Goal: Task Accomplishment & Management: Manage account settings

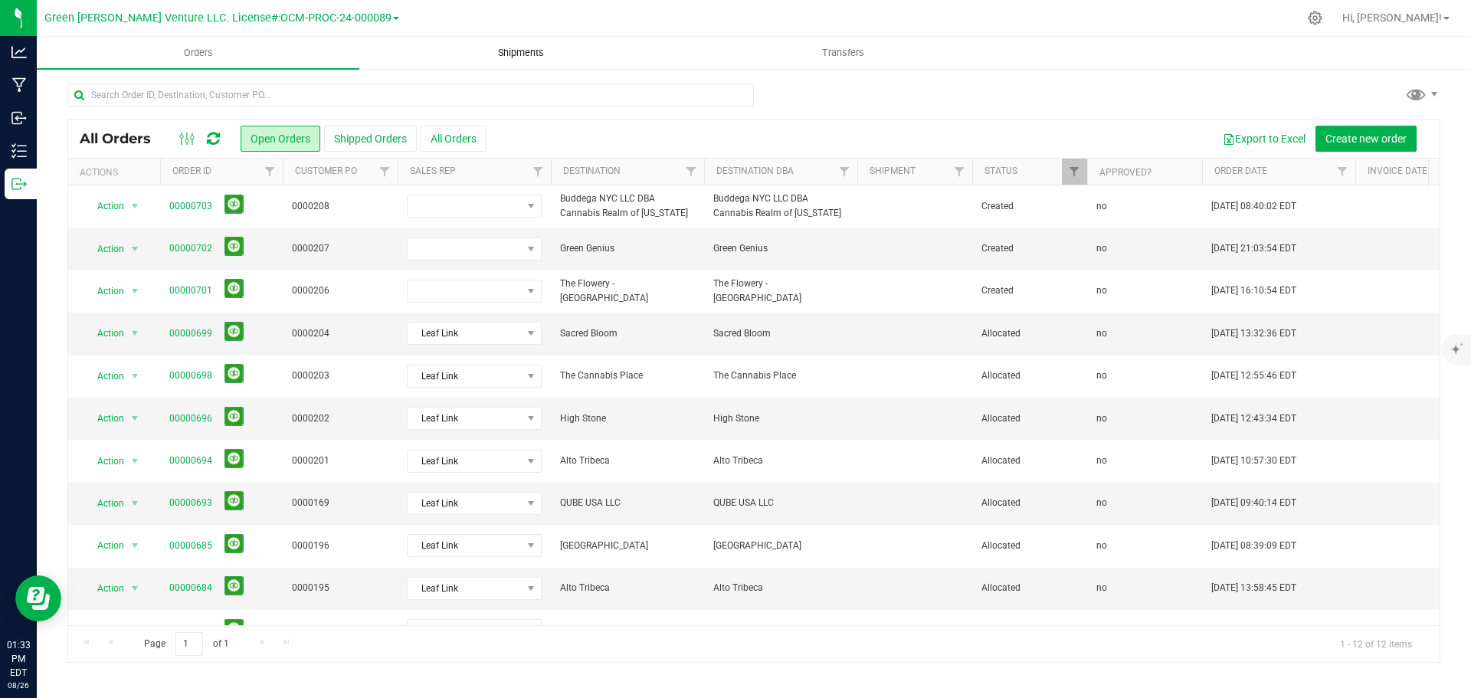
click at [530, 50] on span "Shipments" at bounding box center [520, 53] width 87 height 14
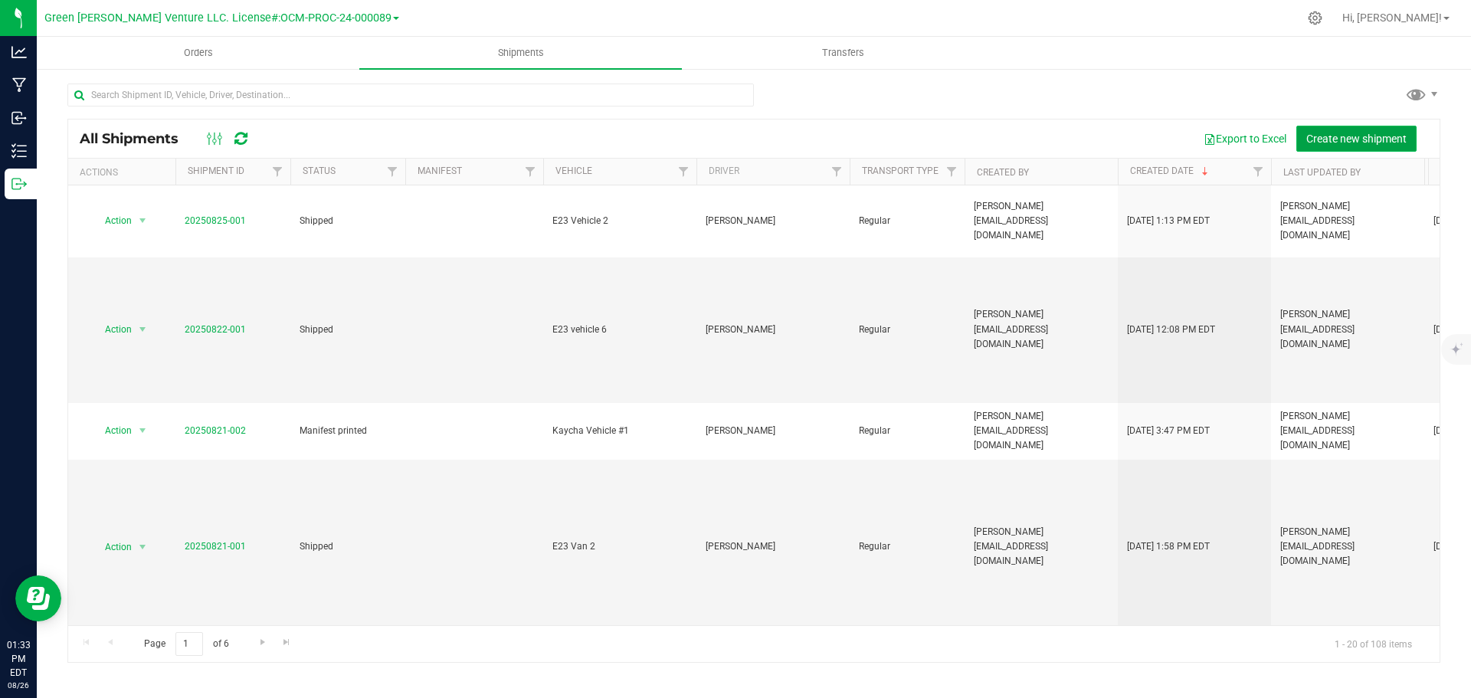
click at [1321, 133] on span "Create new shipment" at bounding box center [1357, 139] width 100 height 12
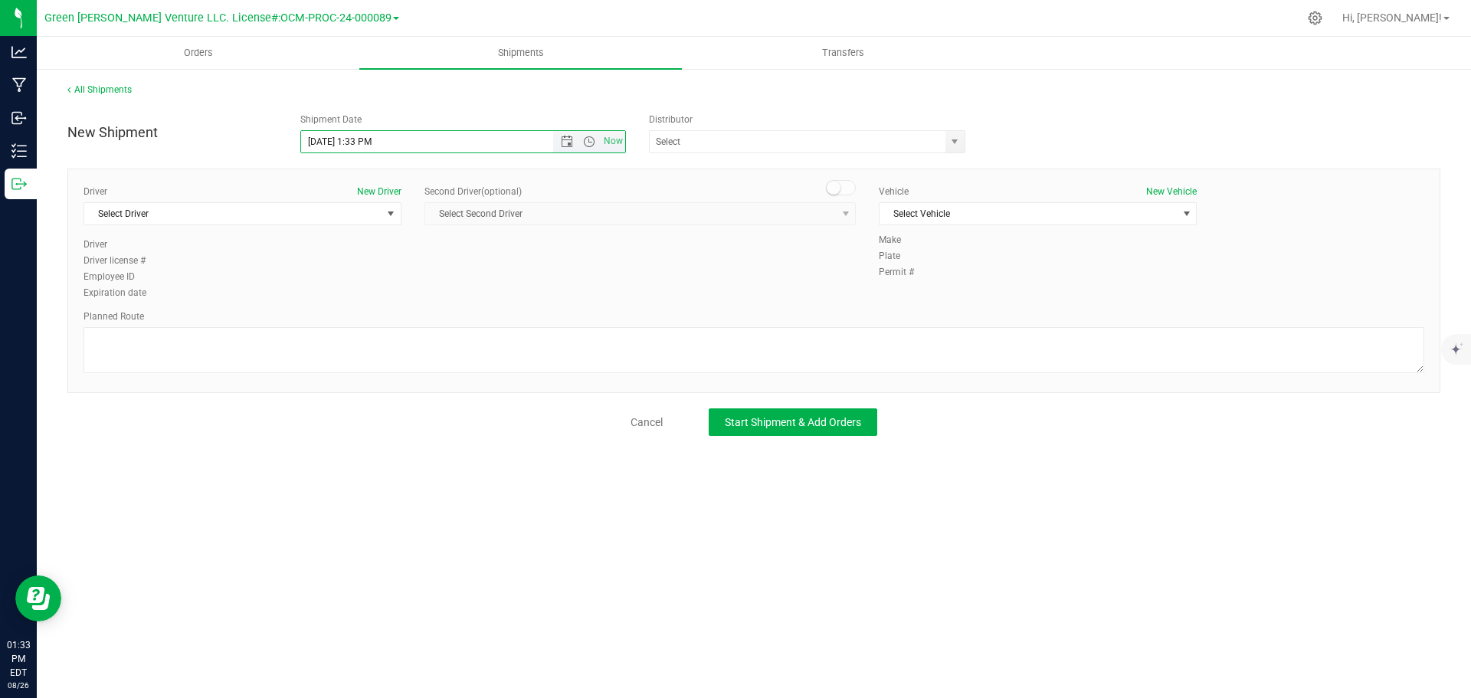
click at [325, 140] on input "8/26/2025 1:33 PM" at bounding box center [440, 141] width 279 height 21
click at [329, 139] on input "8/26/2025 1:33 PM" at bounding box center [440, 141] width 279 height 21
type input "[DATE] 1:33 PM"
click at [789, 133] on input "text" at bounding box center [793, 141] width 287 height 21
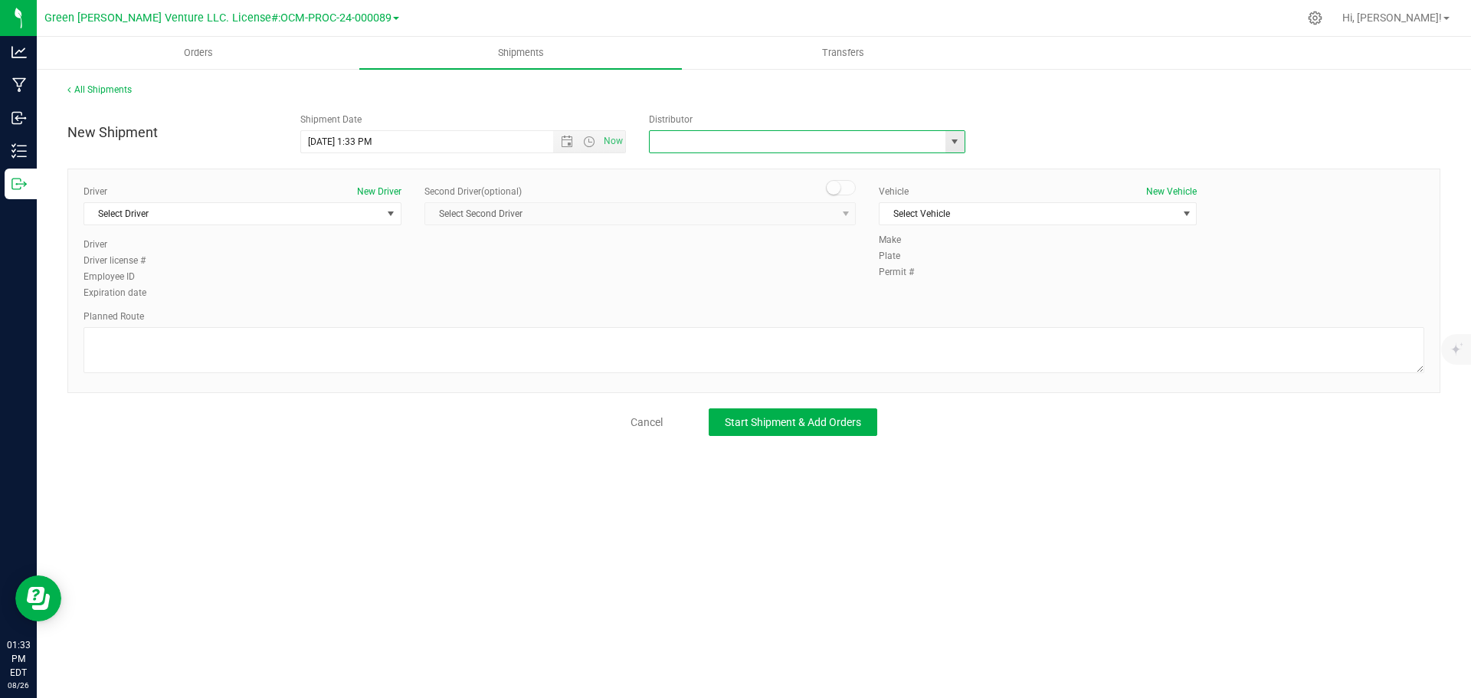
click at [955, 143] on span "select" at bounding box center [955, 142] width 12 height 12
click at [687, 214] on li "E23" at bounding box center [807, 213] width 315 height 23
type input "E23"
click at [245, 214] on span "Select Driver" at bounding box center [232, 213] width 297 height 21
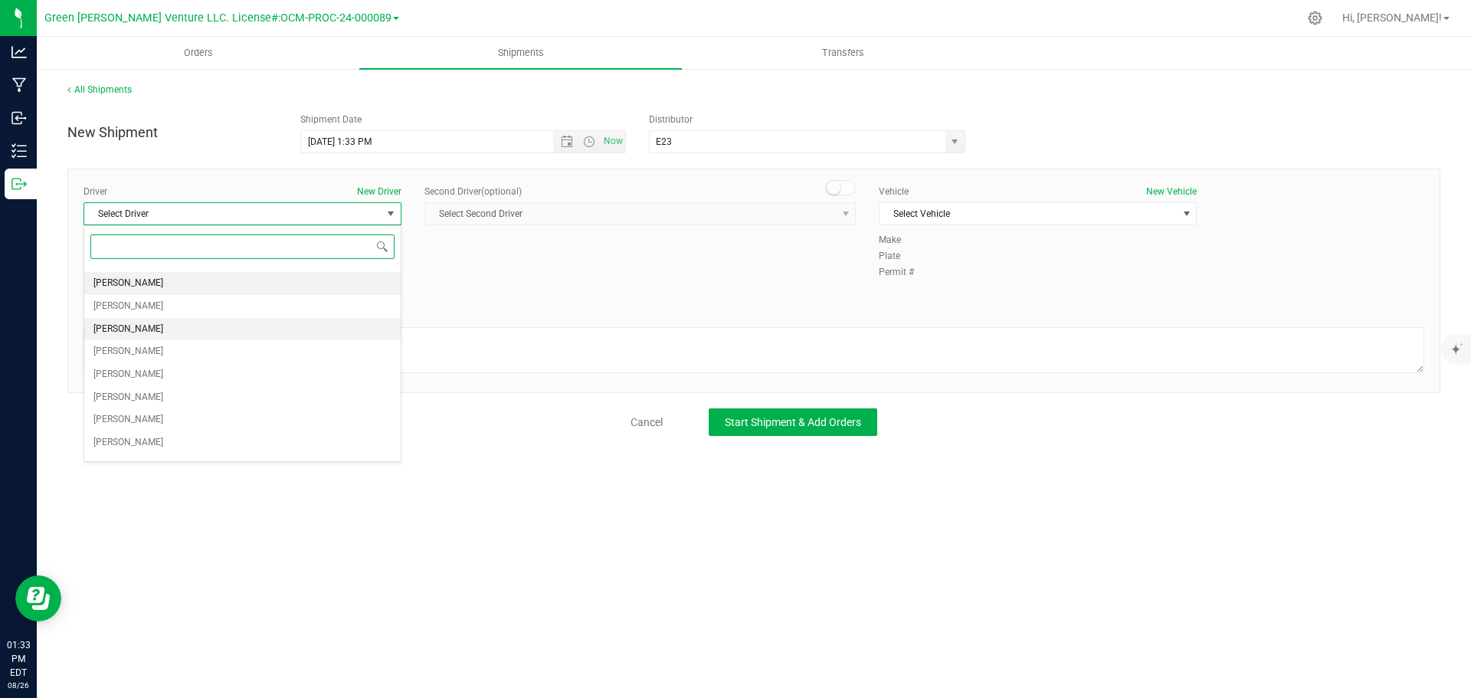
scroll to position [126, 0]
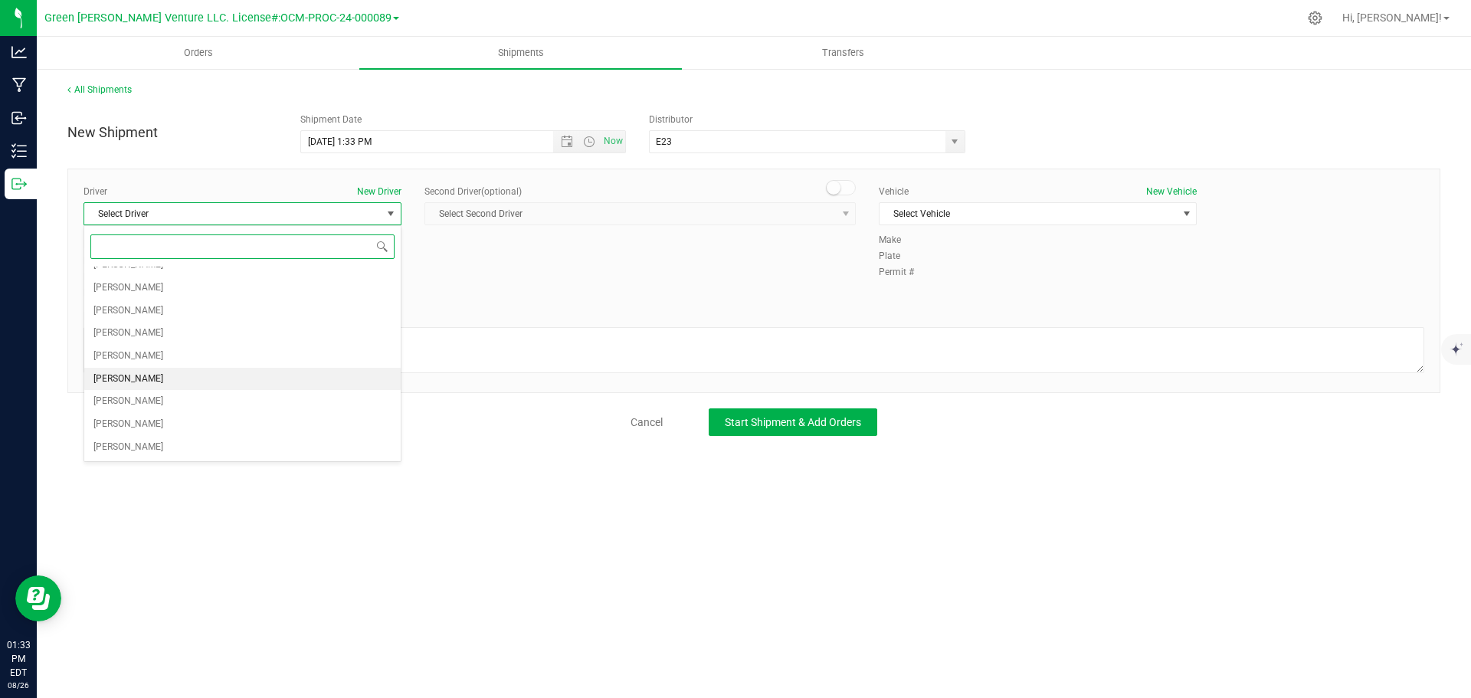
click at [173, 379] on li "[PERSON_NAME]" at bounding box center [242, 379] width 316 height 23
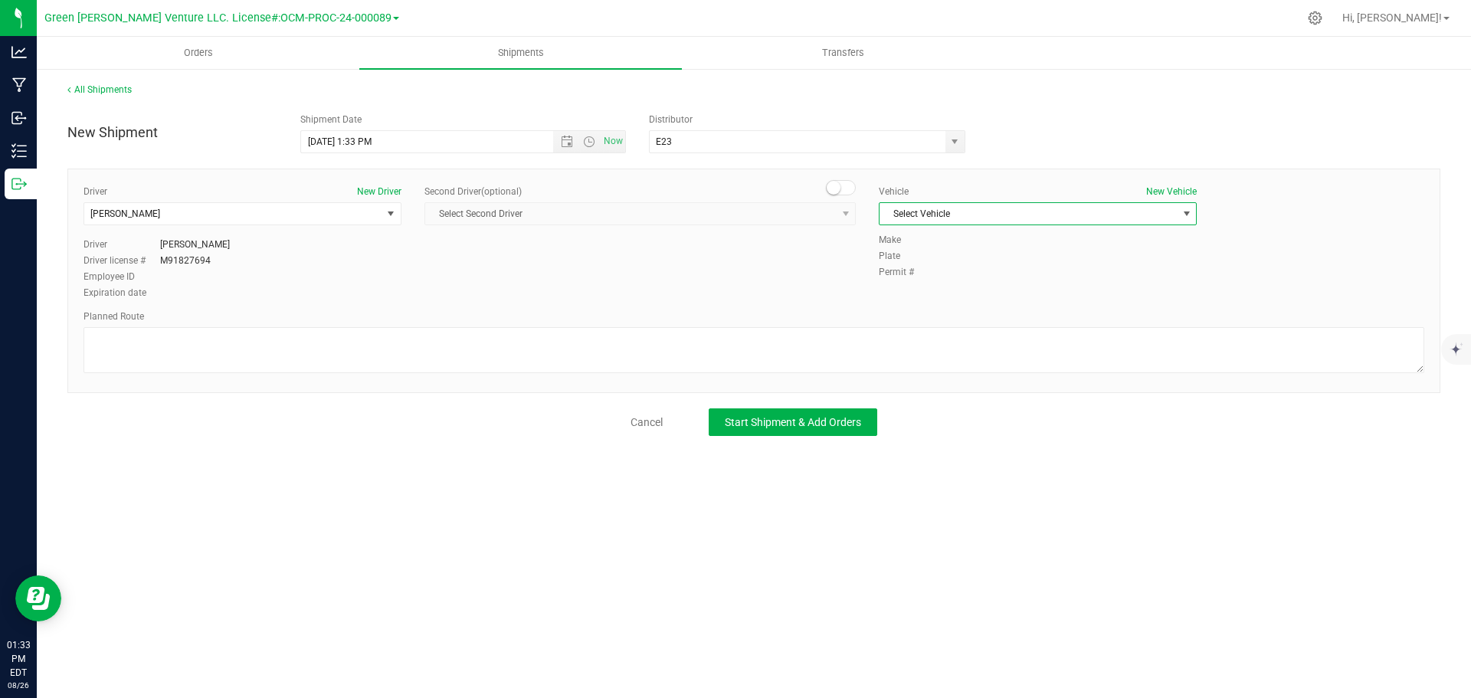
click at [1079, 207] on span "Select Vehicle" at bounding box center [1028, 213] width 297 height 21
click at [961, 347] on li "E23 Vehicle 5" at bounding box center [1038, 354] width 316 height 23
click at [1022, 215] on span "E23 Vehicle 5" at bounding box center [1028, 213] width 297 height 21
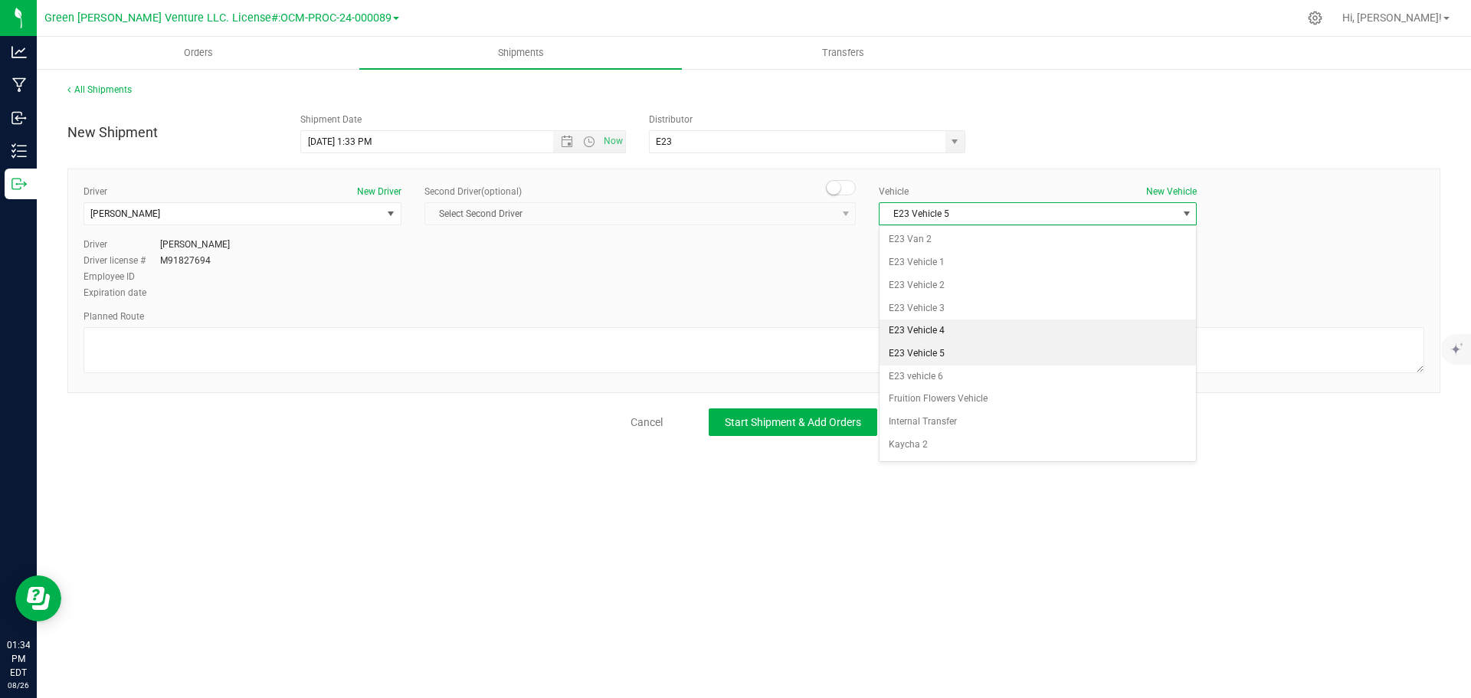
click at [953, 329] on li "E23 Vehicle 4" at bounding box center [1038, 331] width 316 height 23
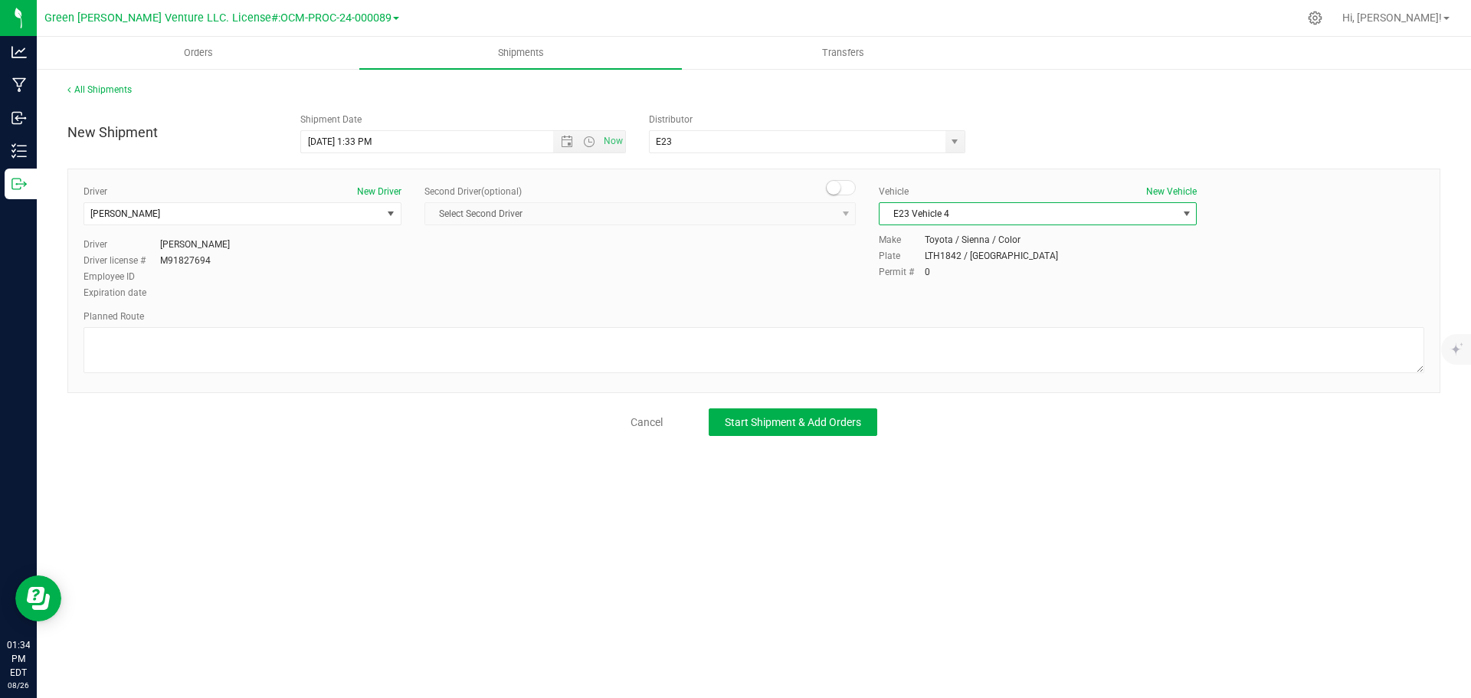
click at [982, 221] on span "E23 Vehicle 4" at bounding box center [1028, 213] width 297 height 21
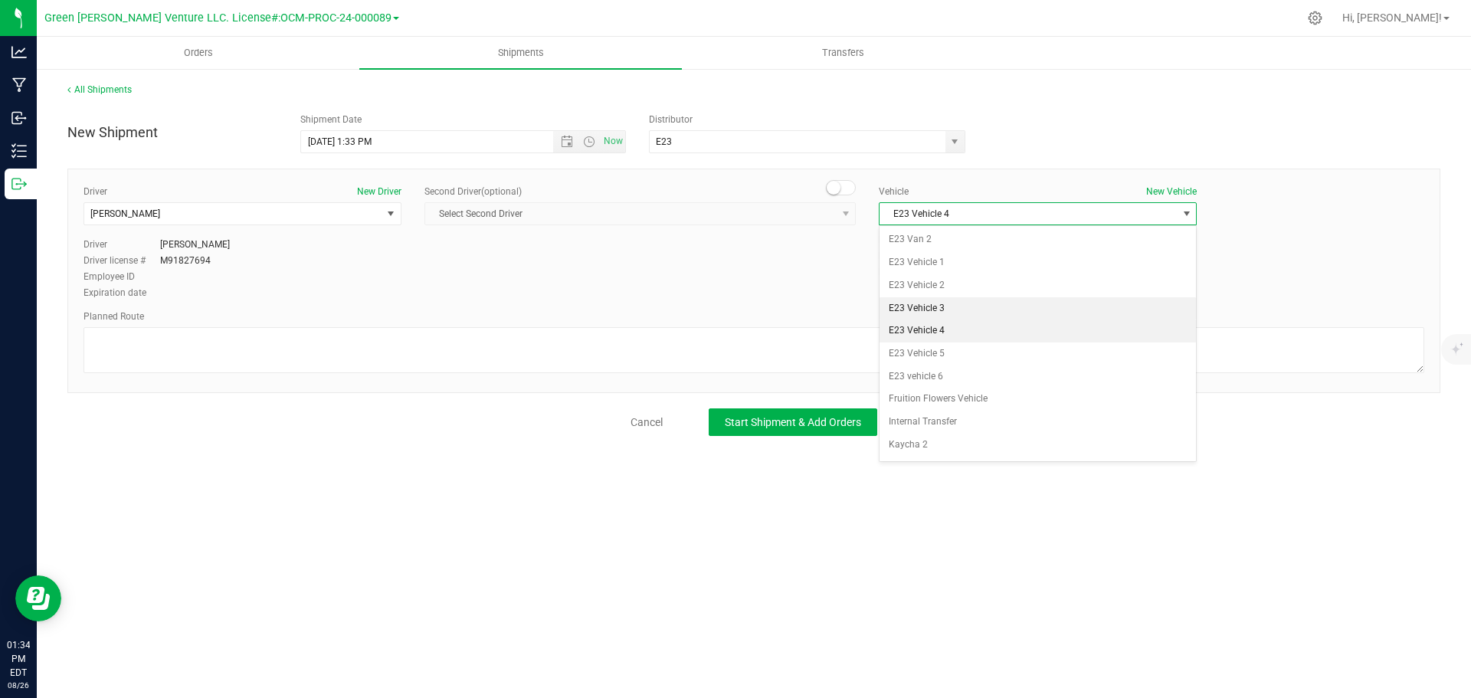
click at [974, 301] on li "E23 Vehicle 3" at bounding box center [1038, 308] width 316 height 23
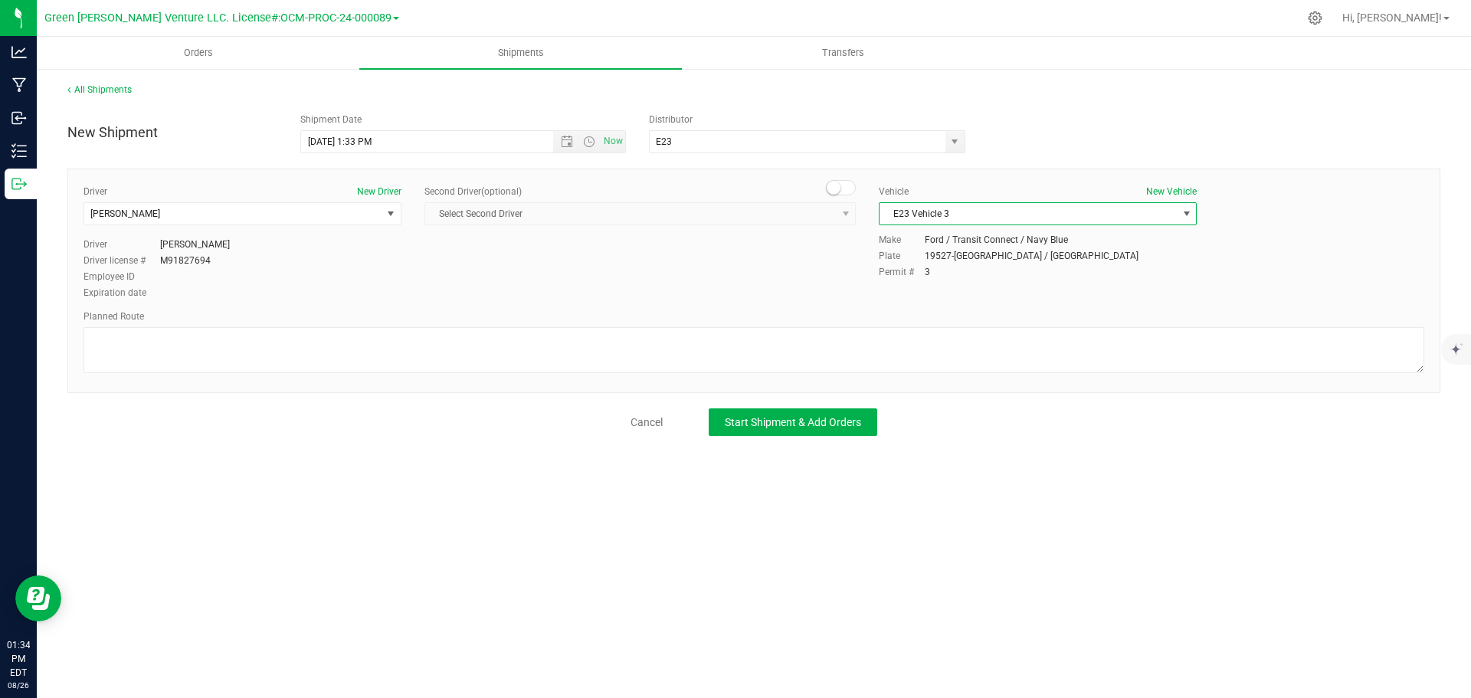
click at [989, 208] on span "E23 Vehicle 3" at bounding box center [1028, 213] width 297 height 21
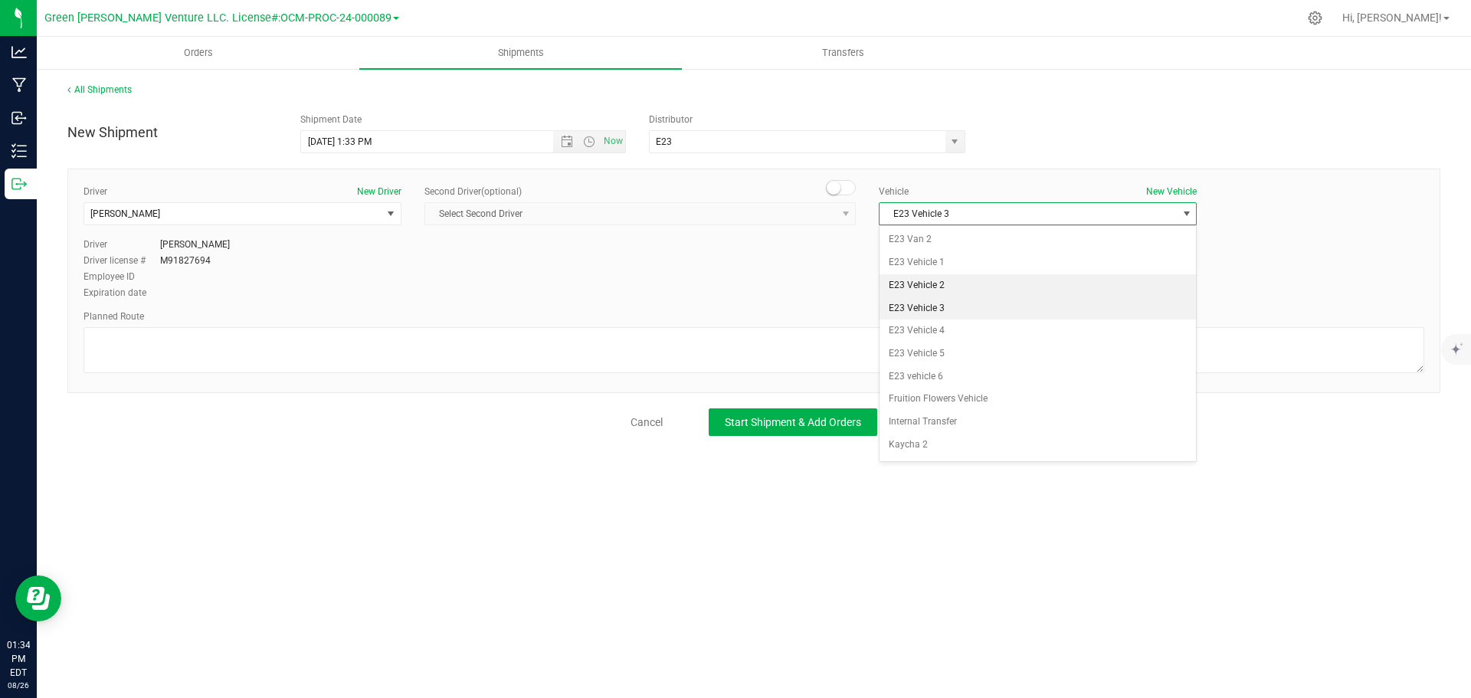
click at [985, 287] on li "E23 Vehicle 2" at bounding box center [1038, 285] width 316 height 23
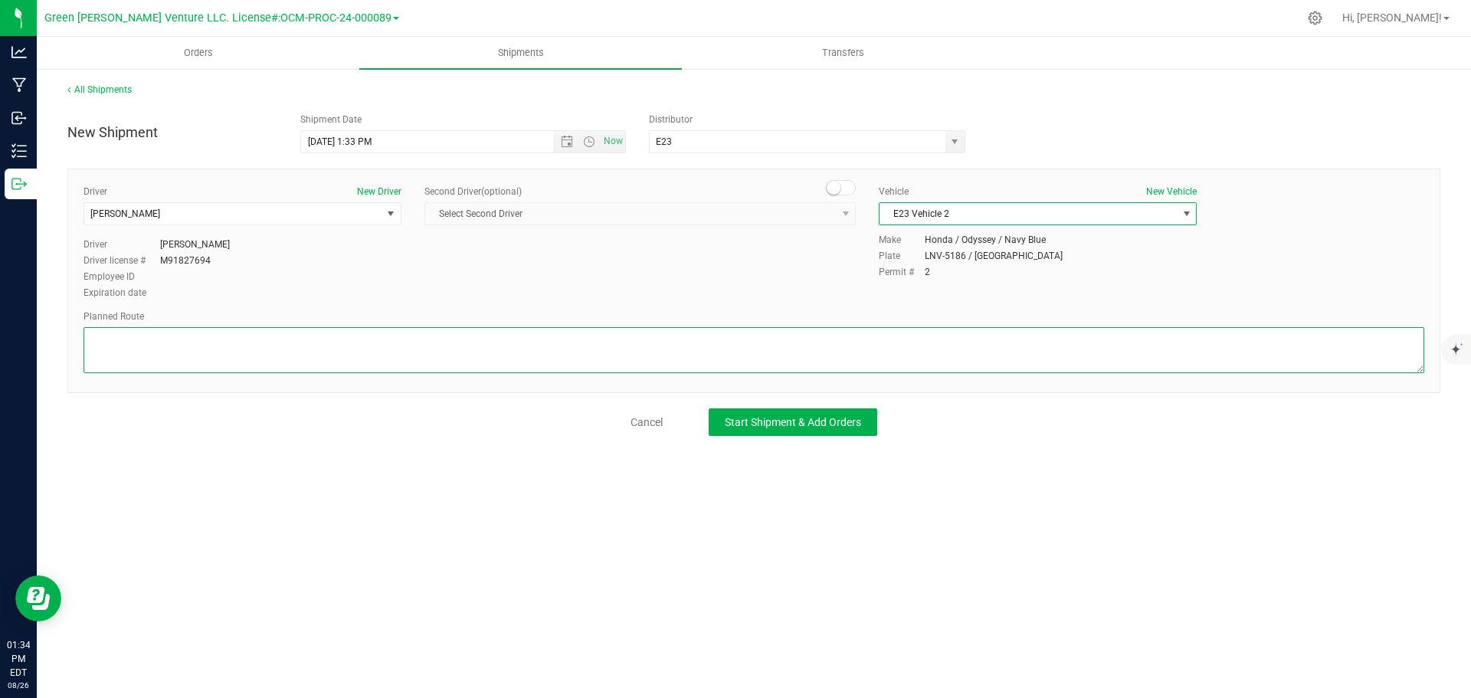
click at [667, 336] on textarea at bounding box center [754, 350] width 1341 height 46
type textarea "Randomized Route TBD by E23"
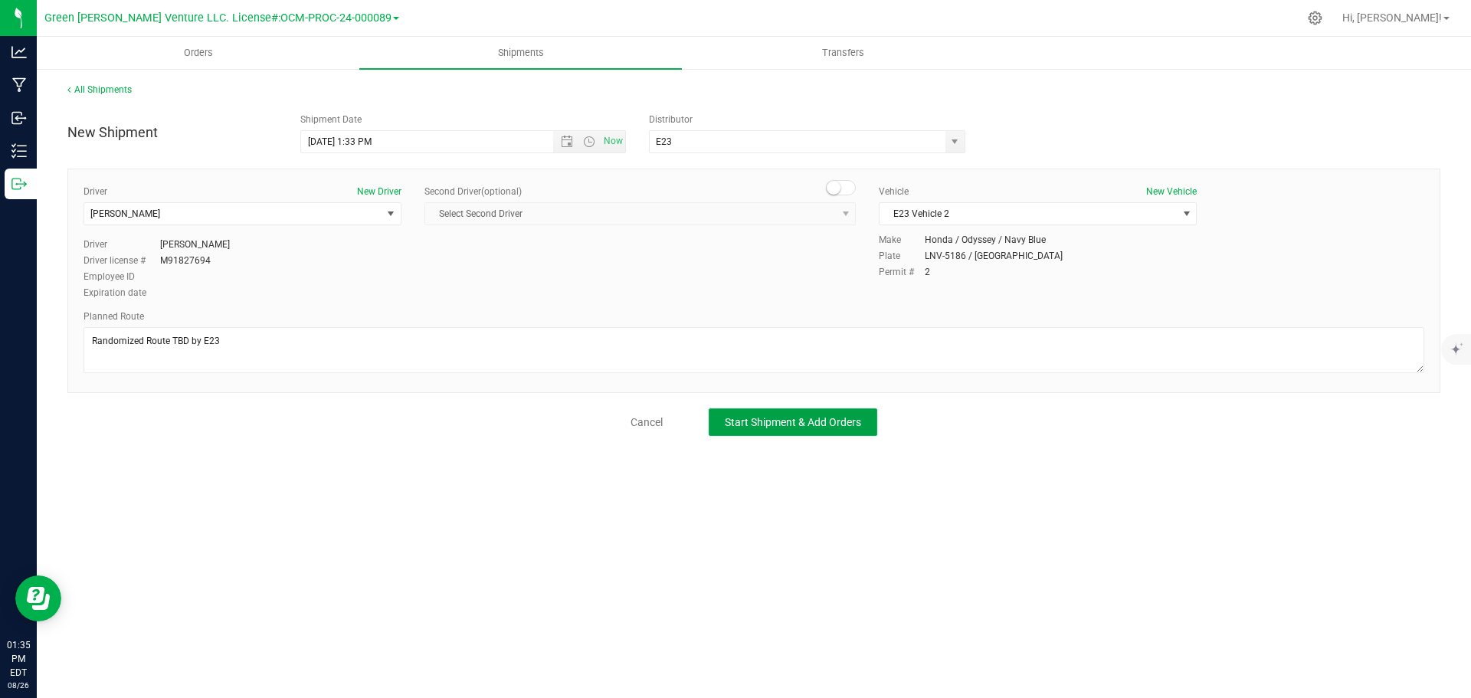
click at [736, 419] on span "Start Shipment & Add Orders" at bounding box center [793, 422] width 136 height 12
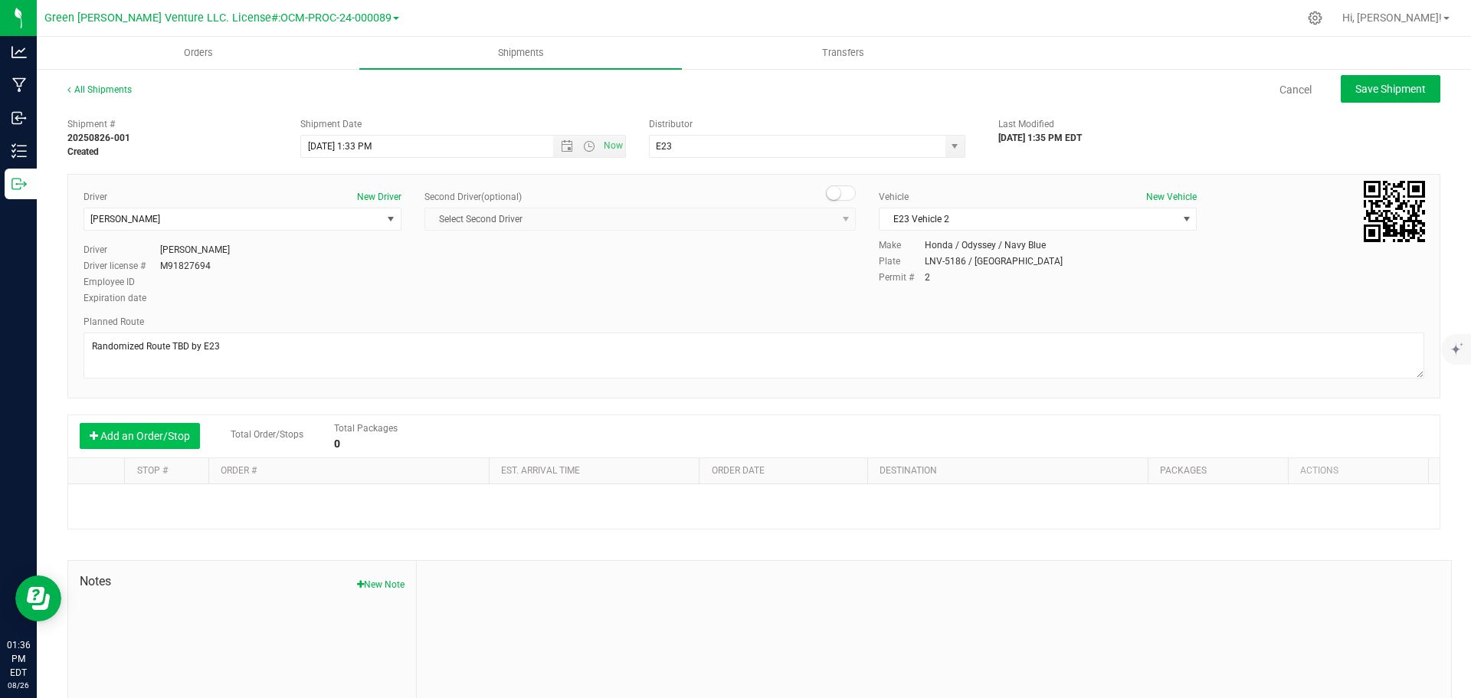
click at [130, 442] on button "Add an Order/Stop" at bounding box center [140, 436] width 120 height 26
click at [145, 438] on button "Add an Order/Stop" at bounding box center [140, 436] width 120 height 26
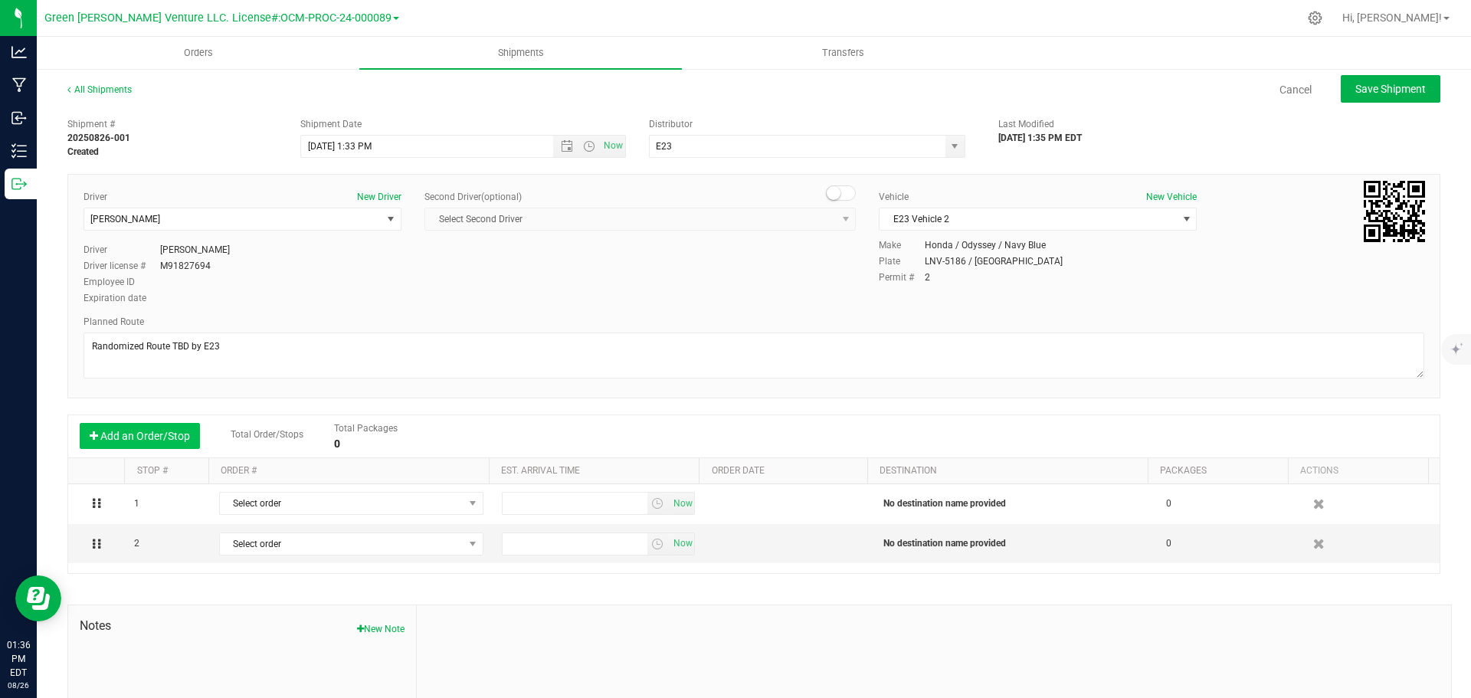
click at [145, 438] on button "Add an Order/Stop" at bounding box center [140, 436] width 120 height 26
click at [145, 436] on button "Add an Order/Stop" at bounding box center [140, 436] width 120 height 26
click at [147, 432] on button "Add an Order/Stop" at bounding box center [140, 436] width 120 height 26
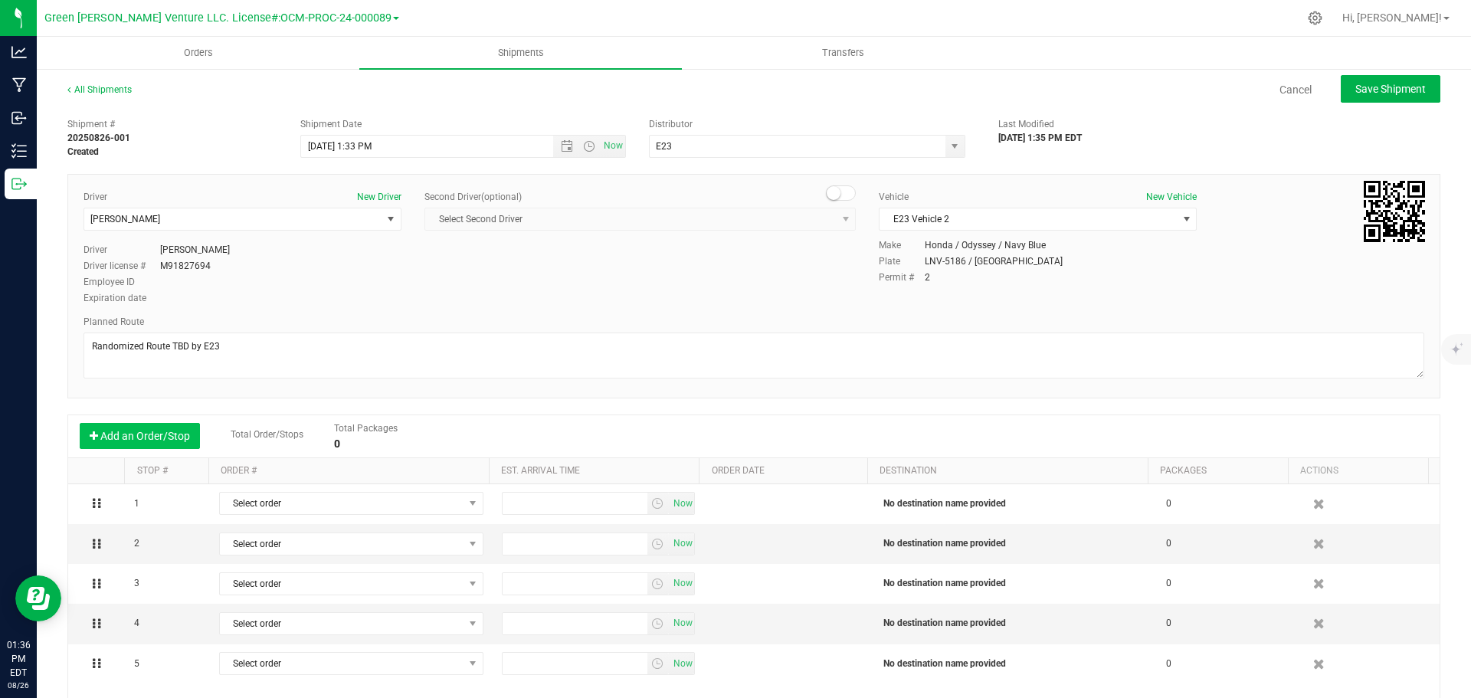
click at [148, 433] on button "Add an Order/Stop" at bounding box center [140, 436] width 120 height 26
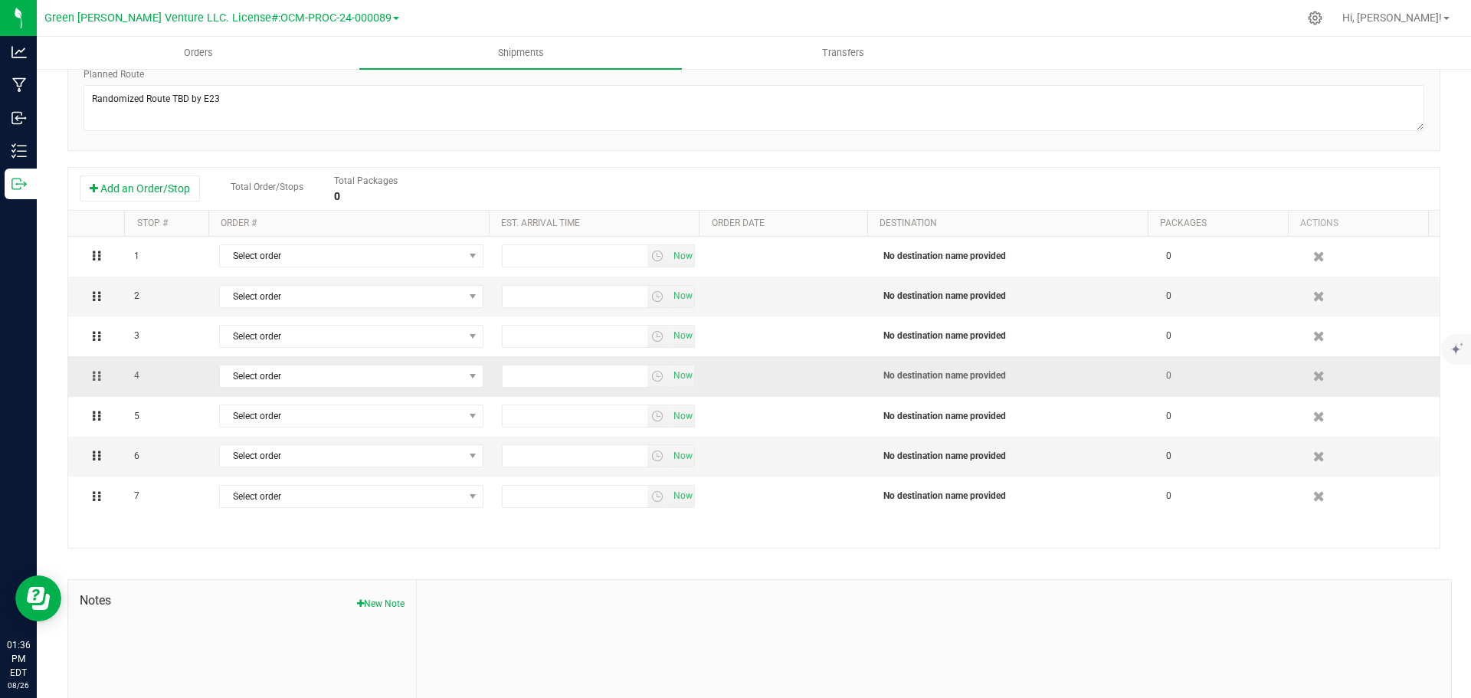
scroll to position [230, 0]
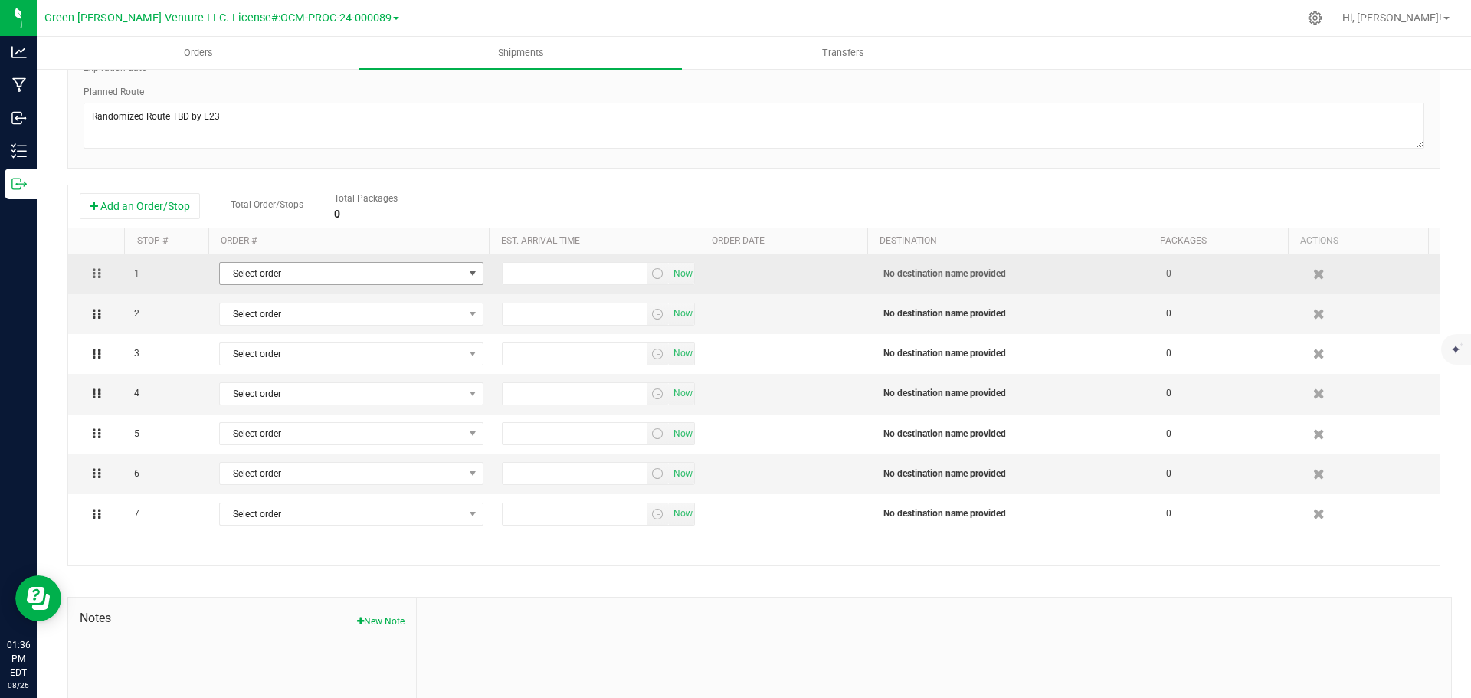
click at [428, 277] on span "Select order" at bounding box center [342, 273] width 244 height 21
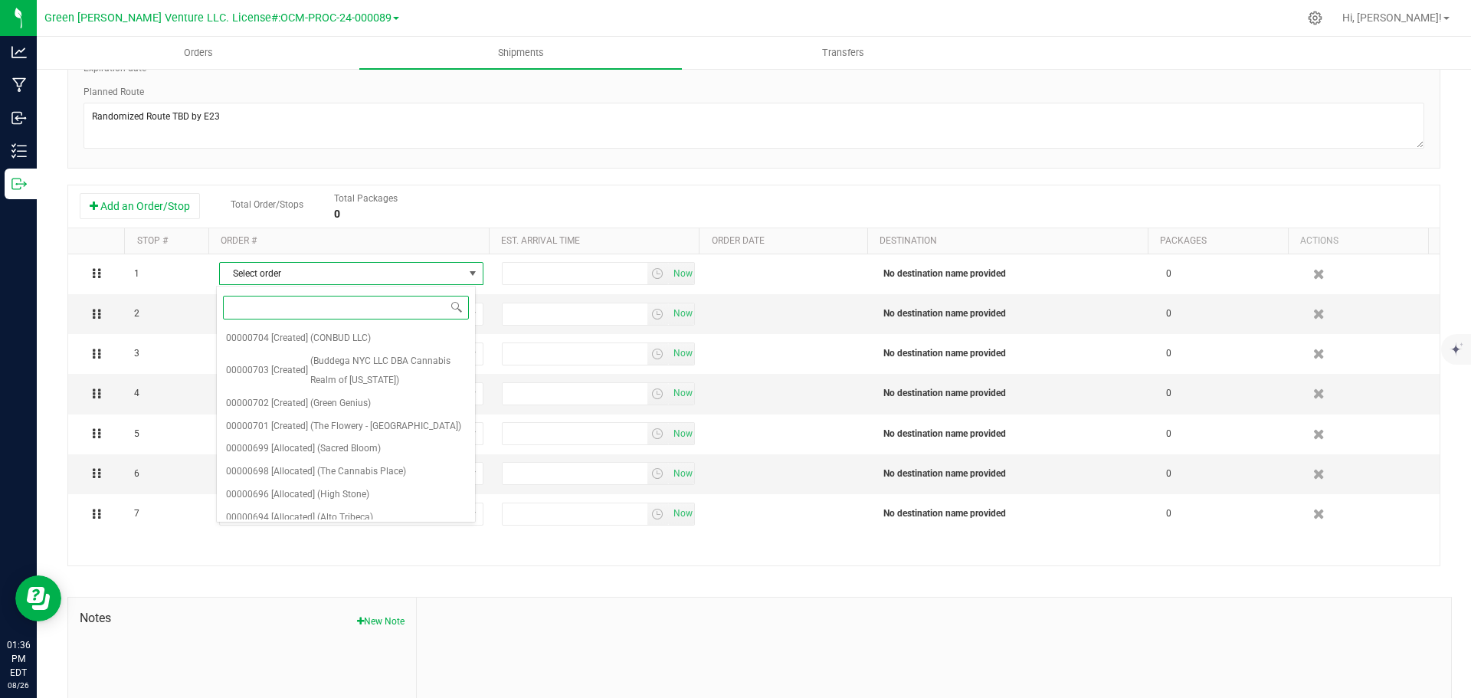
scroll to position [120, 0]
click at [339, 465] on span "(Alto Tribeca)" at bounding box center [345, 466] width 56 height 20
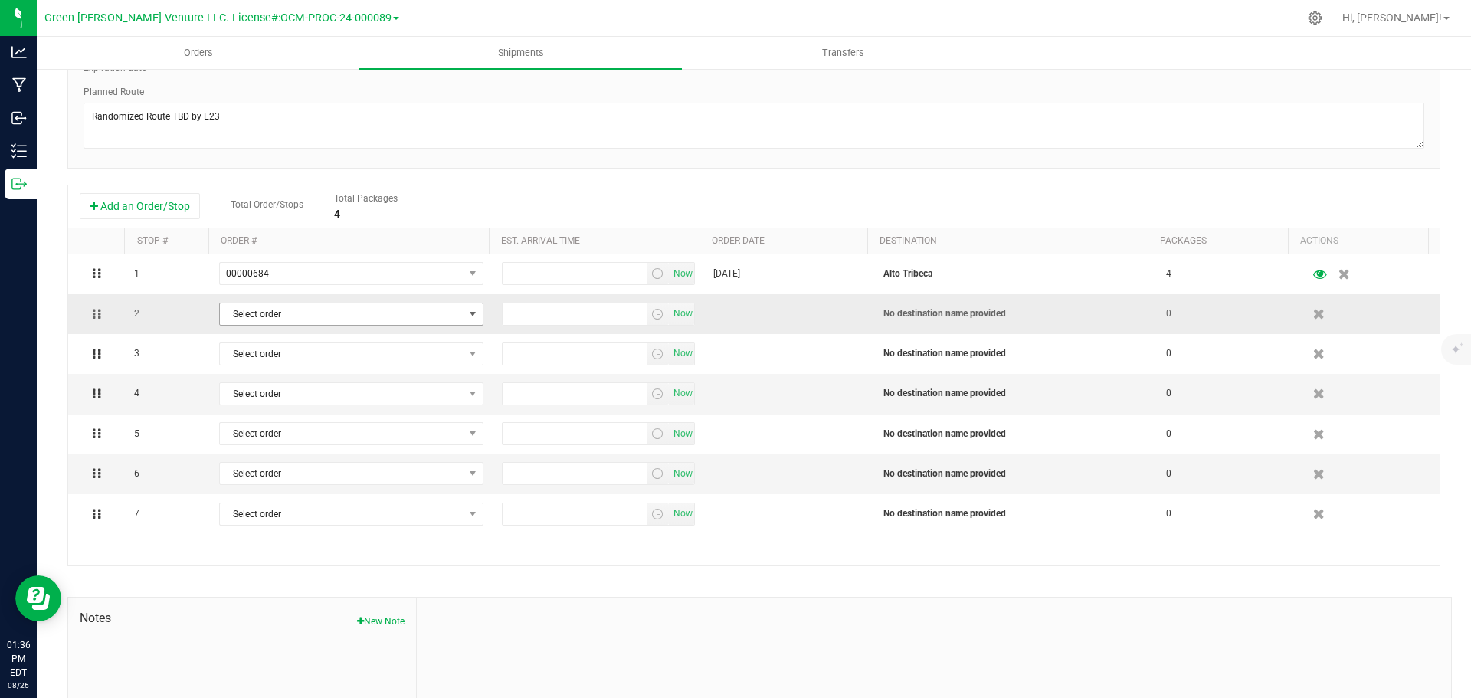
click at [343, 319] on span "Select order" at bounding box center [342, 313] width 244 height 21
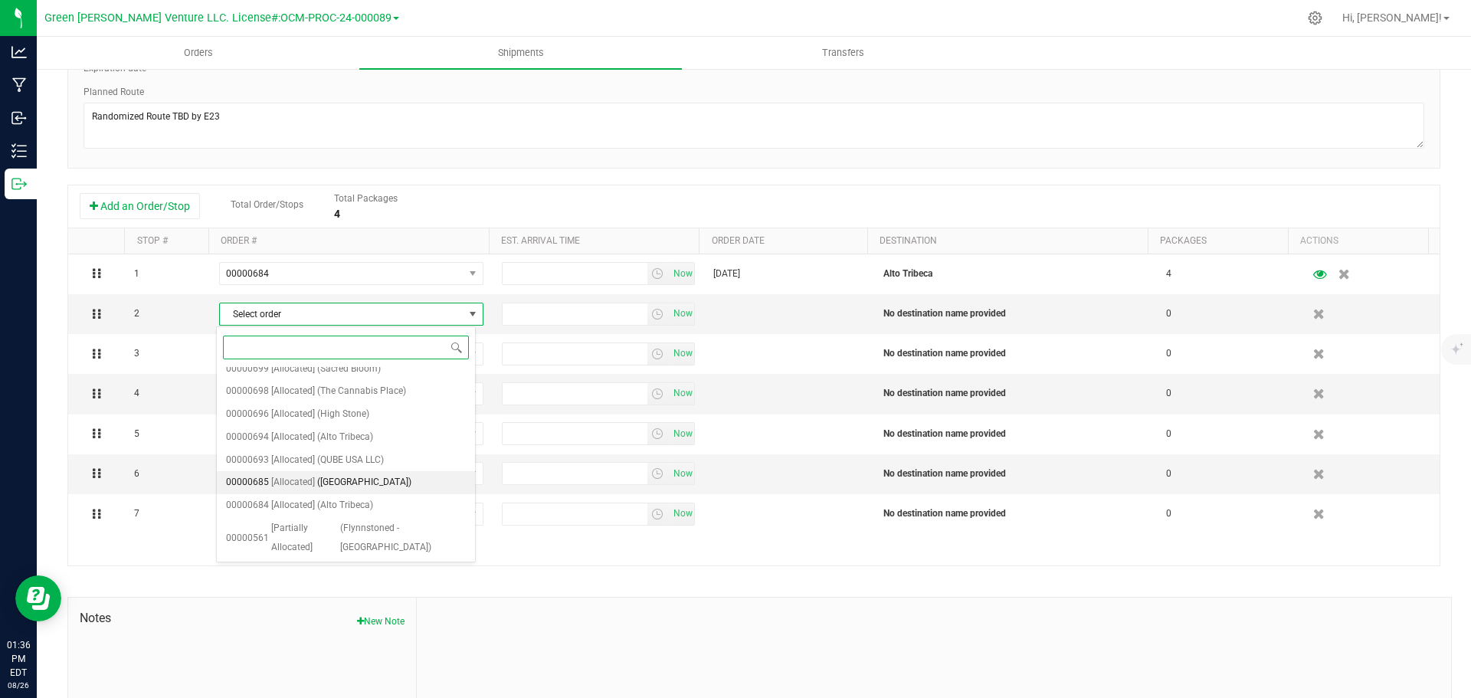
click at [353, 478] on span "([GEOGRAPHIC_DATA])" at bounding box center [364, 483] width 94 height 20
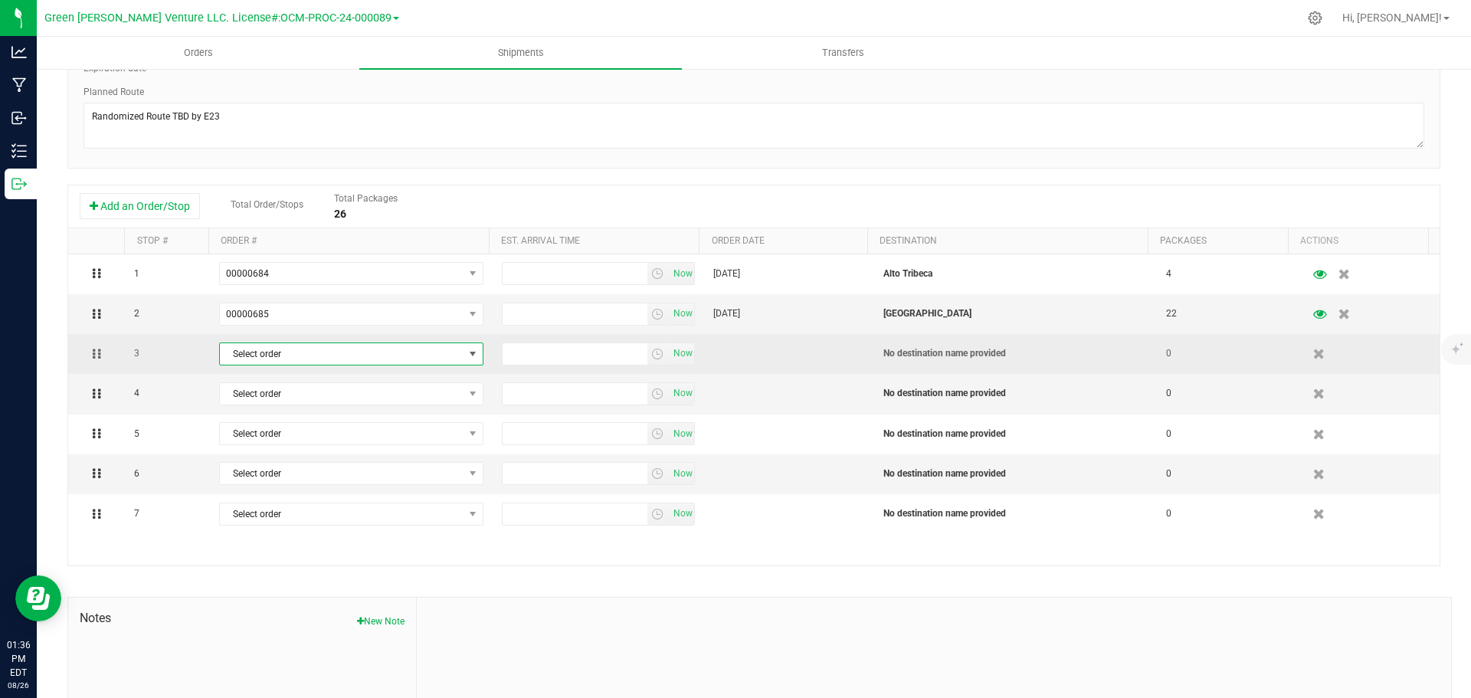
click at [343, 354] on span "Select order" at bounding box center [342, 353] width 244 height 21
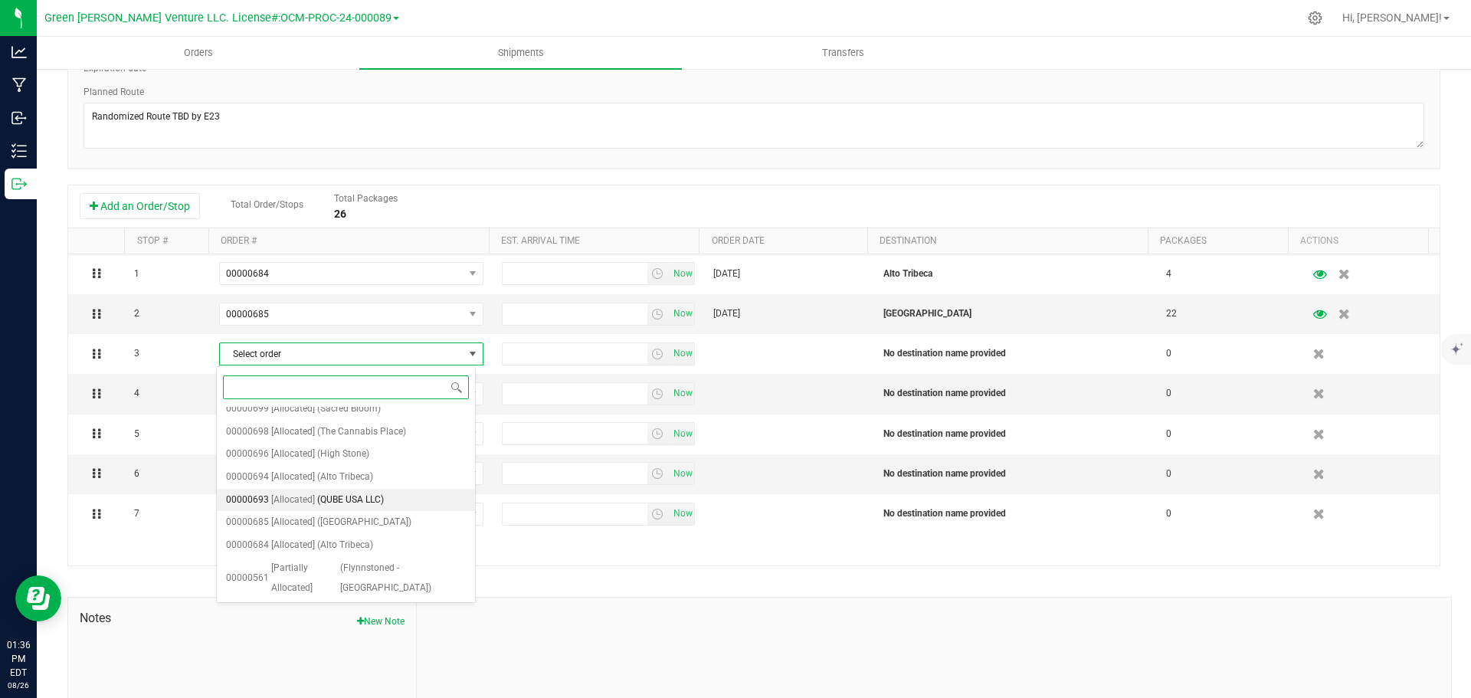
click at [342, 497] on span "(QUBE USA LLC)" at bounding box center [350, 500] width 67 height 20
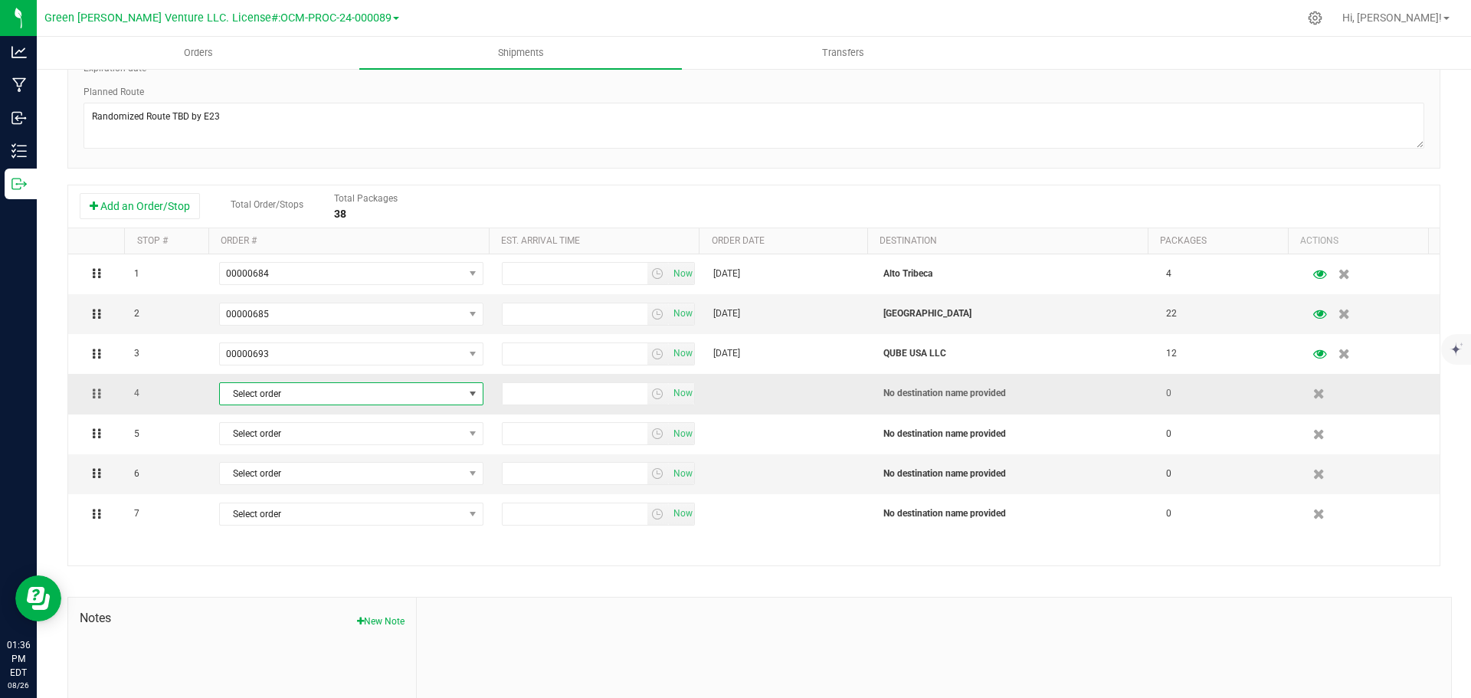
click at [323, 396] on span "Select order" at bounding box center [342, 393] width 244 height 21
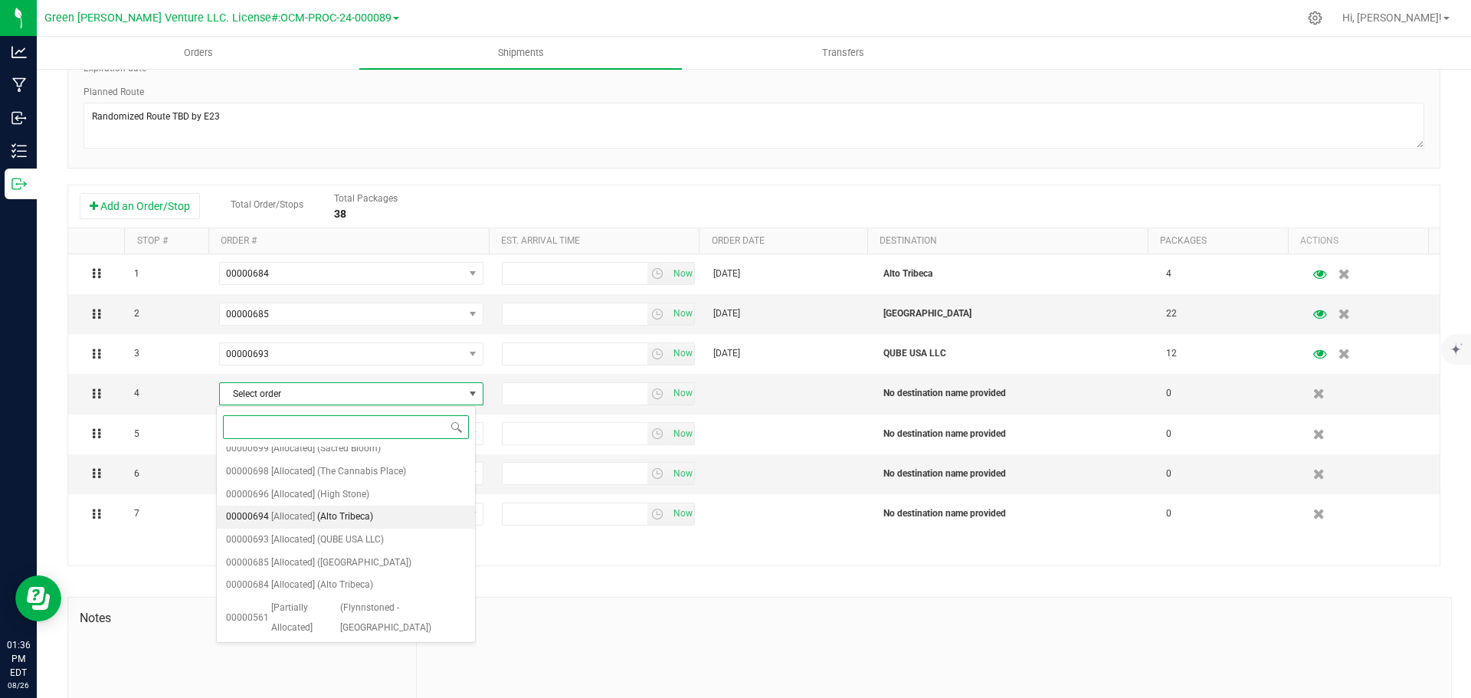
click at [329, 510] on span "(Alto Tribeca)" at bounding box center [345, 517] width 56 height 20
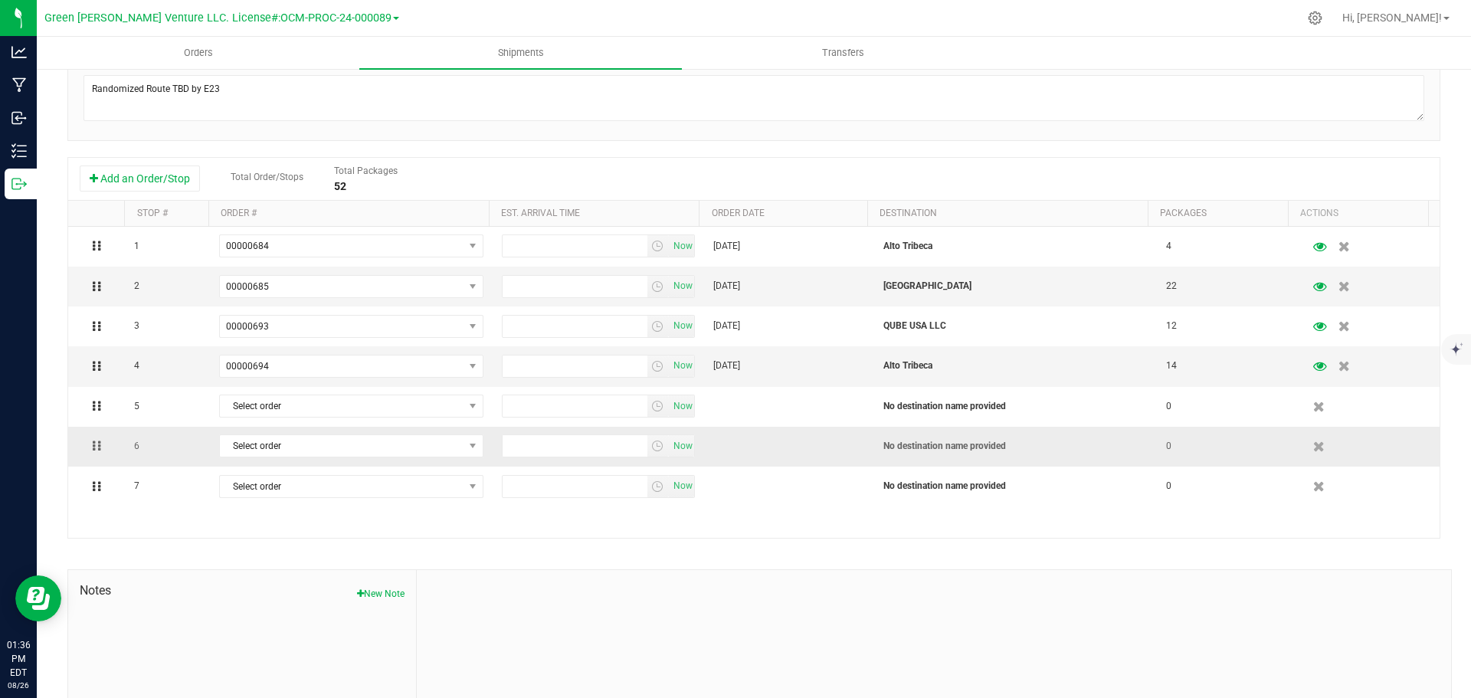
scroll to position [307, 0]
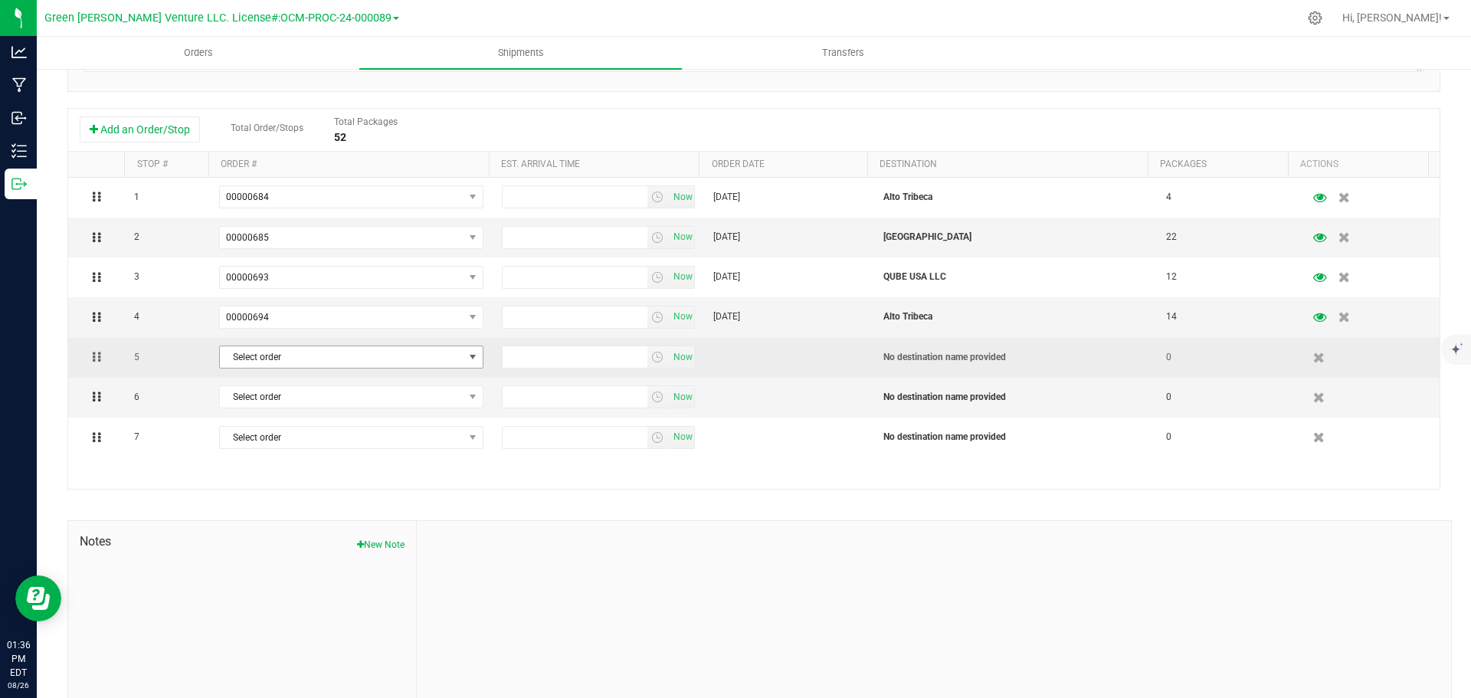
click at [339, 363] on span "Select order" at bounding box center [342, 356] width 244 height 21
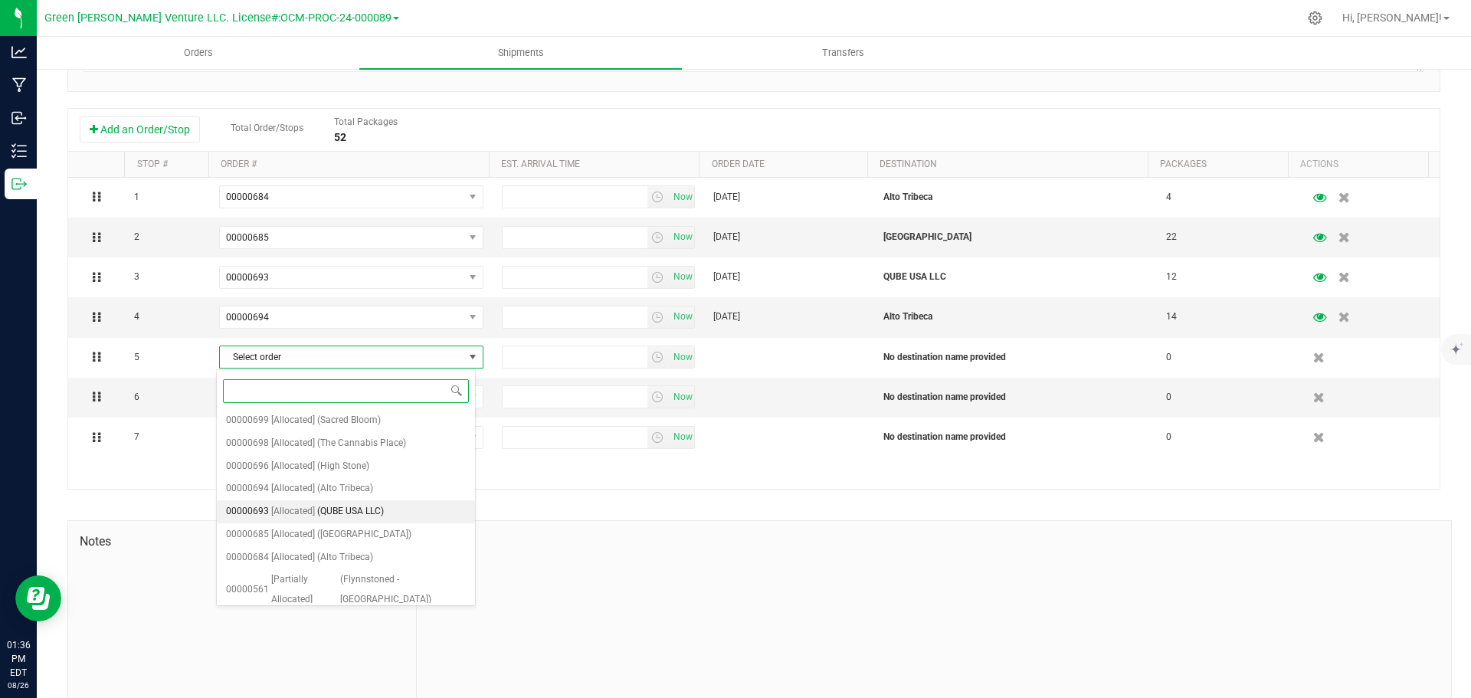
scroll to position [120, 0]
click at [352, 454] on span "(High Stone)" at bounding box center [343, 458] width 52 height 20
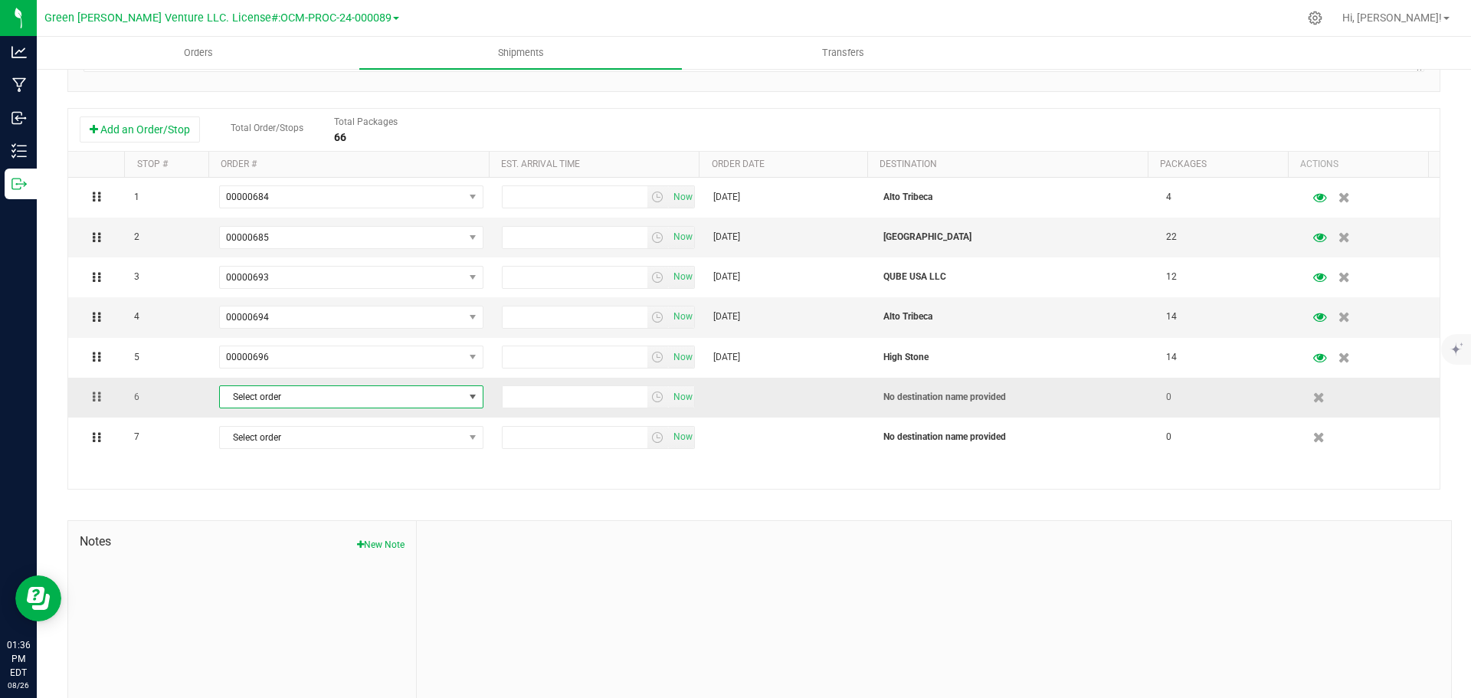
click at [294, 399] on span "Select order" at bounding box center [342, 396] width 244 height 21
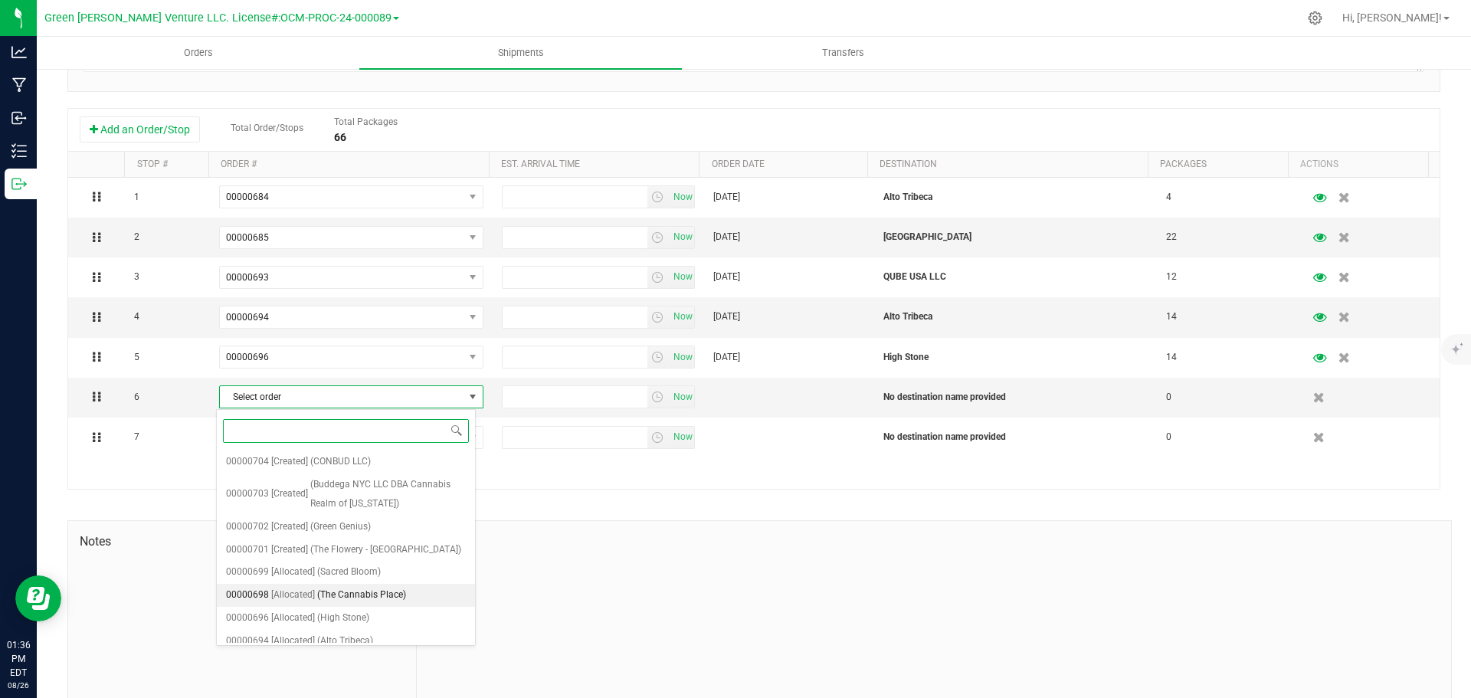
click at [352, 593] on span "(The Cannabis Place)" at bounding box center [361, 595] width 89 height 20
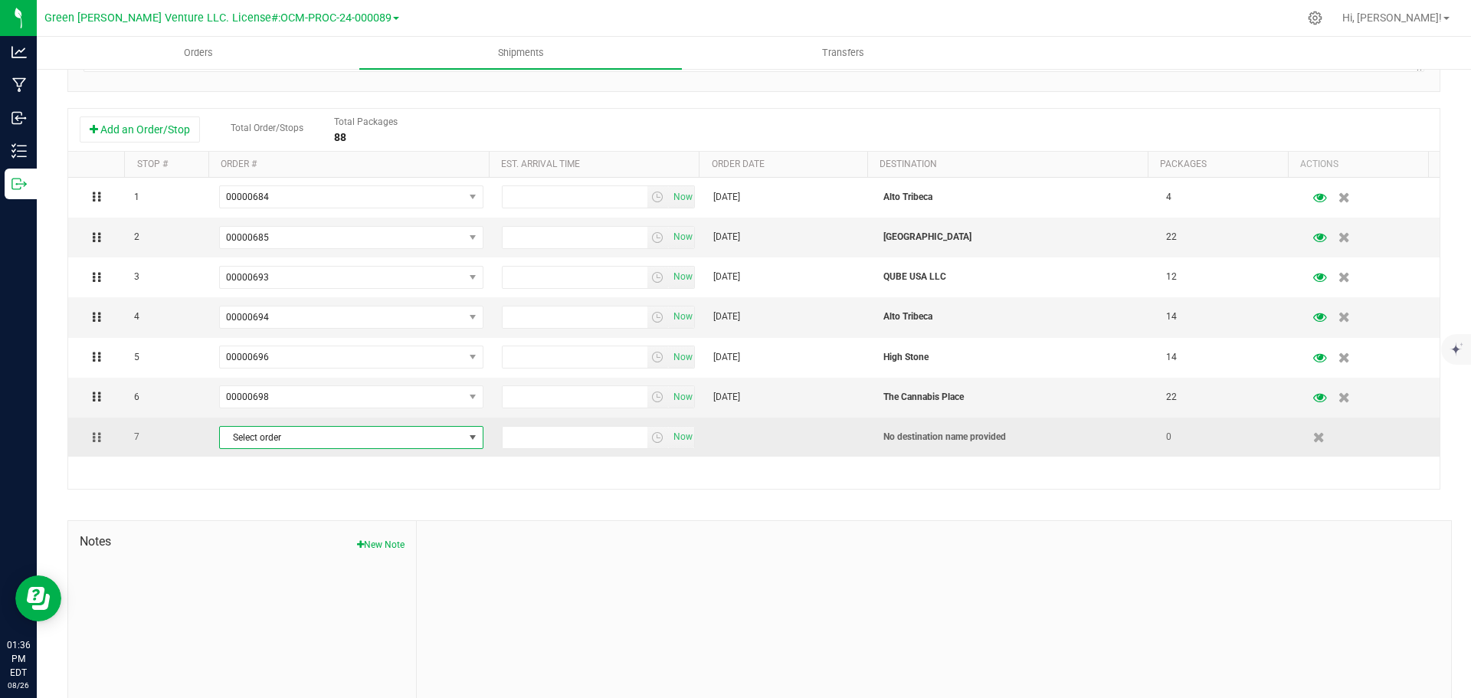
click at [316, 439] on span "Select order" at bounding box center [342, 437] width 244 height 21
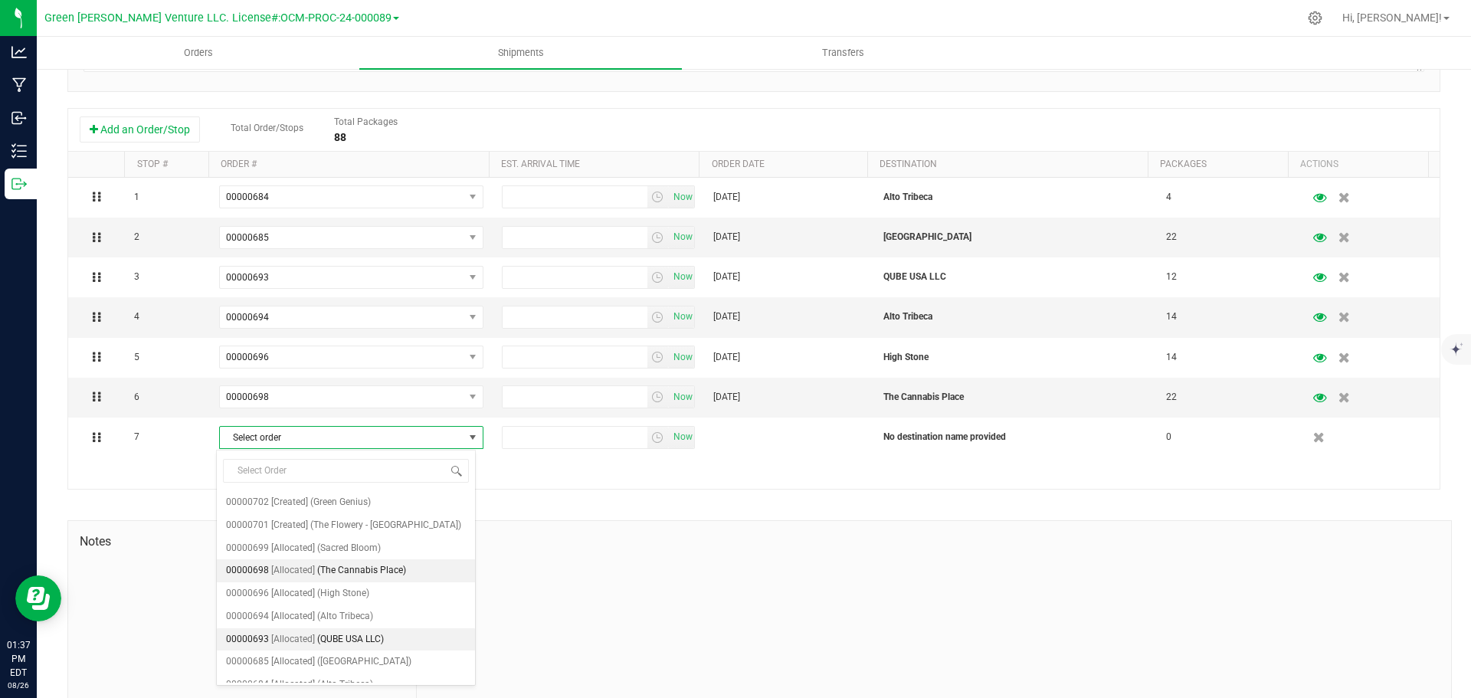
scroll to position [44, 0]
click at [366, 568] on span "(Sacred Bloom)" at bounding box center [349, 569] width 64 height 20
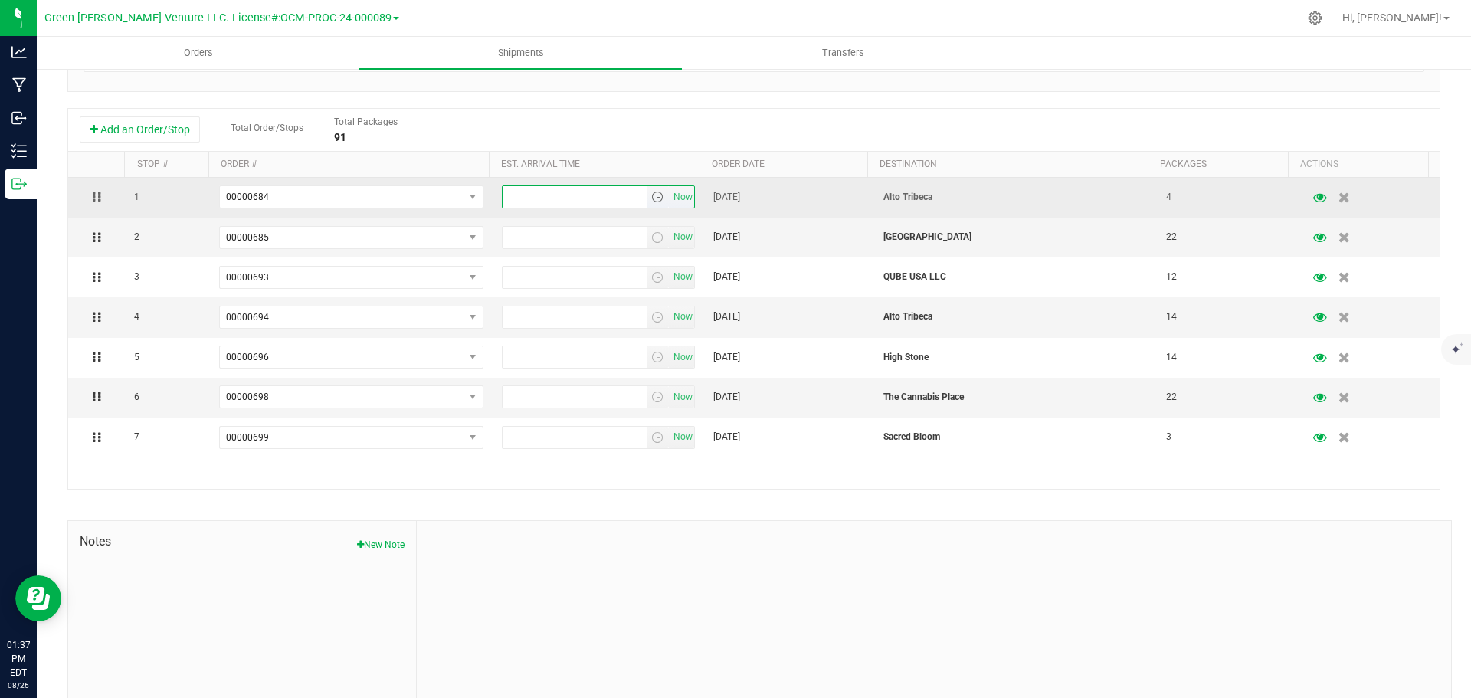
click at [559, 201] on input "text" at bounding box center [575, 196] width 145 height 21
type input "4:00 PM"
drag, startPoint x: 546, startPoint y: 192, endPoint x: 493, endPoint y: 201, distance: 53.5
click at [493, 201] on td "4:00 PM Now" at bounding box center [599, 198] width 212 height 40
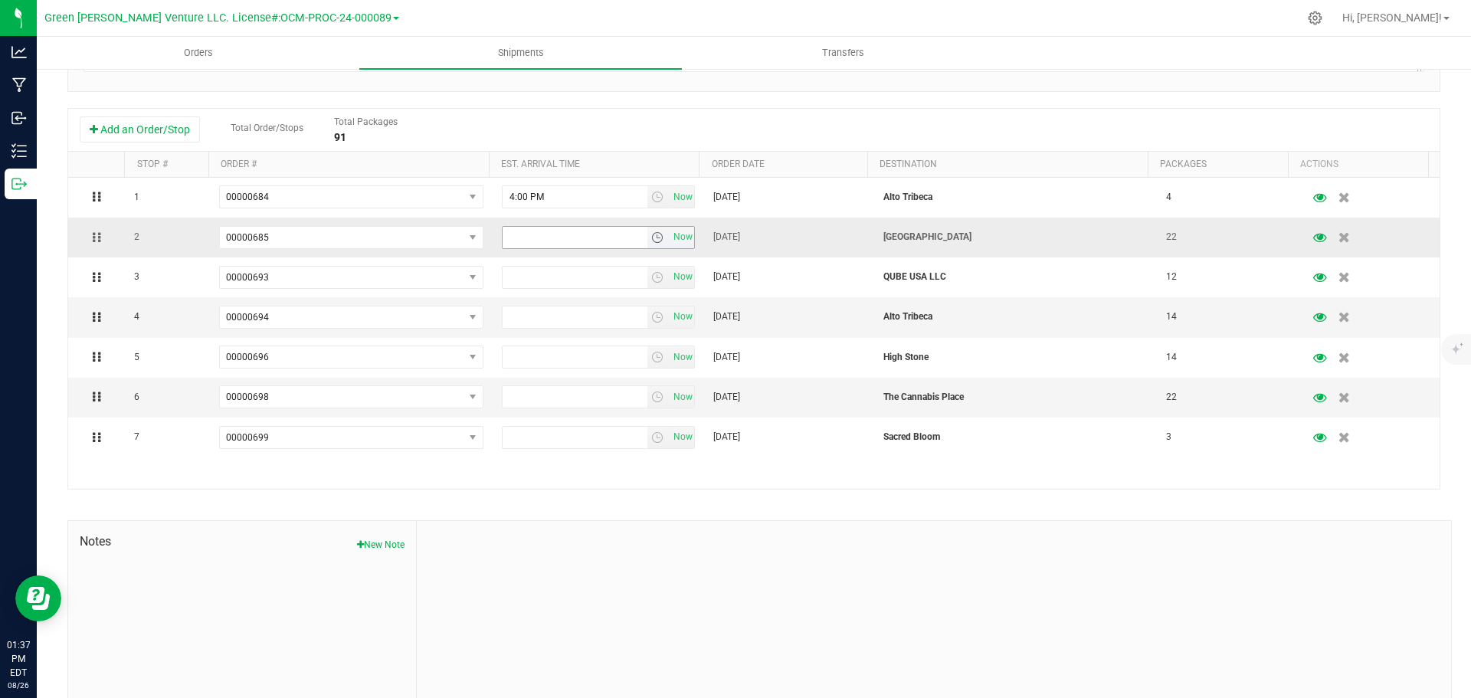
click at [543, 235] on input "text" at bounding box center [575, 237] width 145 height 21
paste input "4:00 PM"
type input "4:00 PM"
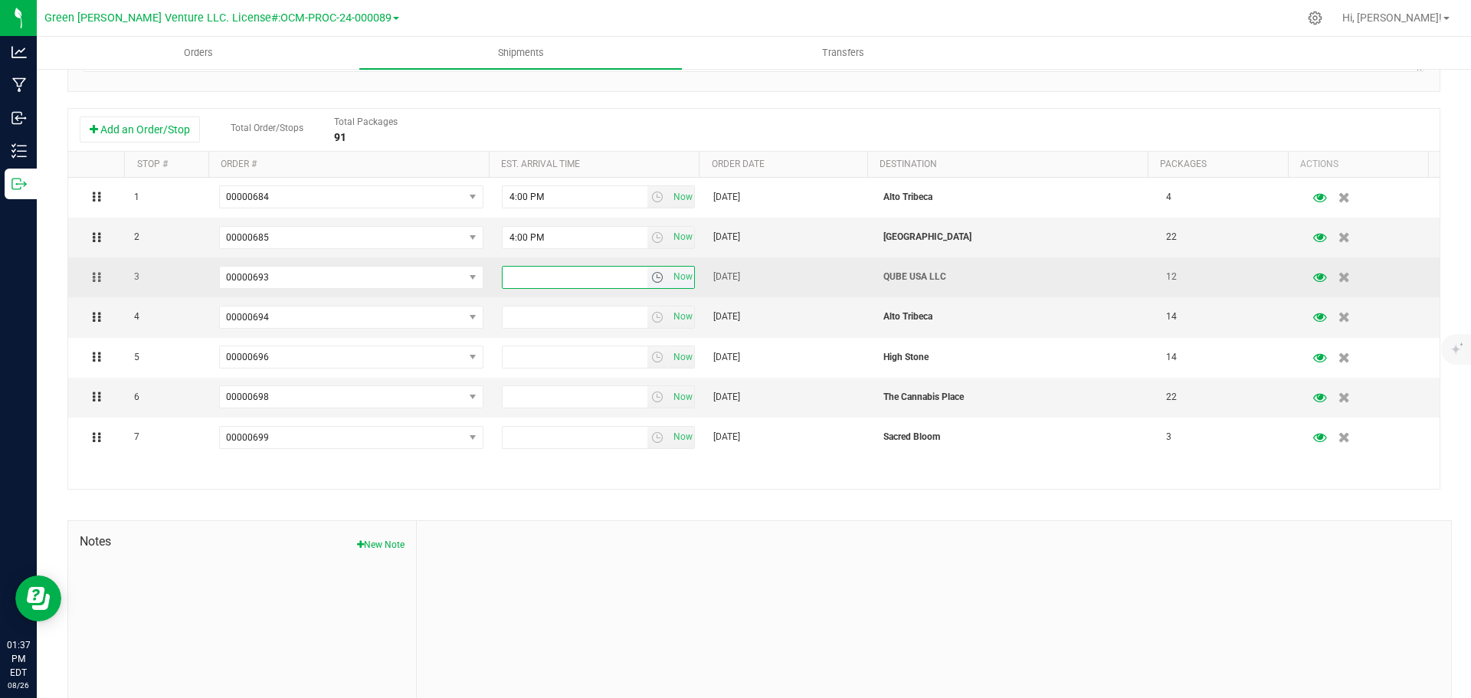
click at [537, 271] on input "text" at bounding box center [575, 277] width 145 height 21
paste input "4:00 PM"
type input "4:00 PM"
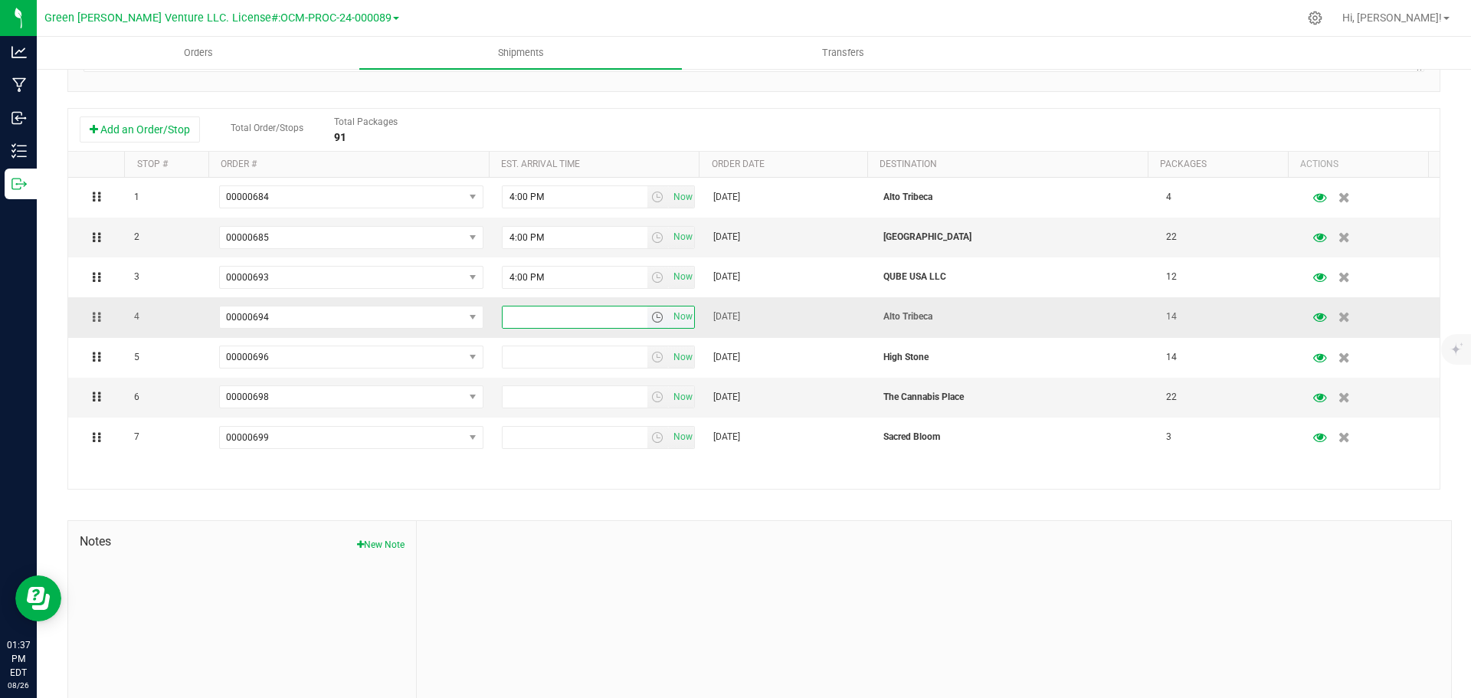
click at [537, 317] on input "text" at bounding box center [575, 317] width 145 height 21
paste input "4:00 PM"
type input "4:00 PM"
click at [538, 358] on input "text" at bounding box center [575, 356] width 145 height 21
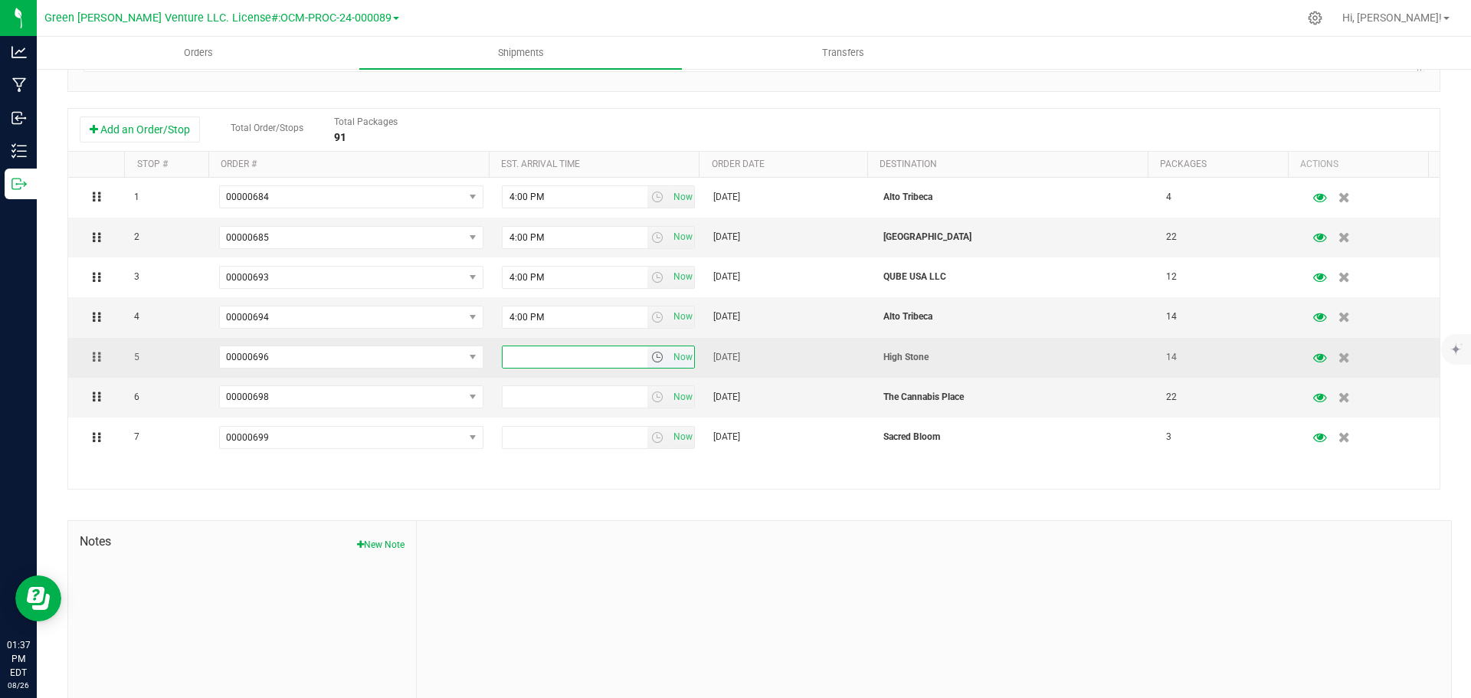
paste input "4:00 PM"
type input "4:00 PM"
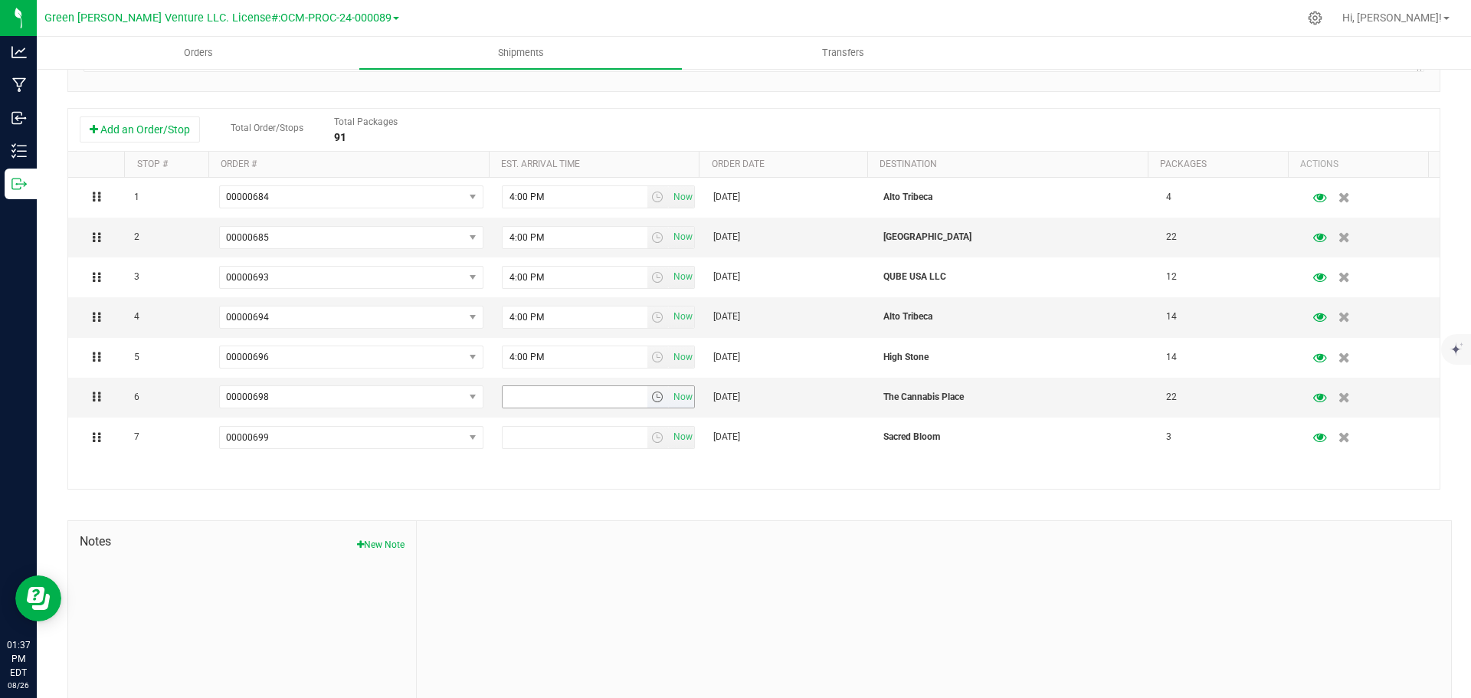
click at [543, 397] on input "text" at bounding box center [575, 396] width 145 height 21
paste input "4:00 PM"
type input "4:00 PM"
click at [547, 438] on input "text" at bounding box center [575, 437] width 145 height 21
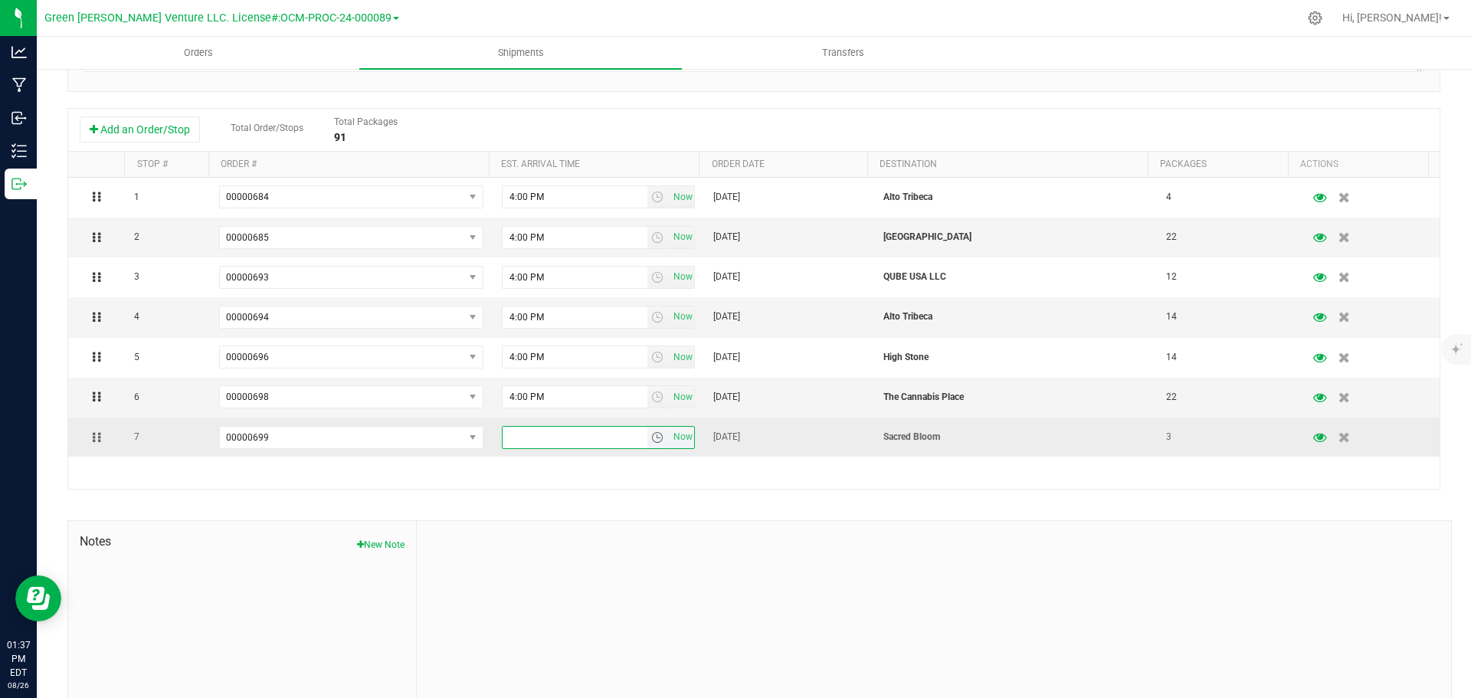
paste input "4:00 PM"
type input "4:00 PM"
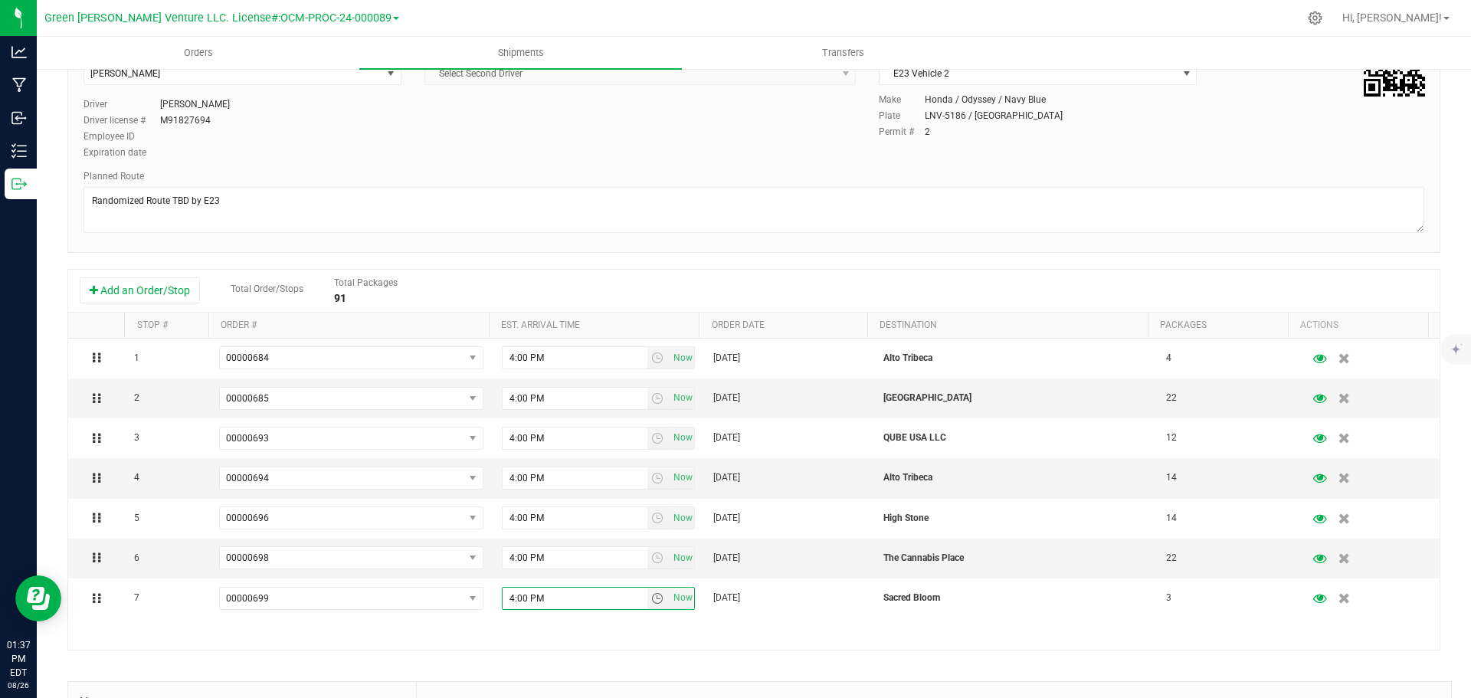
scroll to position [0, 0]
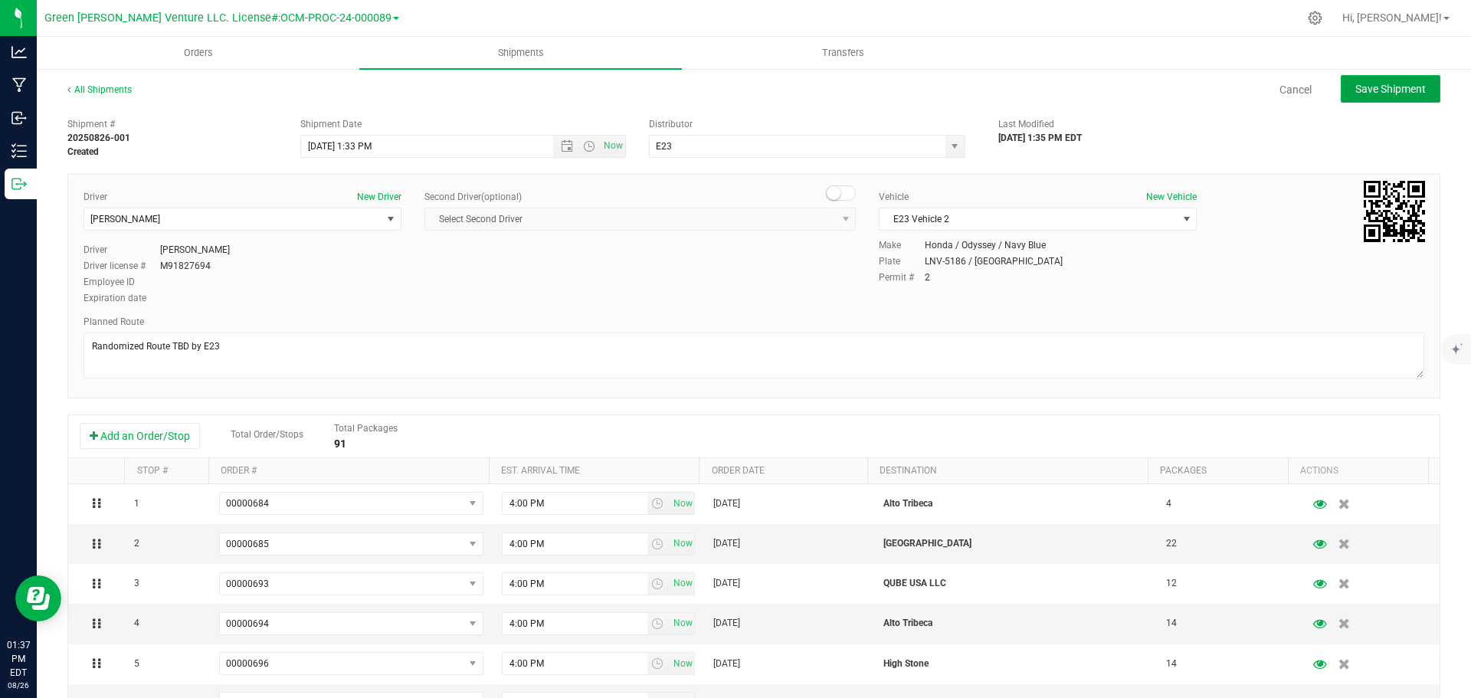
click at [1347, 99] on button "Save Shipment" at bounding box center [1391, 89] width 100 height 28
type input "[DATE] 5:33 PM"
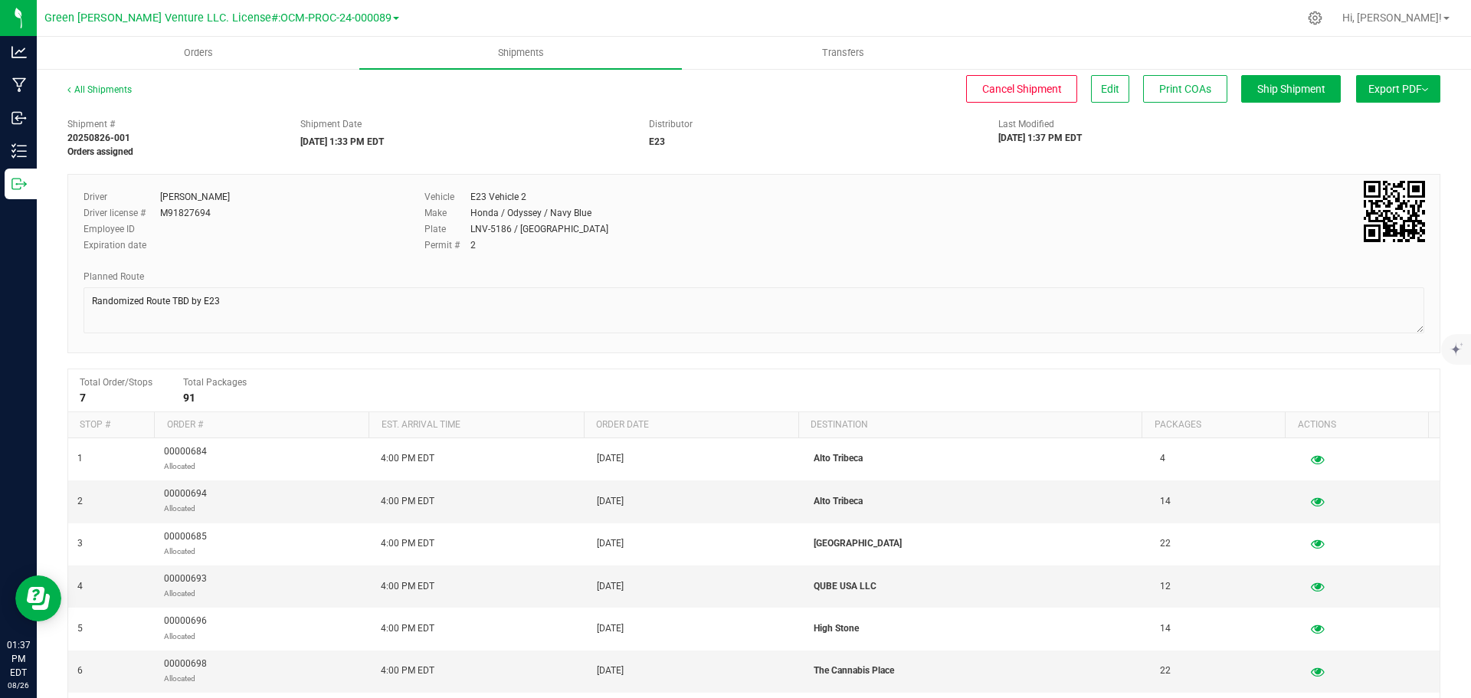
click at [1413, 86] on span "Export PDF" at bounding box center [1399, 89] width 60 height 12
click at [763, 134] on div "Distributor E23" at bounding box center [812, 132] width 349 height 31
click at [769, 137] on div "Distributor E23" at bounding box center [812, 132] width 349 height 31
click at [1417, 83] on button "Export PDF" at bounding box center [1398, 89] width 84 height 28
click at [1418, 90] on button "Export PDF" at bounding box center [1398, 89] width 84 height 28
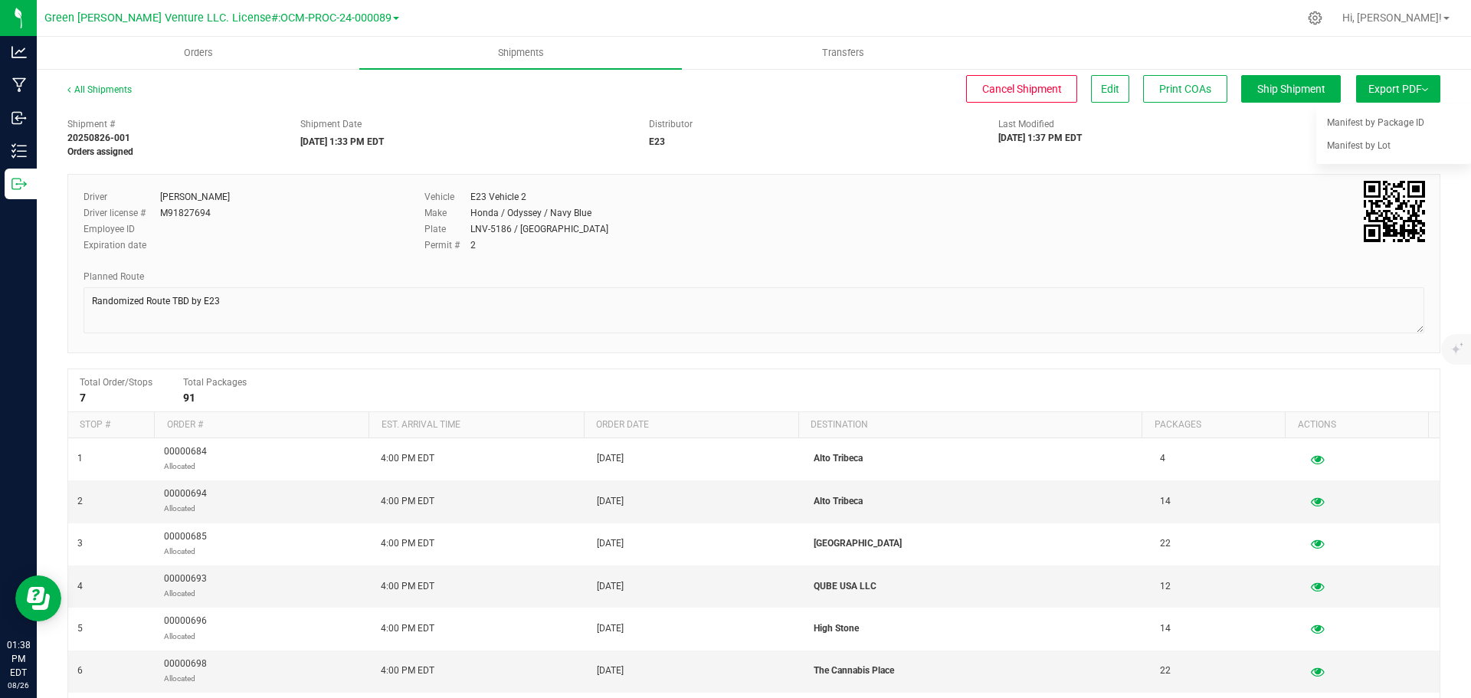
click at [1417, 90] on button "Export PDF" at bounding box center [1398, 89] width 84 height 28
click at [1418, 90] on button "Export PDF" at bounding box center [1398, 89] width 84 height 28
click at [874, 133] on div "Distributor E23" at bounding box center [812, 132] width 349 height 31
click at [1250, 142] on div "Shipment # 20250826-001 Orders assigned Shipment Date [DATE] 1:33 PM EDT Distri…" at bounding box center [754, 134] width 1396 height 48
click at [198, 47] on span "Orders" at bounding box center [198, 53] width 71 height 14
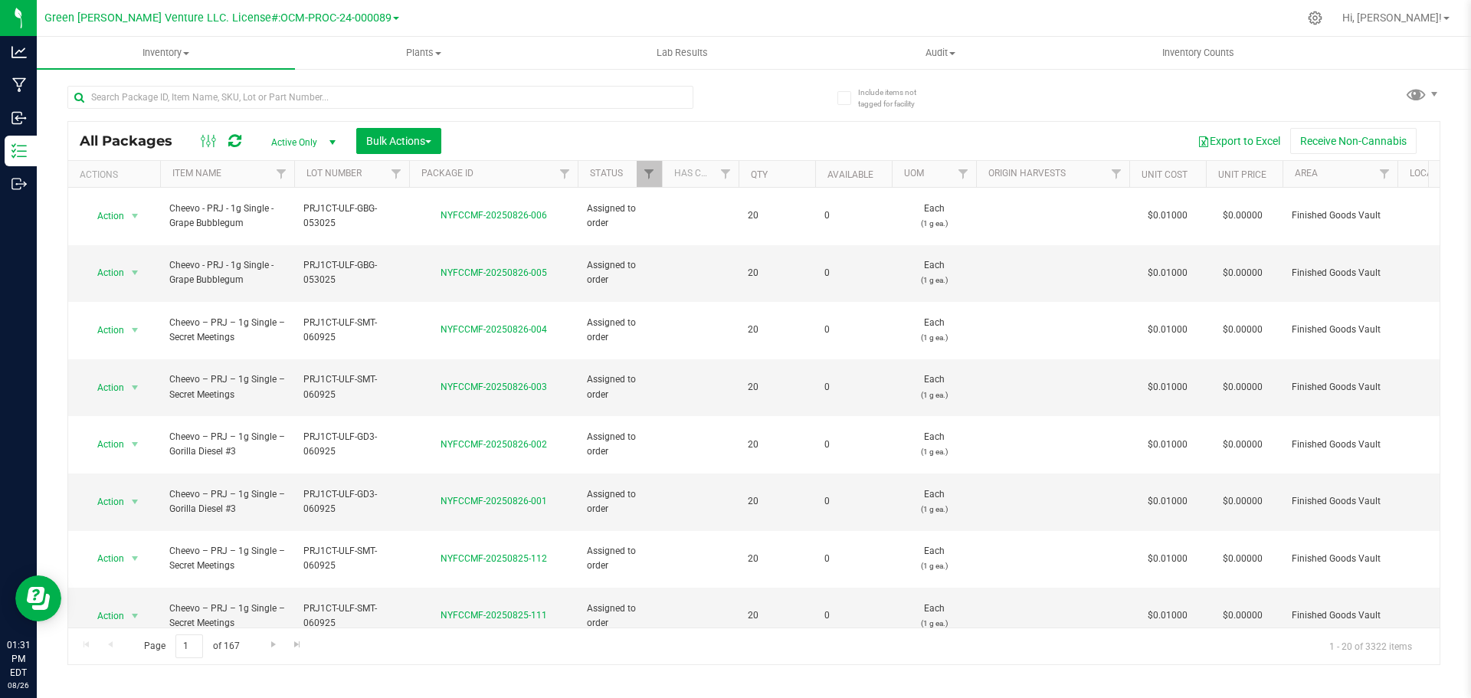
click at [333, 140] on span "select" at bounding box center [332, 142] width 12 height 12
click at [426, 136] on span "Bulk Actions" at bounding box center [398, 141] width 65 height 12
click at [190, 50] on span "Inventory" at bounding box center [166, 53] width 258 height 14
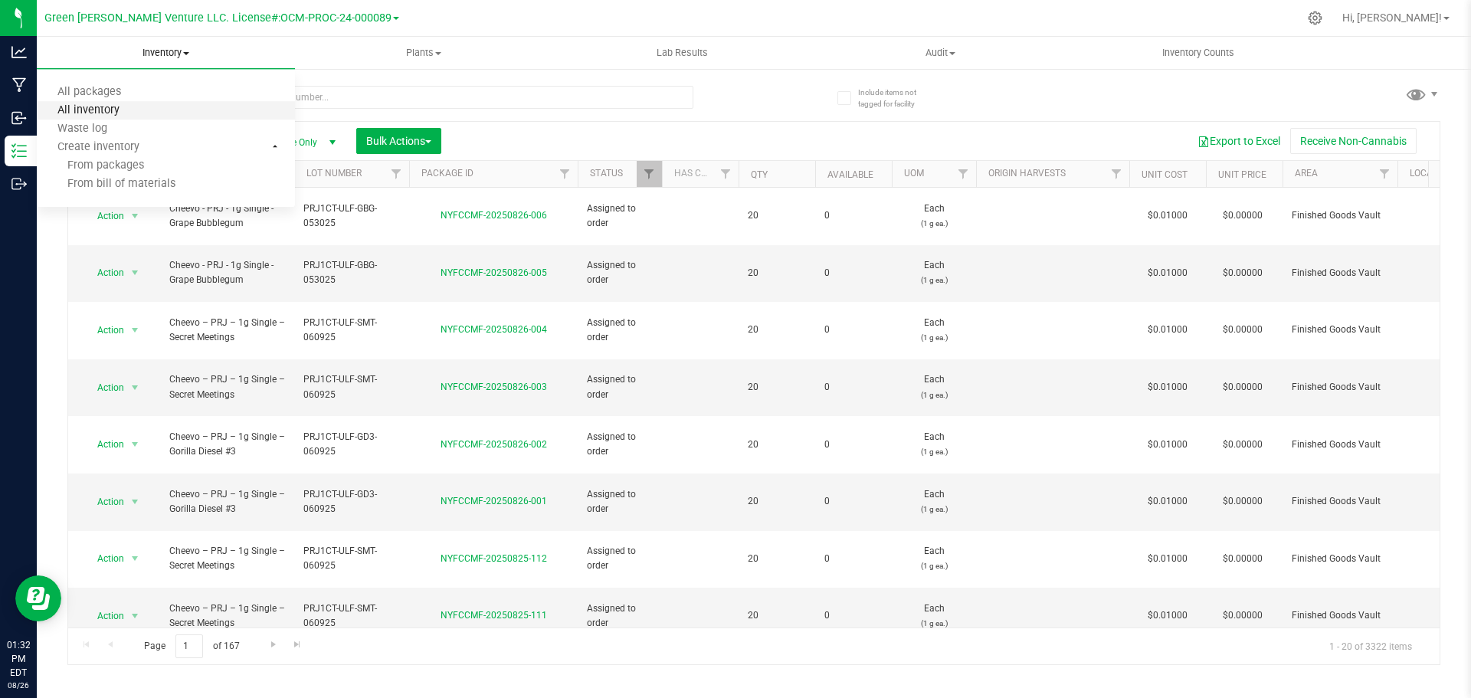
click at [134, 110] on span "All inventory" at bounding box center [88, 110] width 103 height 13
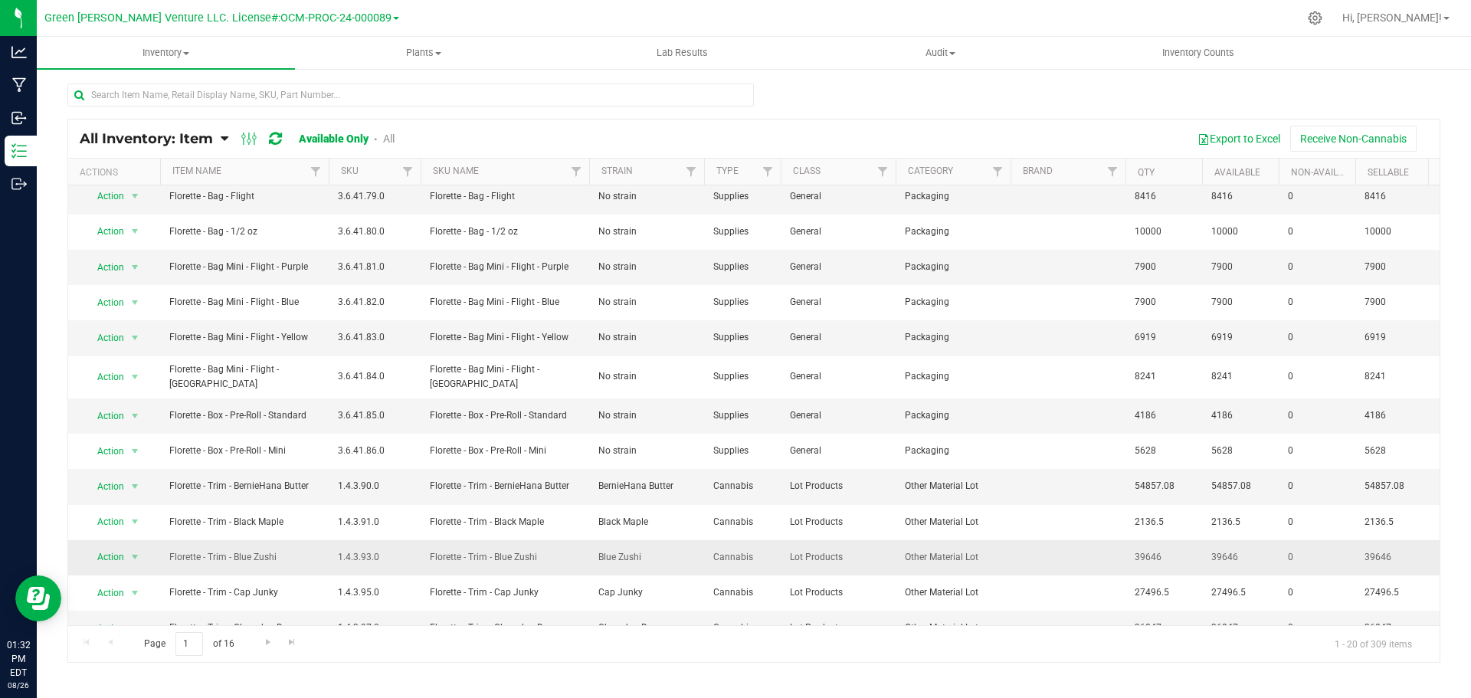
scroll to position [286, 0]
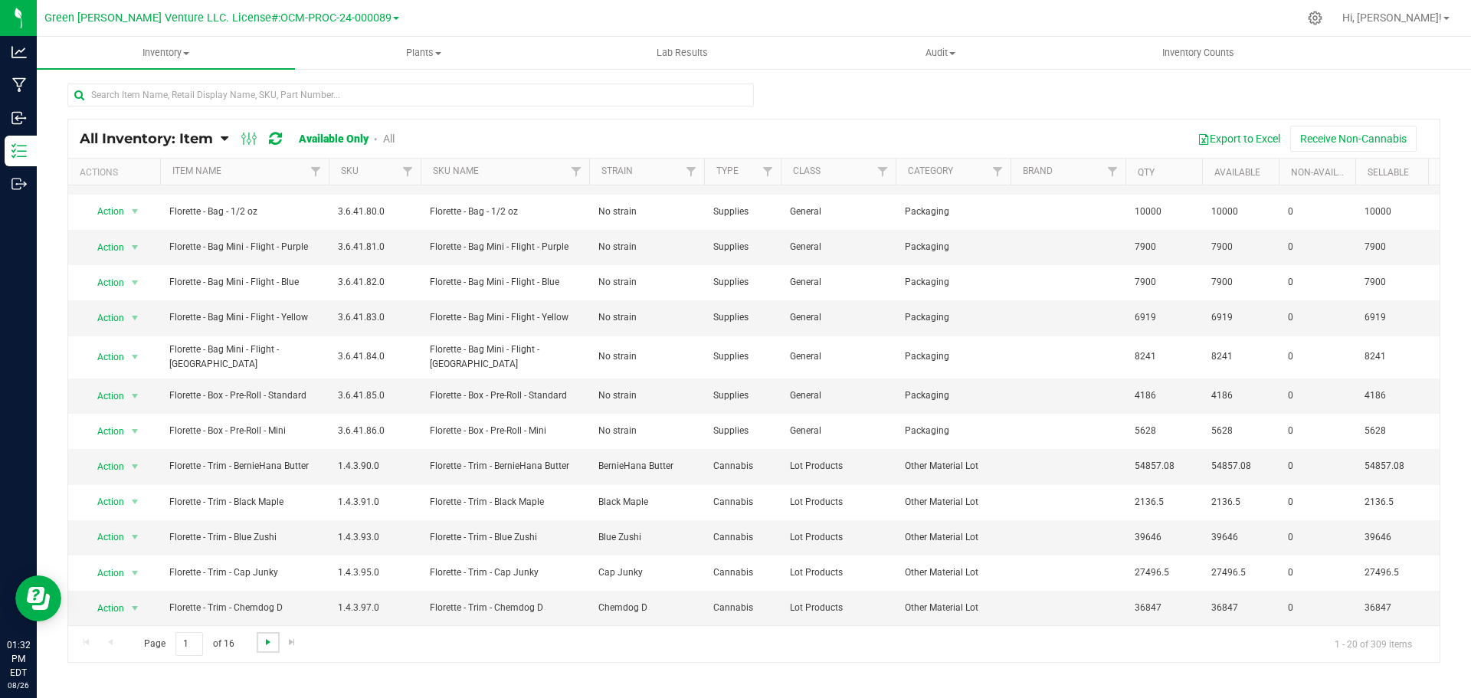
click at [267, 643] on span "Go to the next page" at bounding box center [268, 642] width 12 height 12
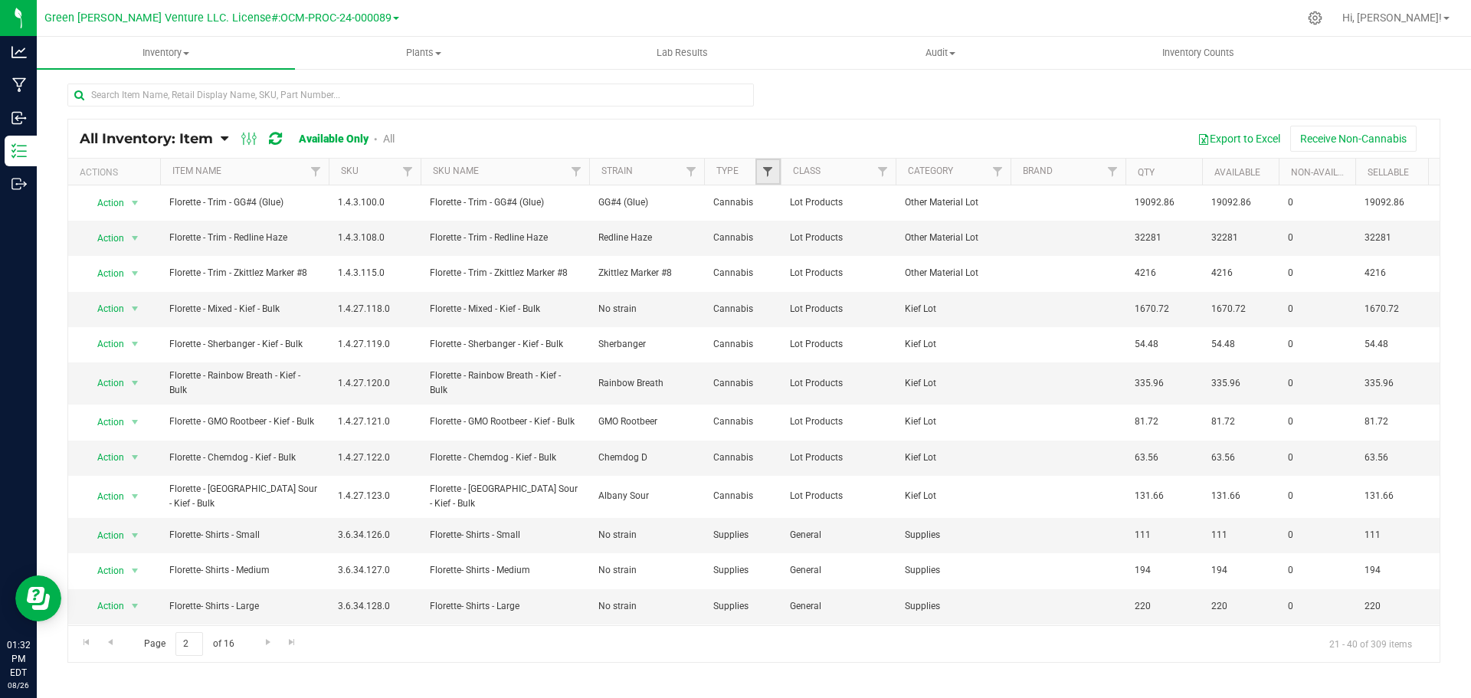
click at [765, 170] on span "Filter" at bounding box center [768, 172] width 12 height 12
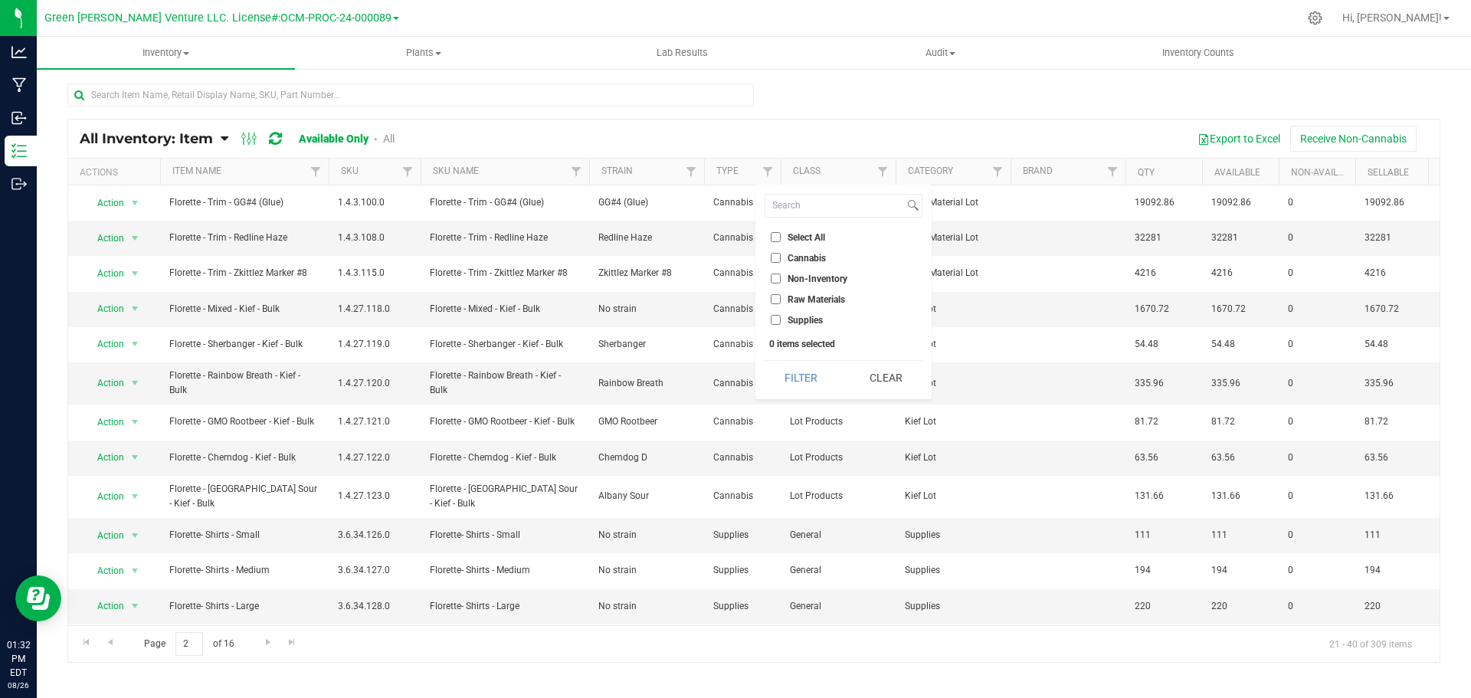
click at [778, 318] on input "Supplies" at bounding box center [776, 320] width 10 height 10
checkbox input "true"
click at [809, 385] on button "Filter" at bounding box center [802, 378] width 74 height 34
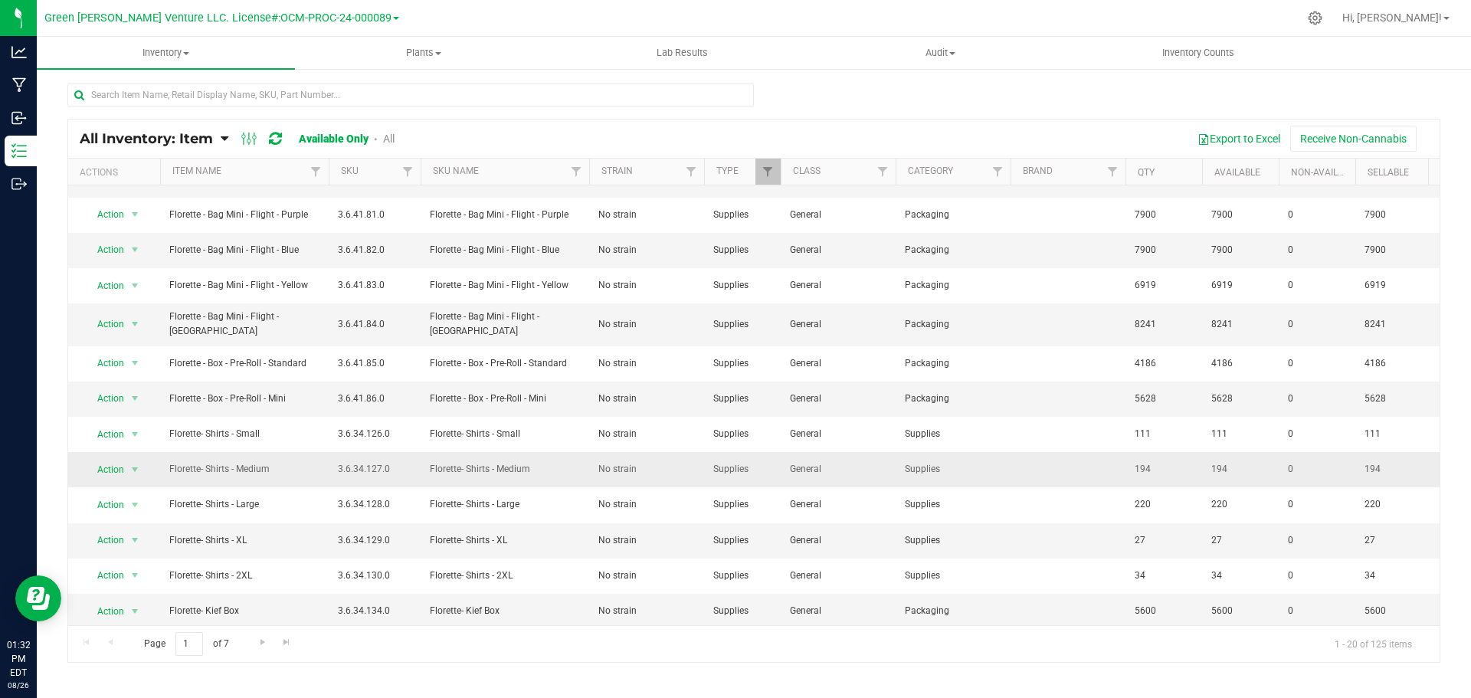
scroll to position [279, 0]
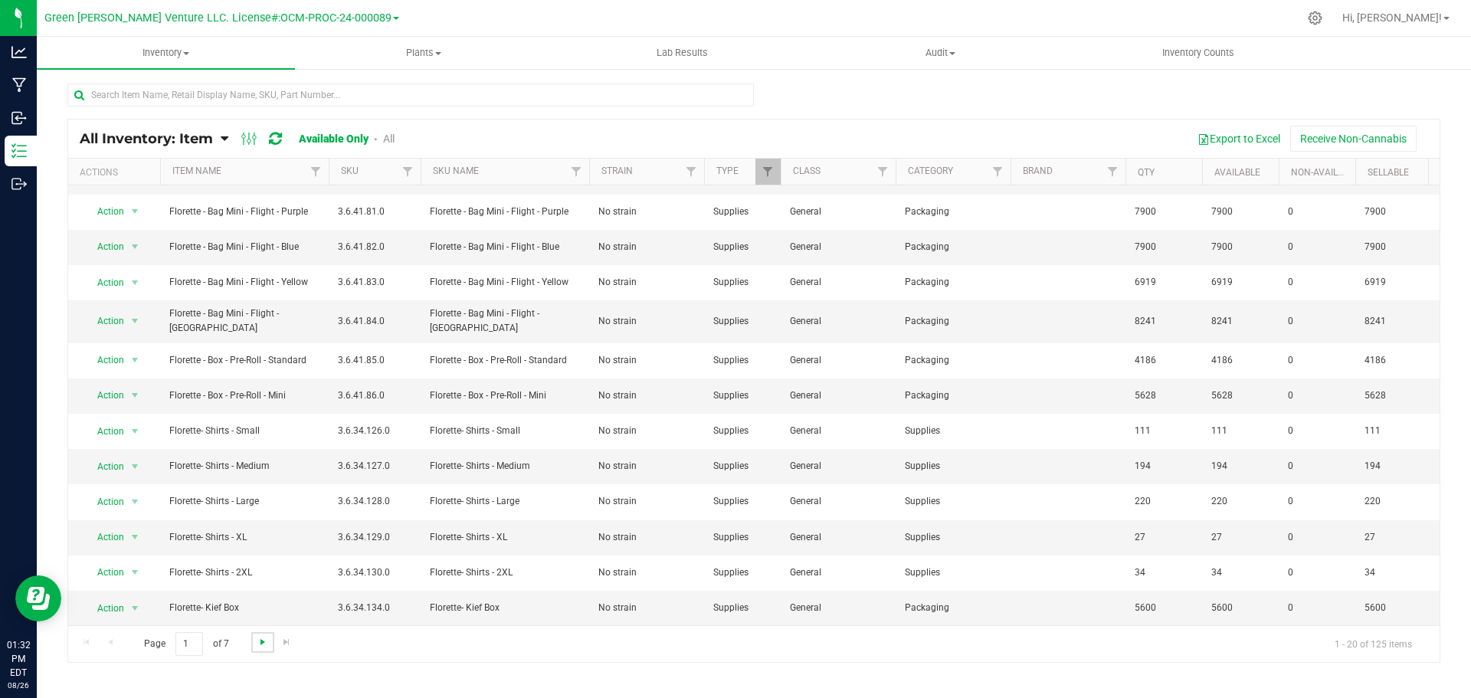
click at [260, 638] on span "Go to the next page" at bounding box center [263, 642] width 12 height 12
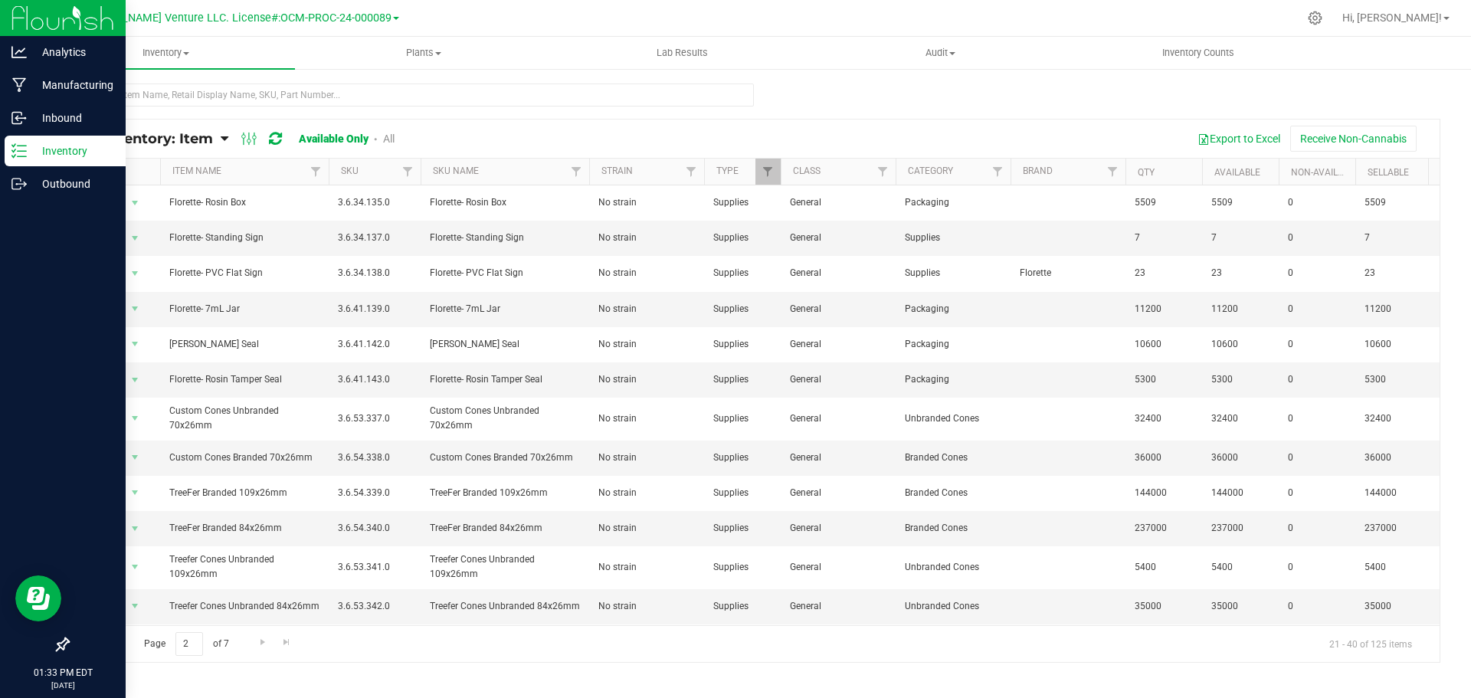
click at [65, 150] on p "Inventory" at bounding box center [73, 151] width 92 height 18
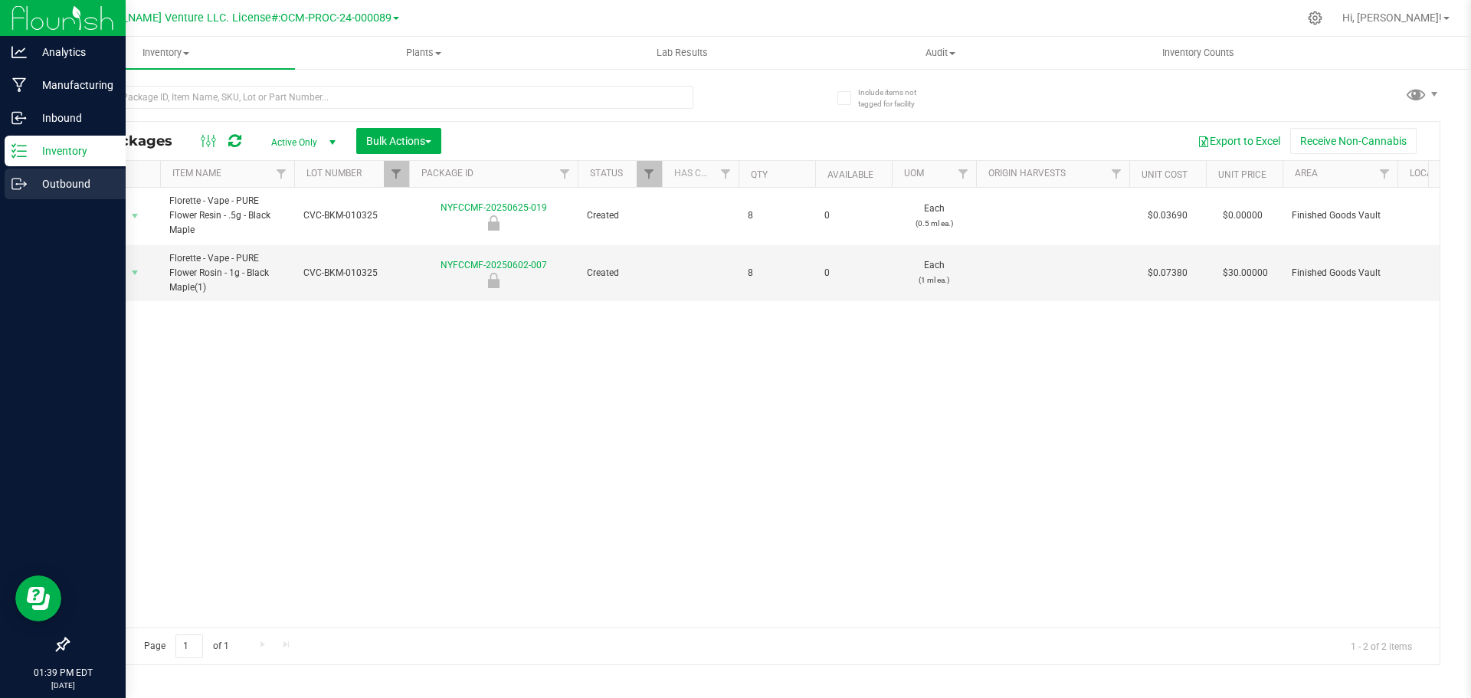
click at [70, 183] on p "Outbound" at bounding box center [73, 184] width 92 height 18
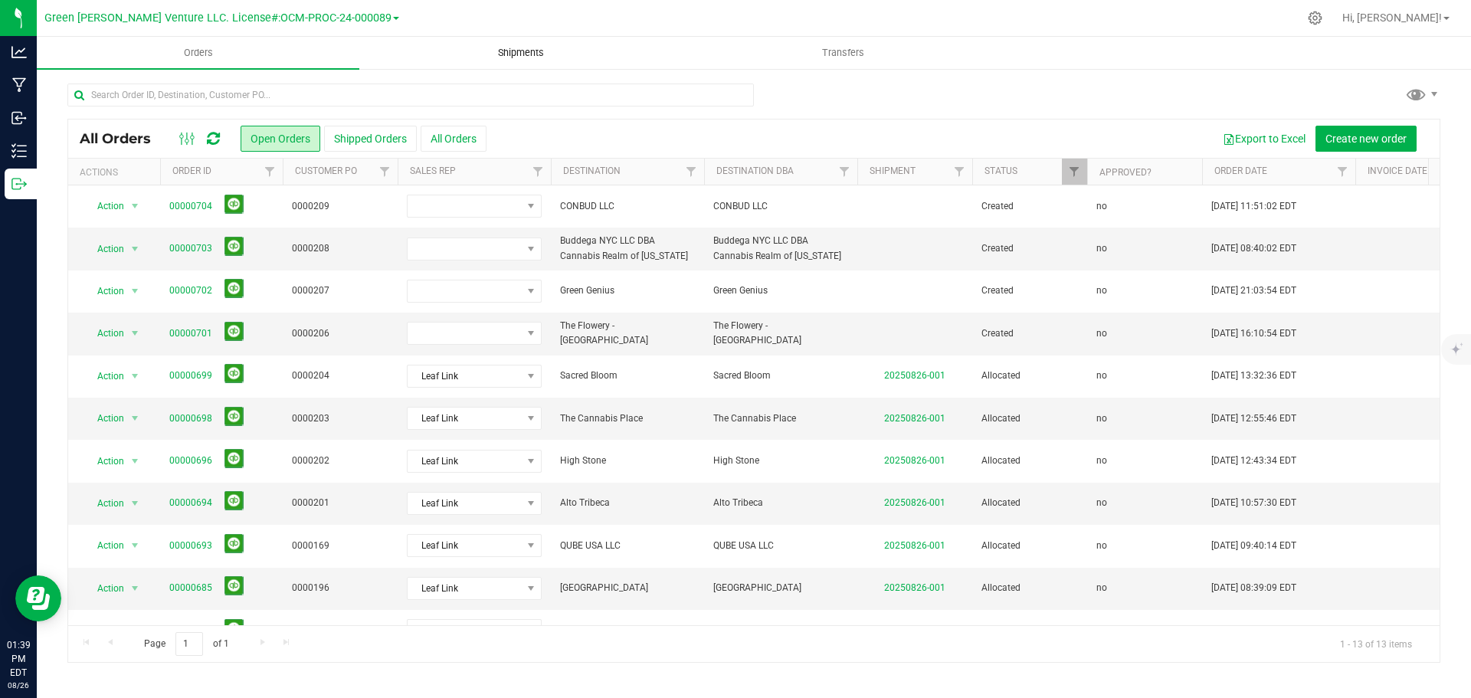
click at [497, 48] on span "Shipments" at bounding box center [520, 53] width 87 height 14
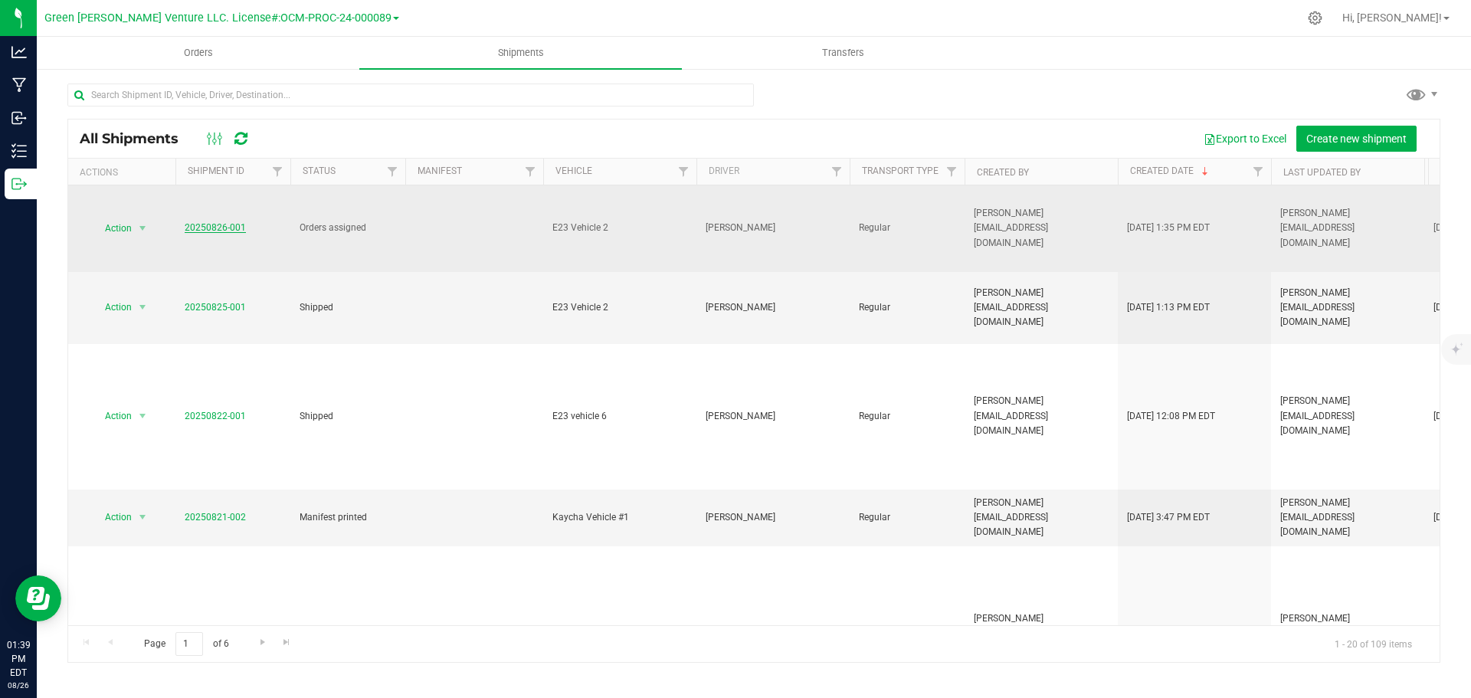
click at [218, 222] on link "20250826-001" at bounding box center [215, 227] width 61 height 11
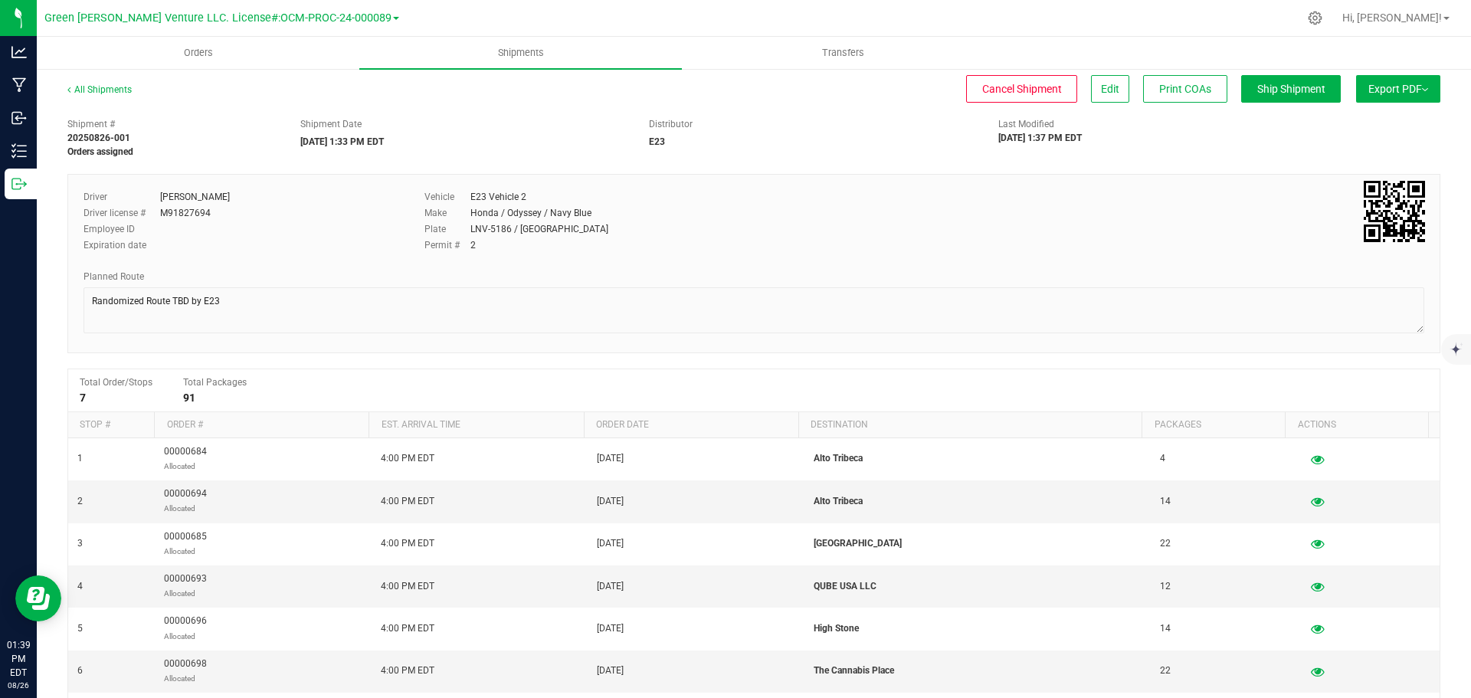
click at [1414, 83] on span "Export PDF" at bounding box center [1399, 89] width 60 height 12
click at [1101, 90] on span "Edit" at bounding box center [1110, 89] width 18 height 12
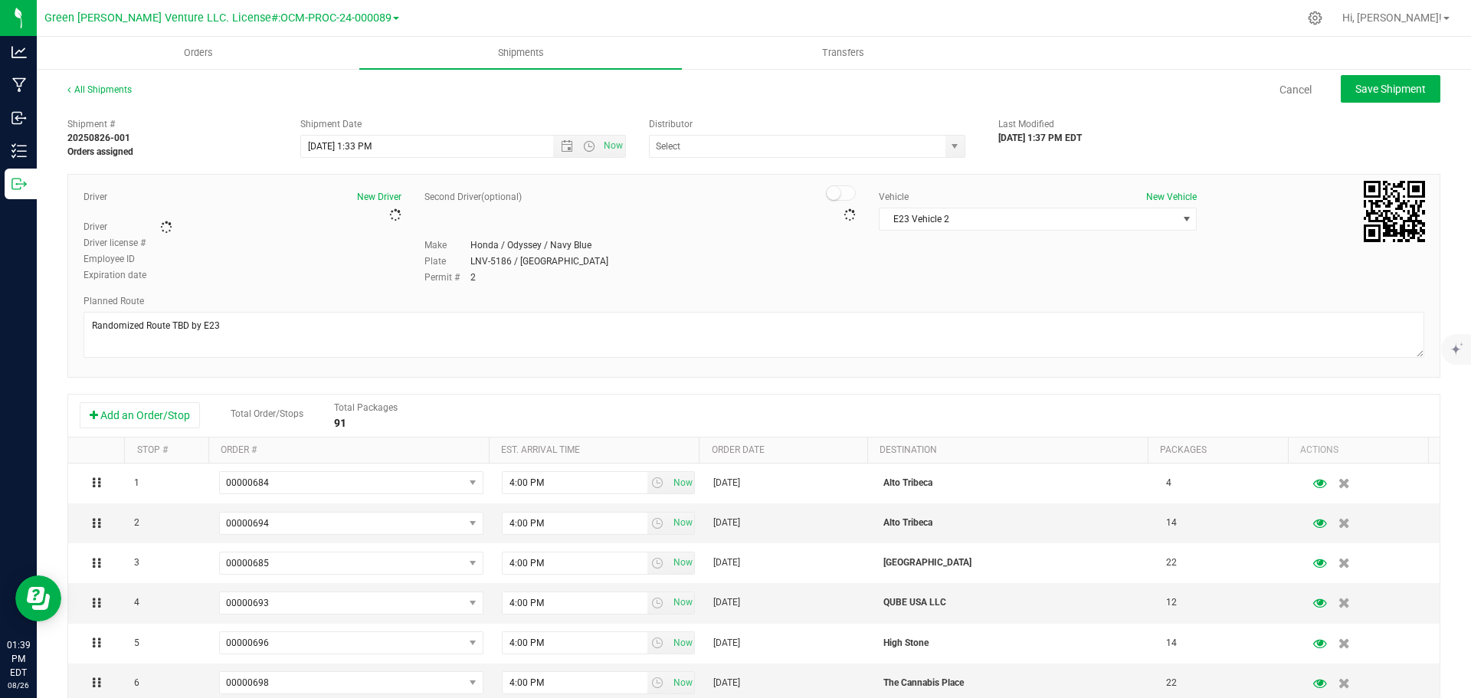
type input "E23"
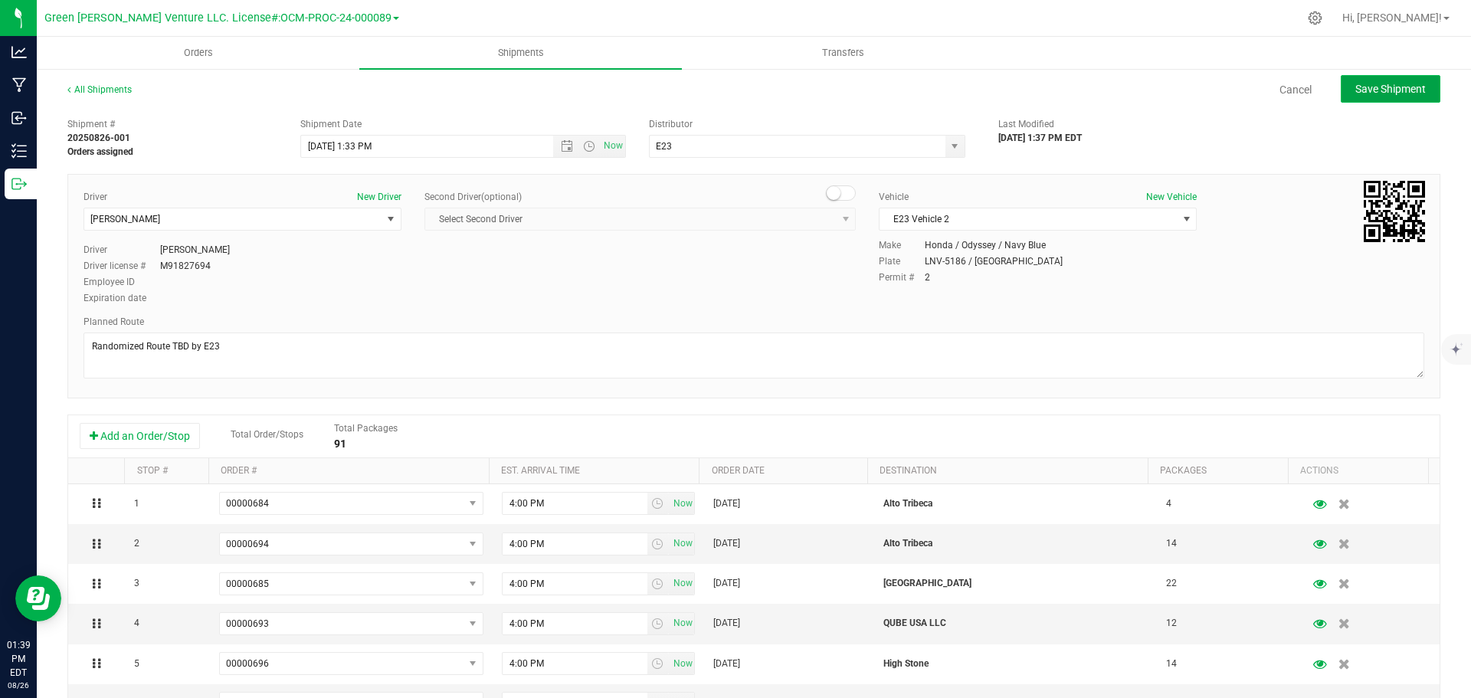
click at [1389, 85] on span "Save Shipment" at bounding box center [1391, 89] width 71 height 12
type input "[DATE] 5:33 PM"
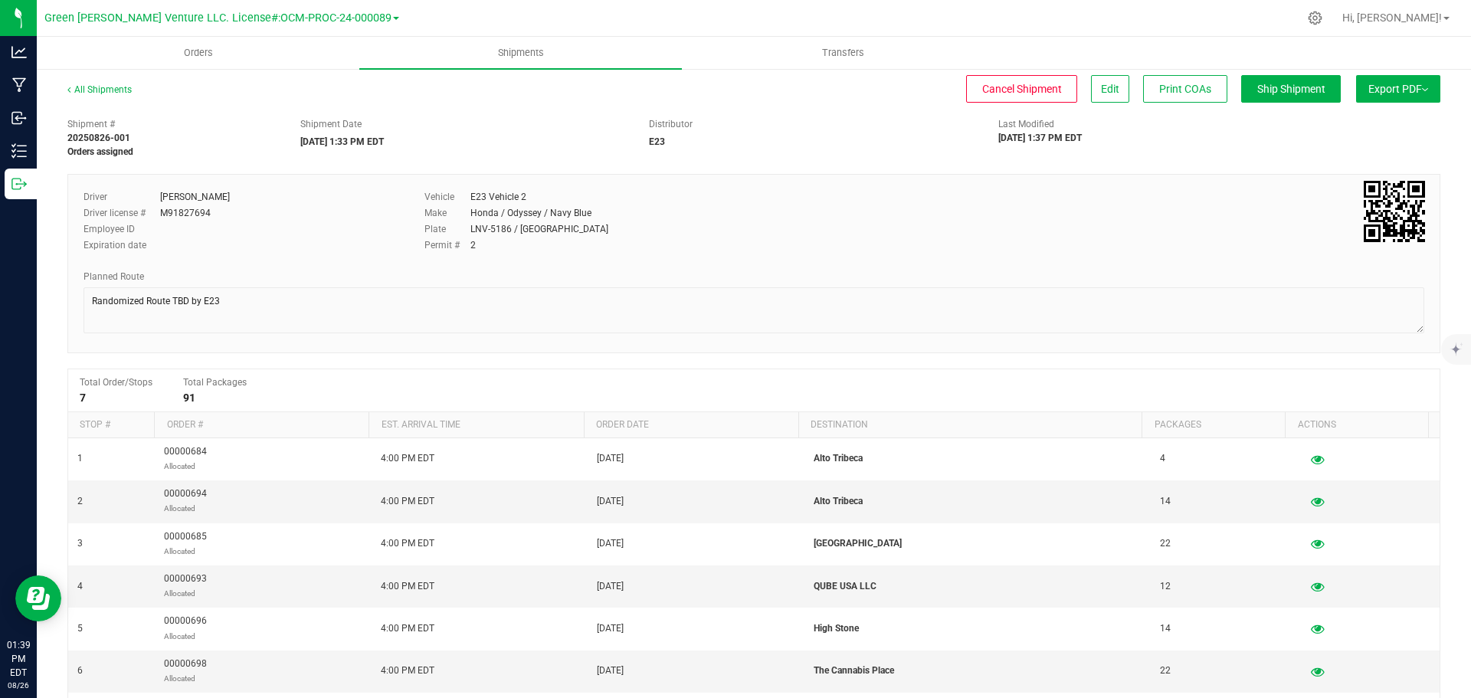
click at [1407, 84] on span "Export PDF" at bounding box center [1399, 89] width 60 height 12
click at [1408, 84] on span "Export PDF" at bounding box center [1399, 89] width 60 height 12
click at [1422, 90] on button "Export PDF" at bounding box center [1398, 89] width 84 height 28
click at [192, 55] on span "Orders" at bounding box center [198, 53] width 71 height 14
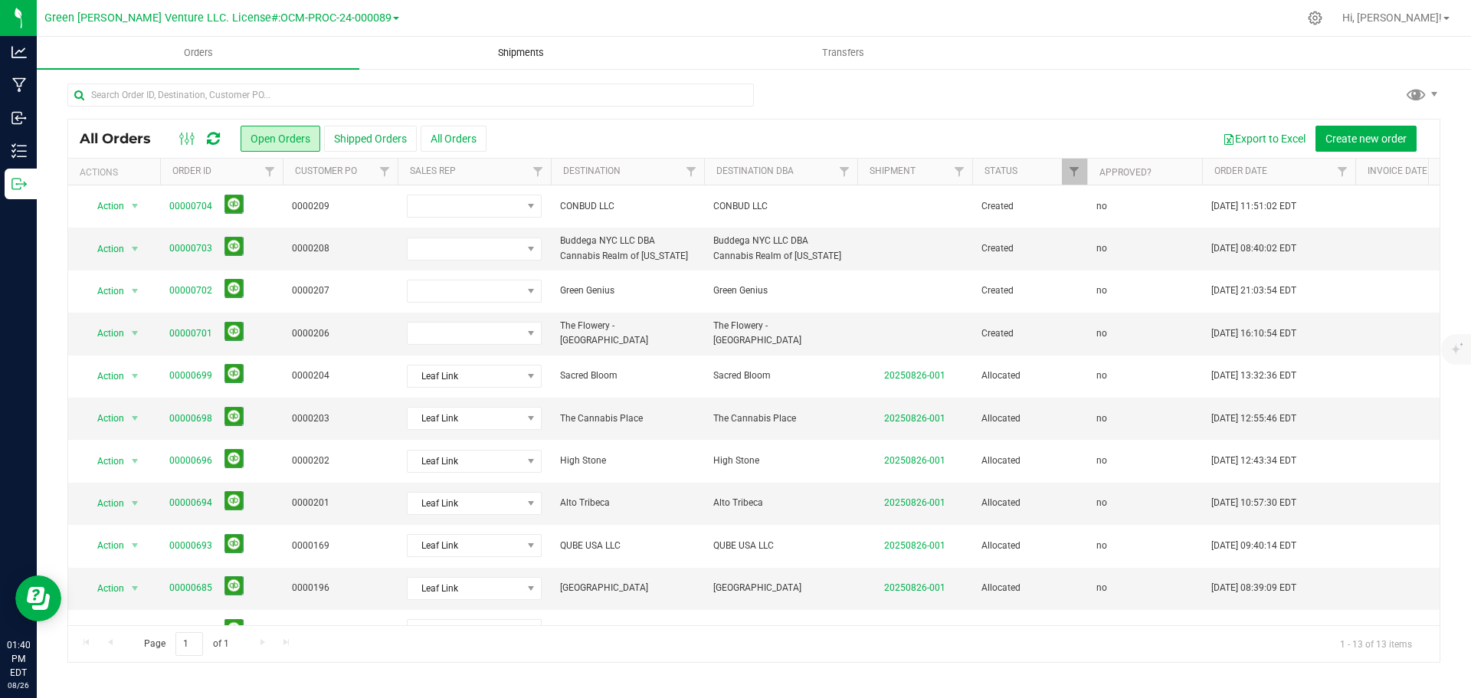
click at [536, 55] on span "Shipments" at bounding box center [520, 53] width 87 height 14
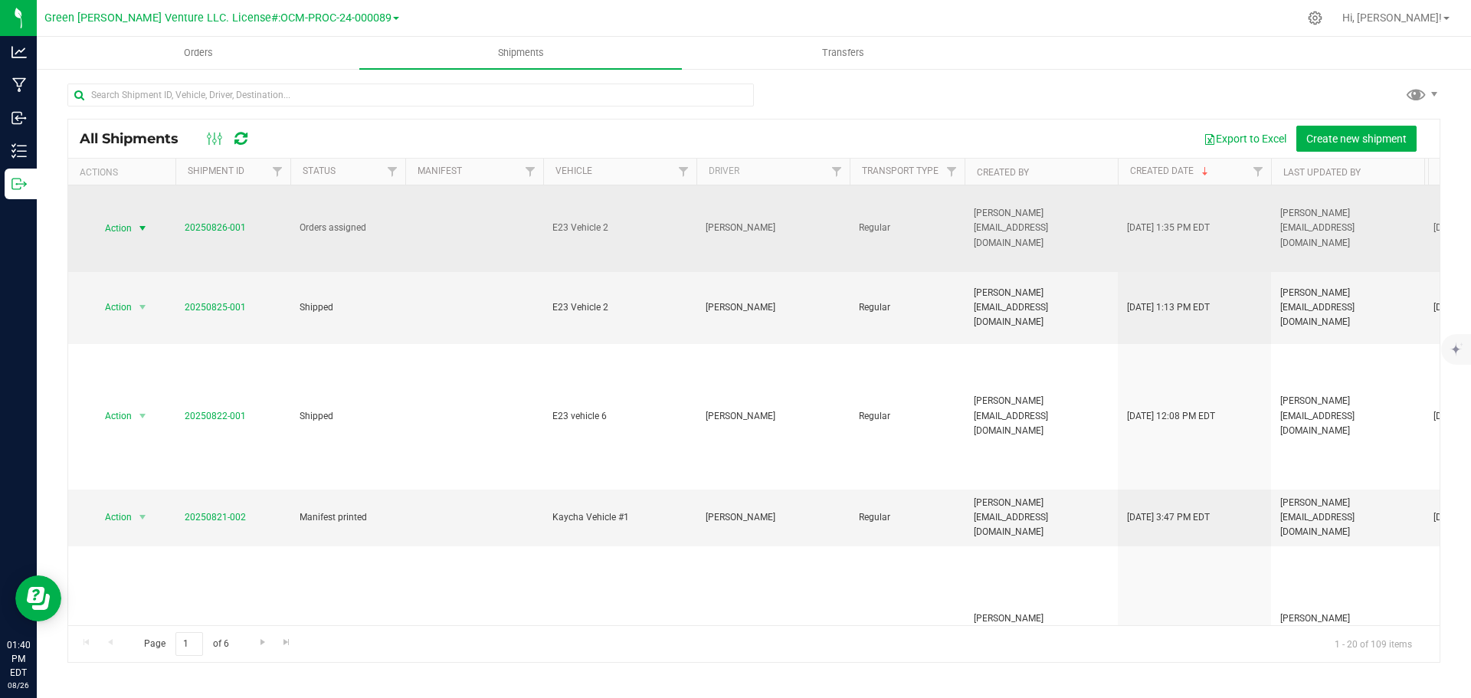
click at [132, 225] on span "Action" at bounding box center [111, 228] width 41 height 21
click at [134, 219] on span "select" at bounding box center [142, 228] width 19 height 21
click at [231, 221] on span "20250826-001" at bounding box center [215, 228] width 61 height 15
click at [231, 222] on link "20250826-001" at bounding box center [215, 227] width 61 height 11
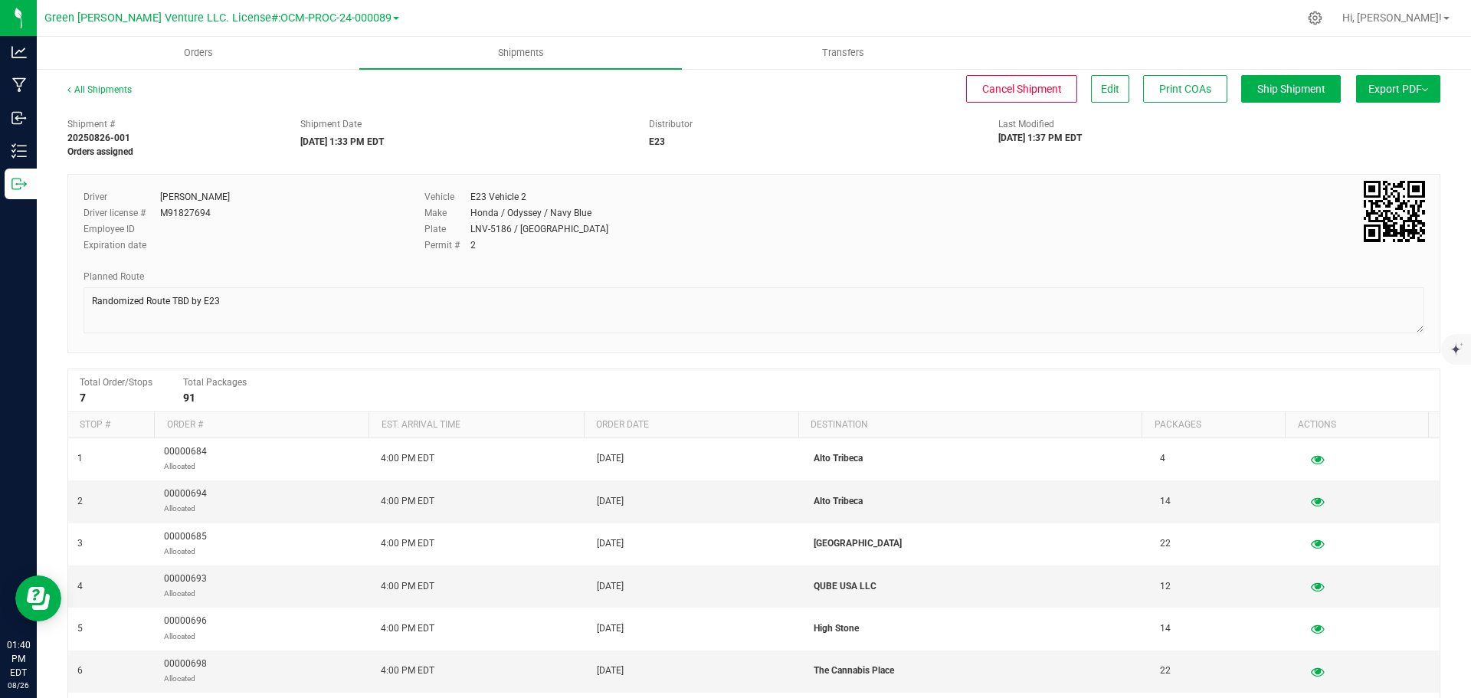
click at [1417, 90] on button "Export PDF" at bounding box center [1398, 89] width 84 height 28
click at [1264, 146] on div "Shipment # 20250826-001 Orders assigned Shipment Date [DATE] 1:33 PM EDT Distri…" at bounding box center [754, 134] width 1396 height 48
click at [1413, 83] on span "Export PDF" at bounding box center [1399, 89] width 60 height 12
click at [1261, 140] on div "Shipment # 20250826-001 Orders assigned Shipment Date [DATE] 1:33 PM EDT Distri…" at bounding box center [754, 134] width 1396 height 48
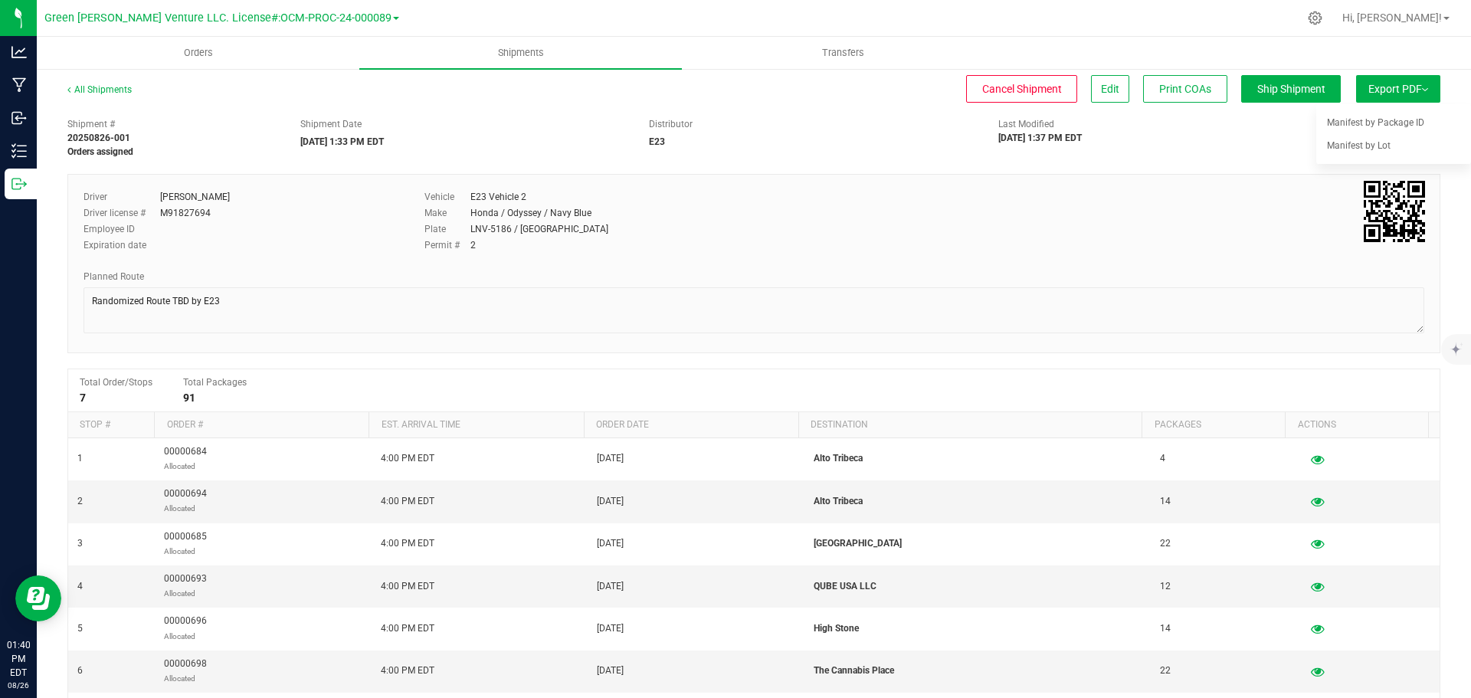
click at [1258, 136] on div "Shipment # 20250826-001 Orders assigned Shipment Date [DATE] 1:33 PM EDT Distri…" at bounding box center [754, 134] width 1396 height 48
click at [1414, 87] on span "Export PDF" at bounding box center [1399, 89] width 60 height 12
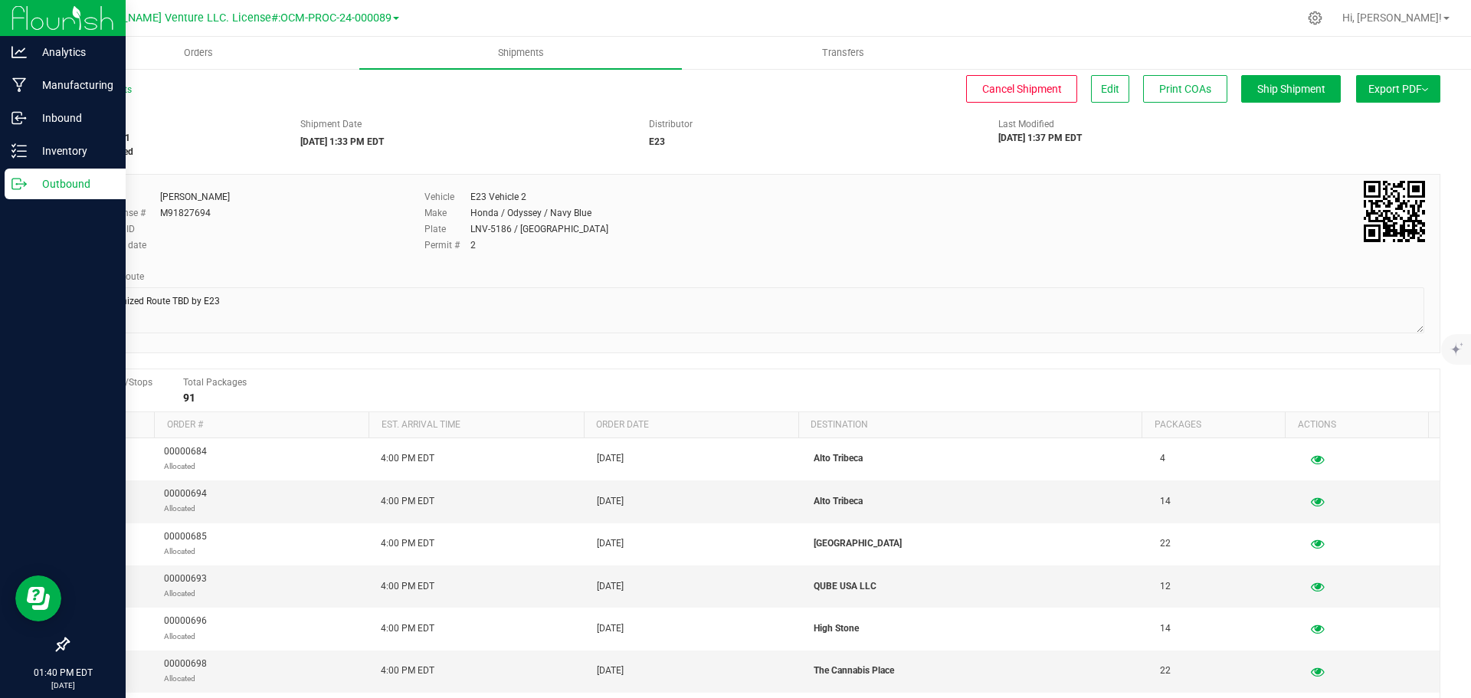
click at [76, 184] on p "Outbound" at bounding box center [73, 184] width 92 height 18
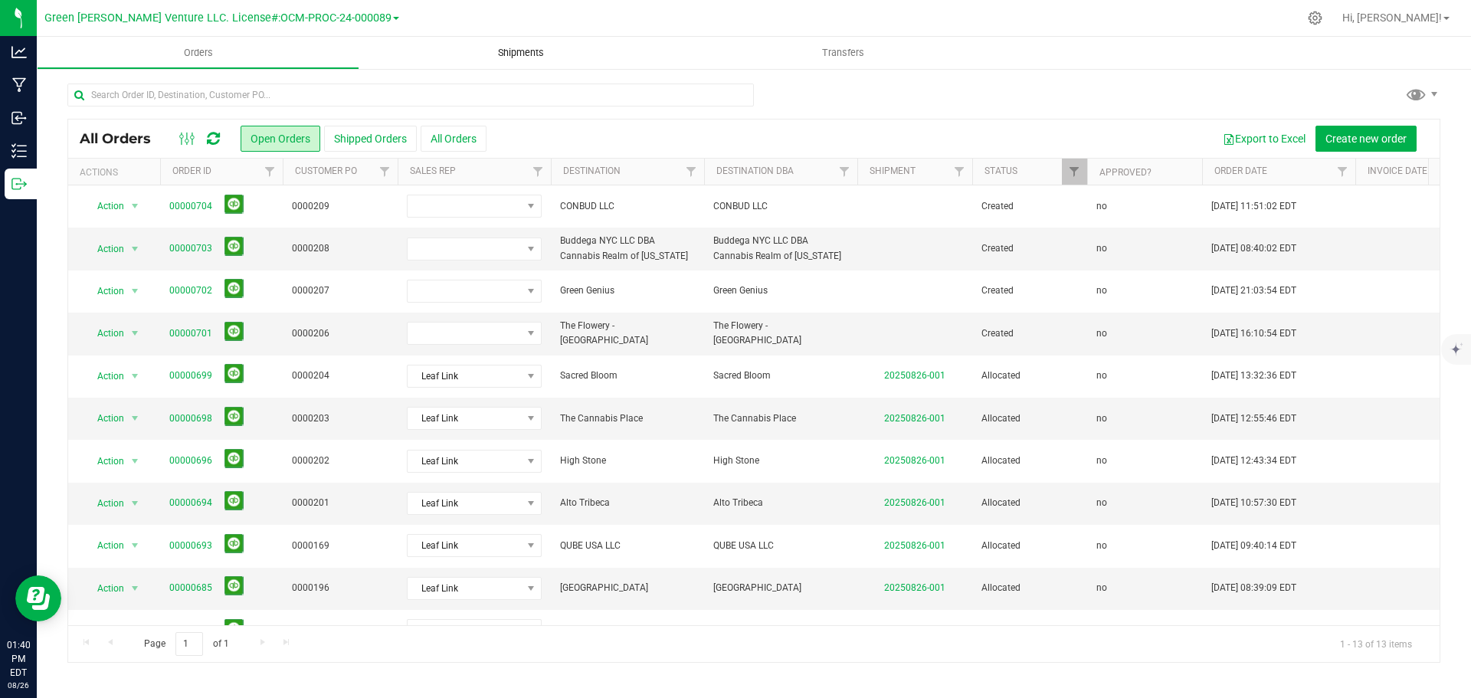
click at [498, 54] on span "Shipments" at bounding box center [520, 53] width 87 height 14
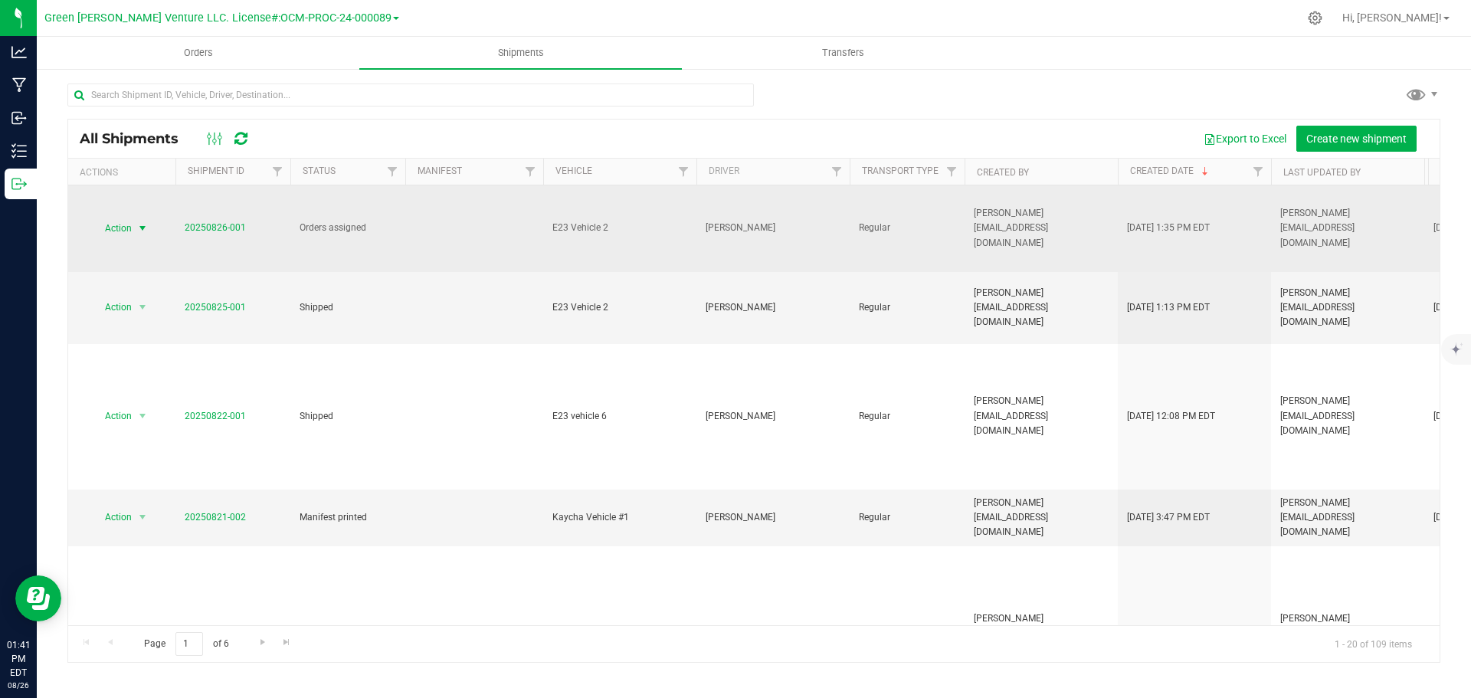
click at [149, 225] on span "select" at bounding box center [142, 228] width 19 height 21
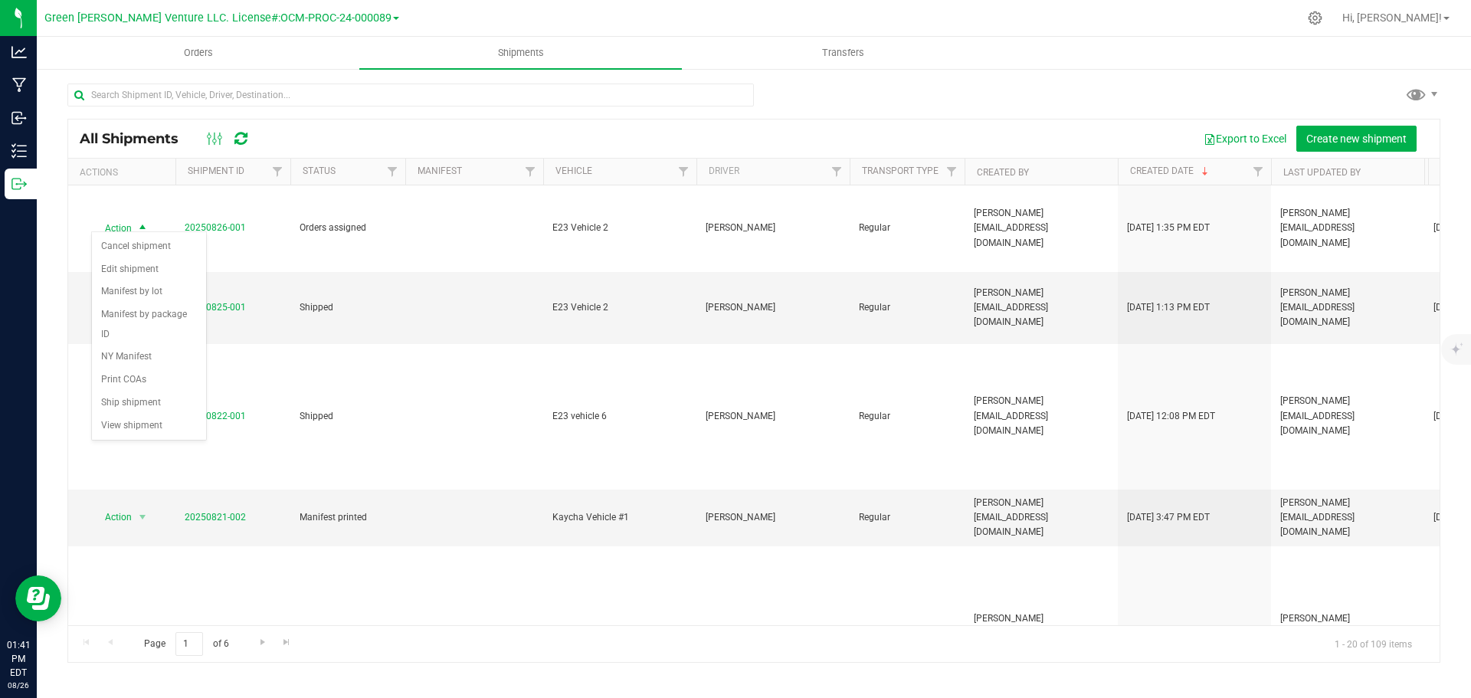
click at [323, 124] on div "All Shipments Export to Excel Create new shipment" at bounding box center [754, 139] width 1372 height 38
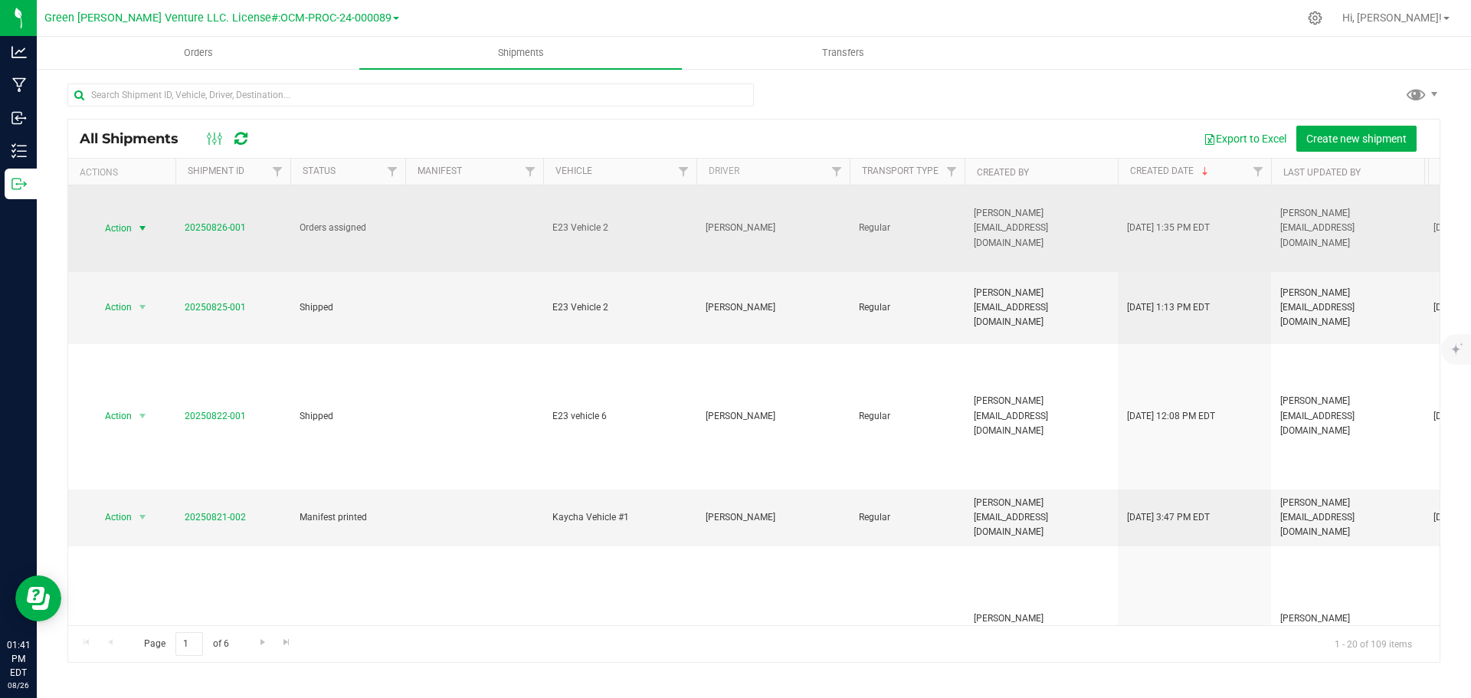
click at [133, 224] on span "select" at bounding box center [142, 228] width 19 height 21
click at [447, 238] on td at bounding box center [474, 228] width 138 height 87
click at [133, 225] on span "select" at bounding box center [142, 228] width 19 height 21
click at [116, 195] on td "Action Action Cancel shipment Edit shipment Manifest by lot Manifest by package…" at bounding box center [121, 228] width 107 height 87
click at [127, 218] on span "Action" at bounding box center [111, 228] width 41 height 21
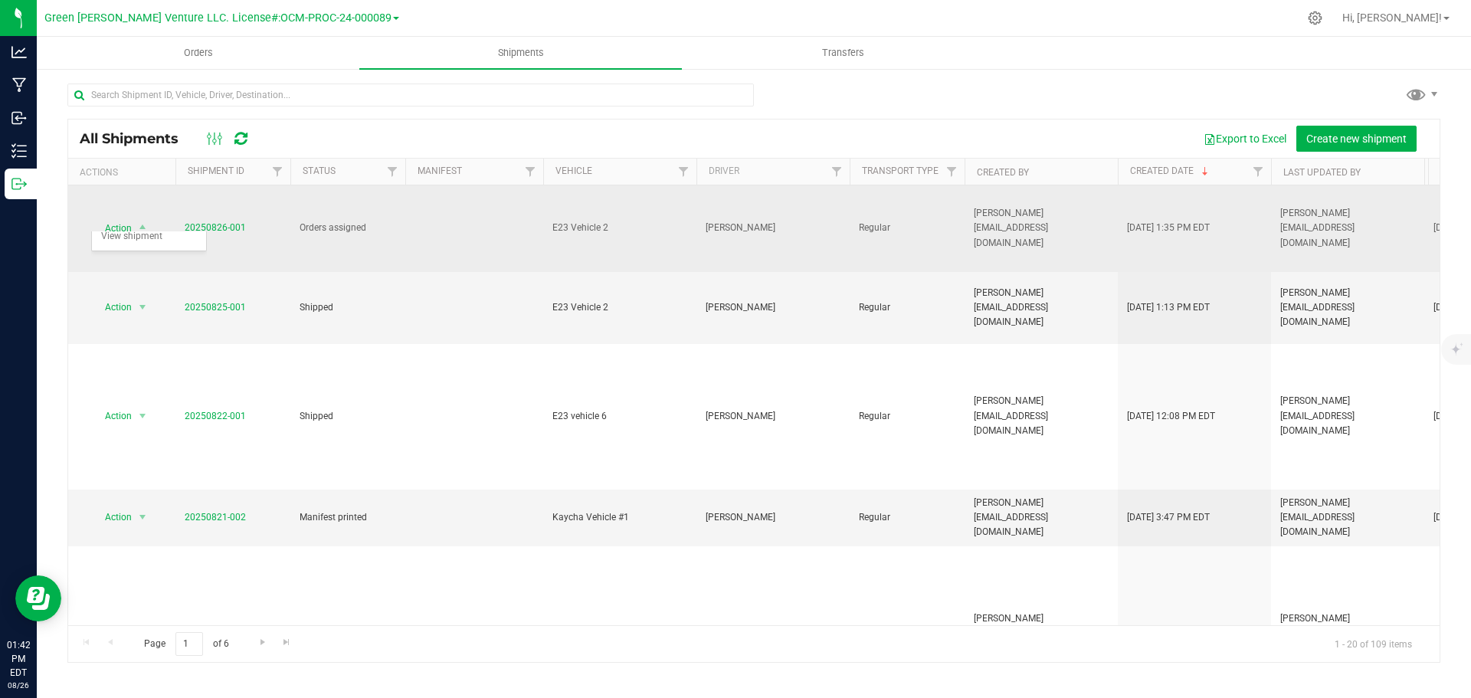
click at [131, 205] on td "Action Action Cancel shipment Edit shipment Manifest by lot Manifest by package…" at bounding box center [121, 228] width 107 height 87
click at [126, 218] on span "Action" at bounding box center [111, 228] width 41 height 21
click at [135, 218] on span "select" at bounding box center [142, 228] width 19 height 21
click at [215, 221] on span "20250826-001" at bounding box center [215, 228] width 61 height 15
click at [212, 222] on link "20250826-001" at bounding box center [215, 227] width 61 height 11
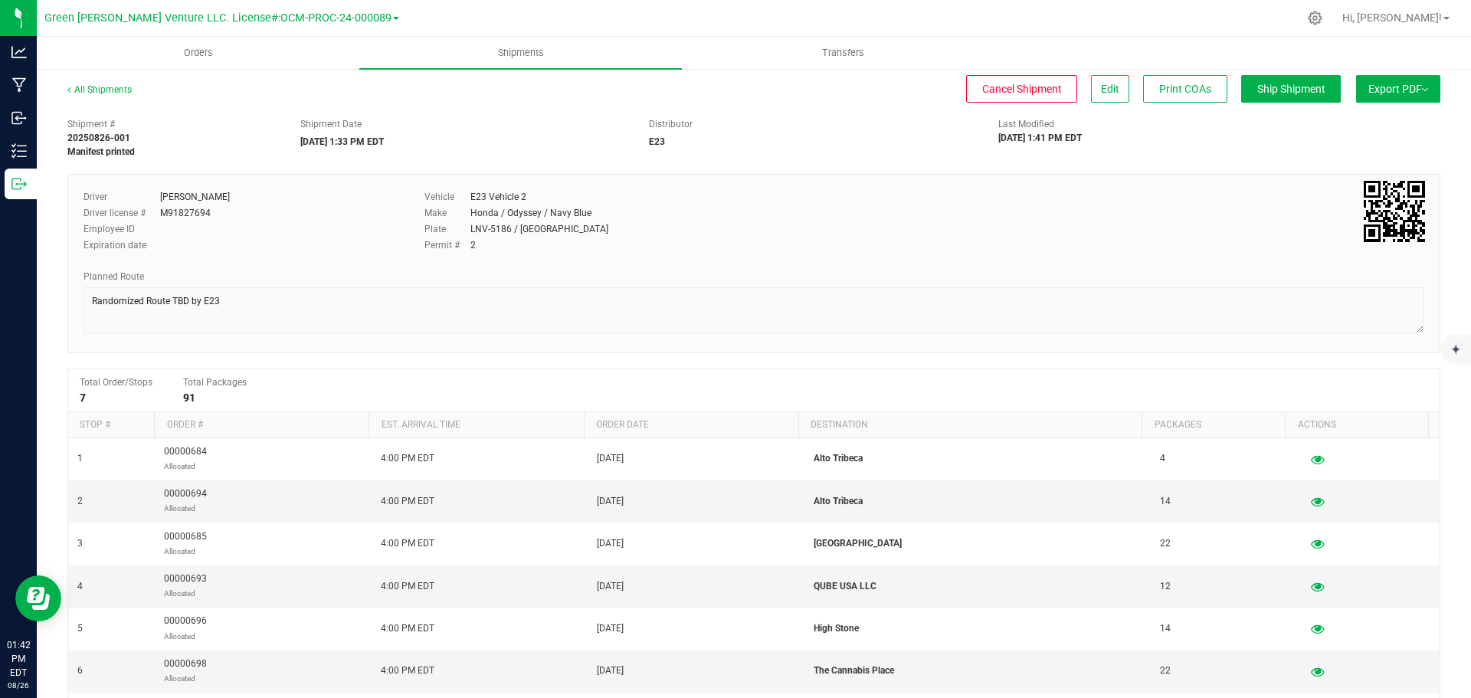
click at [1409, 84] on span "Export PDF" at bounding box center [1399, 89] width 60 height 12
click at [1418, 87] on button "Export PDF" at bounding box center [1398, 89] width 84 height 28
click at [1422, 88] on img at bounding box center [1425, 89] width 6 height 3
click at [789, 134] on div "Distributor E23" at bounding box center [812, 132] width 349 height 31
click at [1368, 146] on span "Manifest by Lot" at bounding box center [1359, 145] width 64 height 11
